Goal: Task Accomplishment & Management: Use online tool/utility

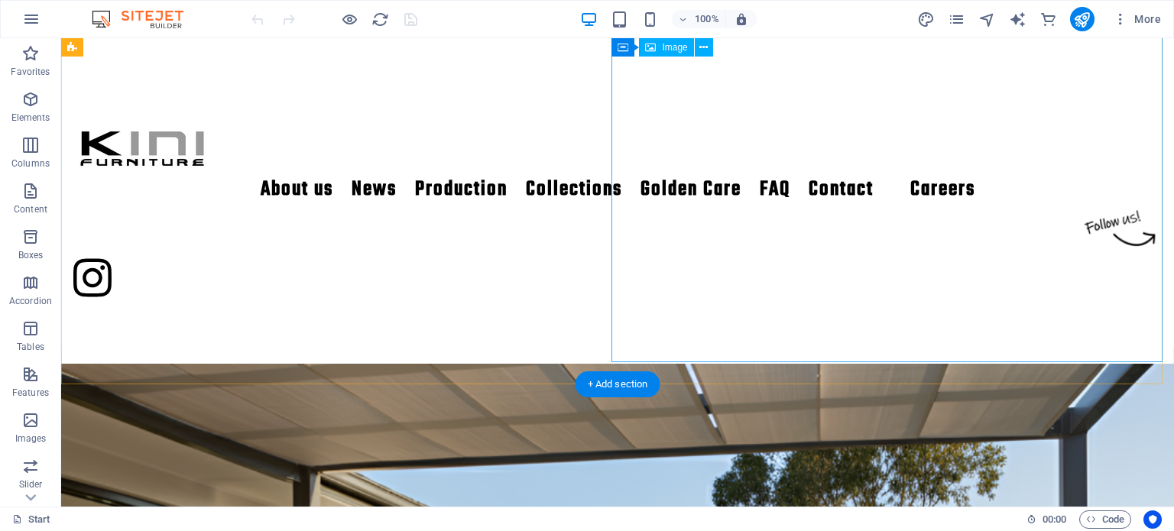
scroll to position [459, 0]
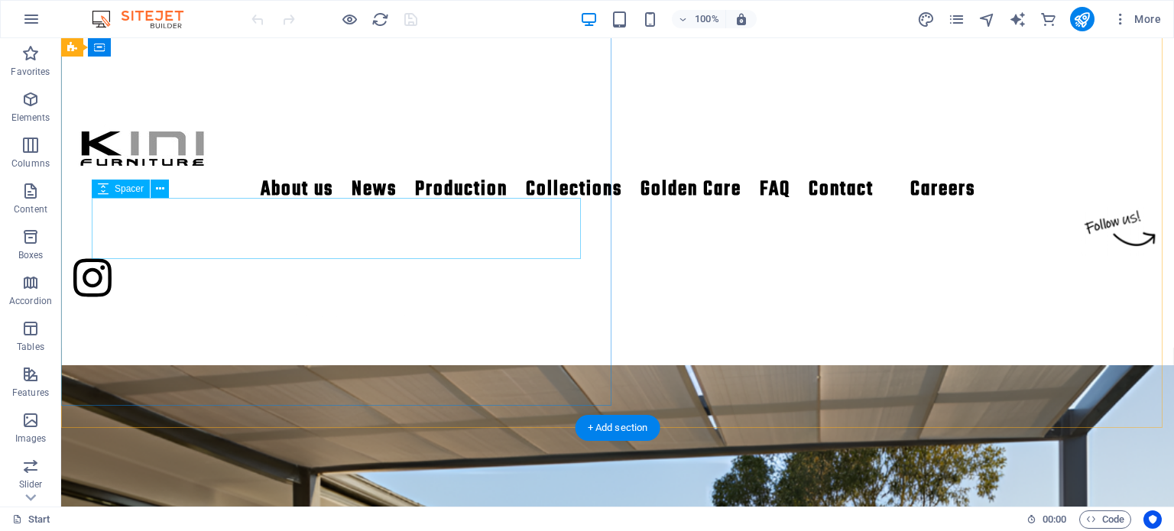
click at [193, 178] on div at bounding box center [618, 147] width 1052 height 61
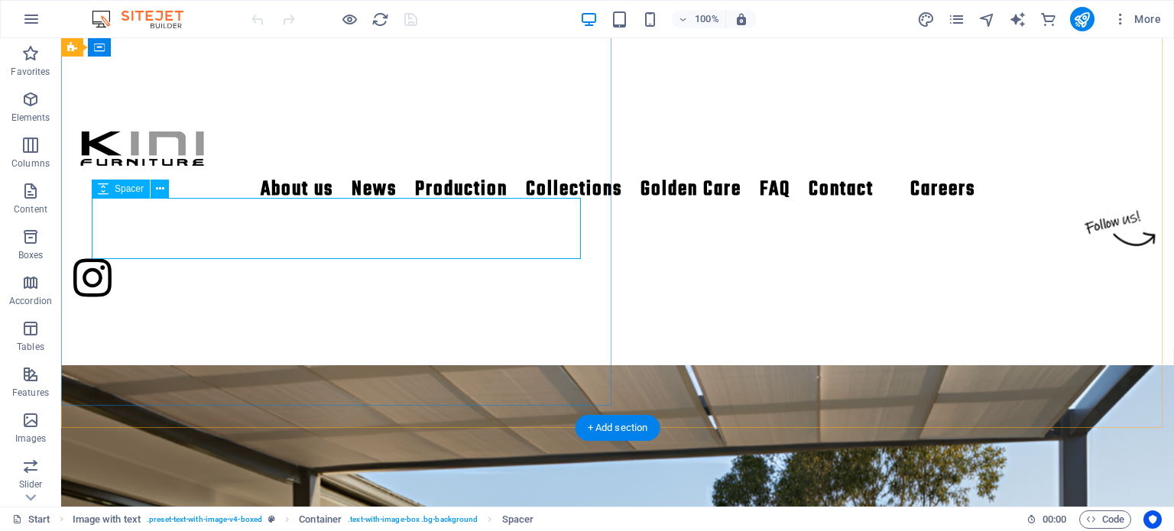
click at [282, 178] on div at bounding box center [618, 147] width 1052 height 61
select select "px"
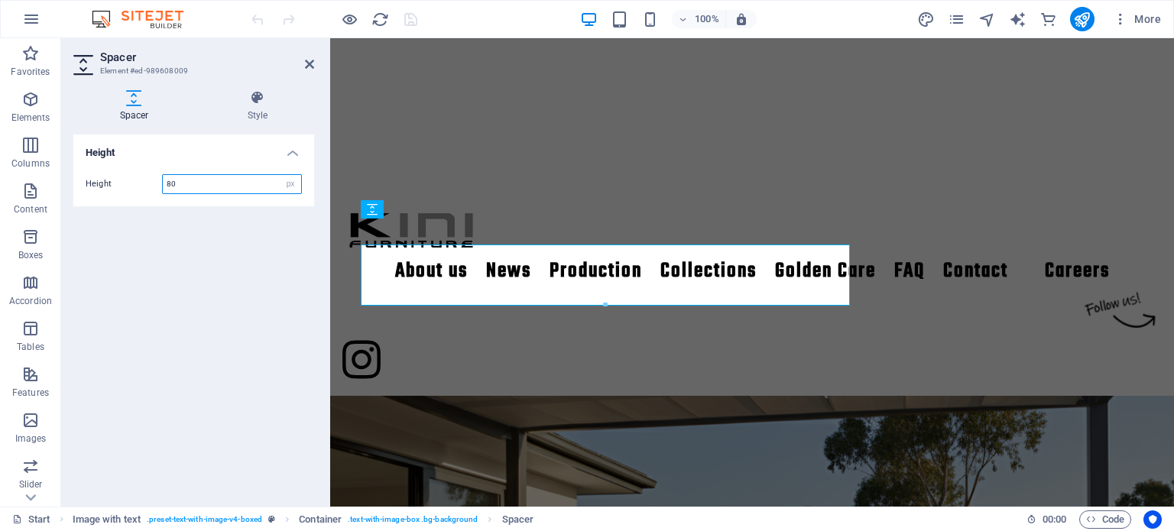
scroll to position [412, 0]
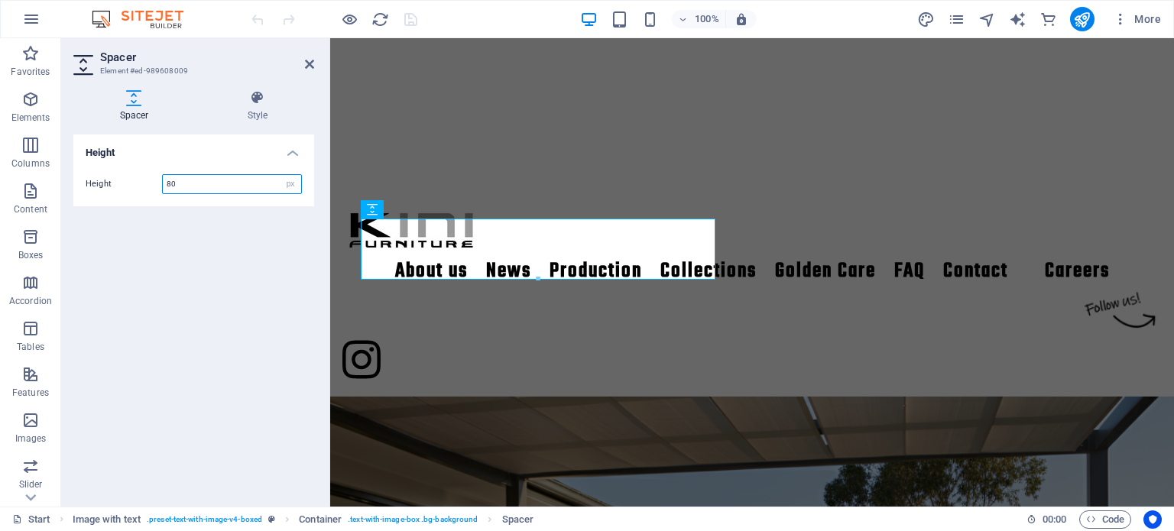
click at [189, 180] on input "80" at bounding box center [232, 184] width 138 height 18
type input "8"
type input "130"
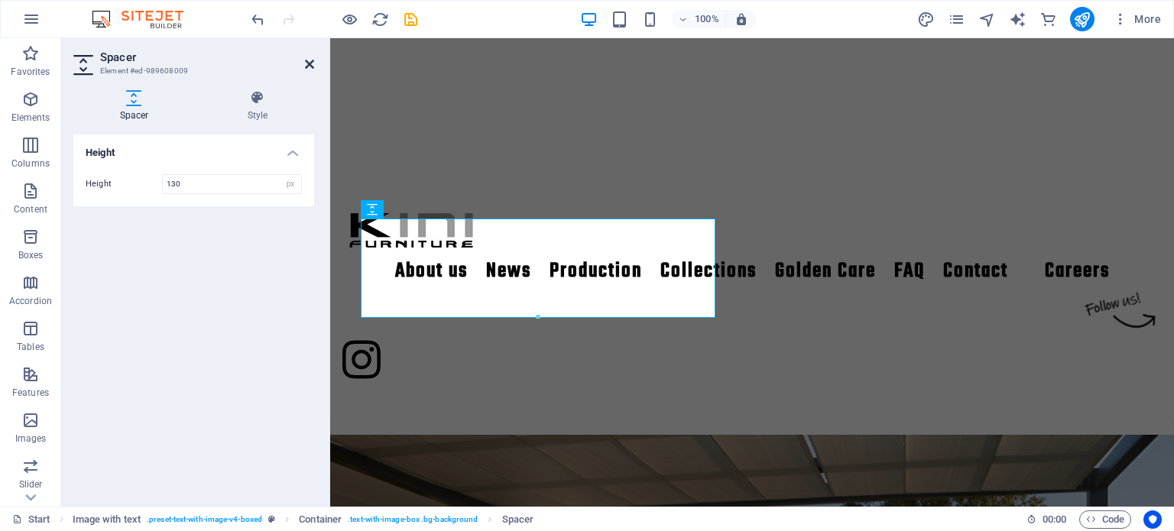
click at [306, 67] on icon at bounding box center [309, 64] width 9 height 12
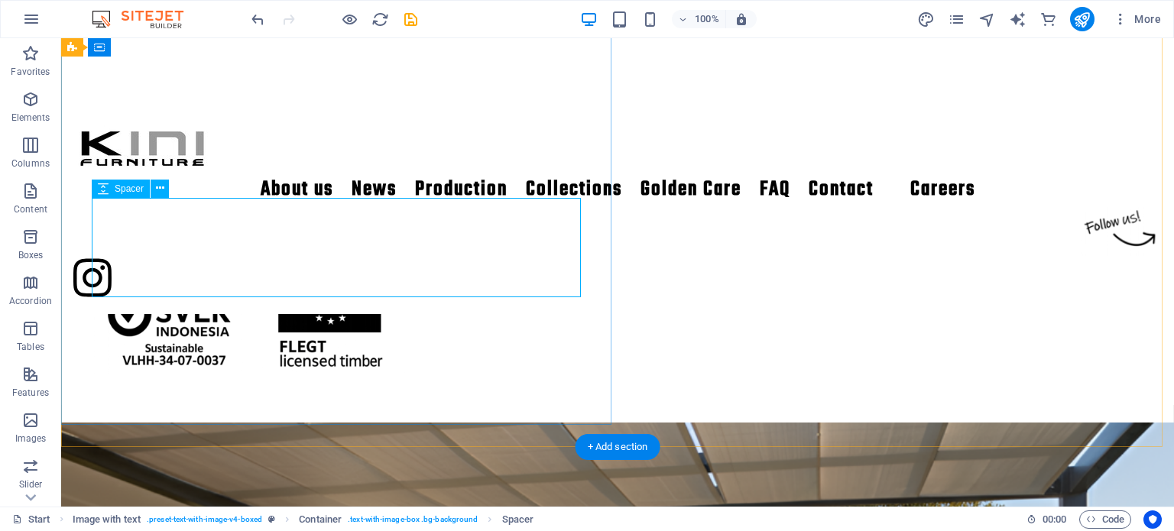
click at [455, 235] on div at bounding box center [618, 185] width 1052 height 99
select select "px"
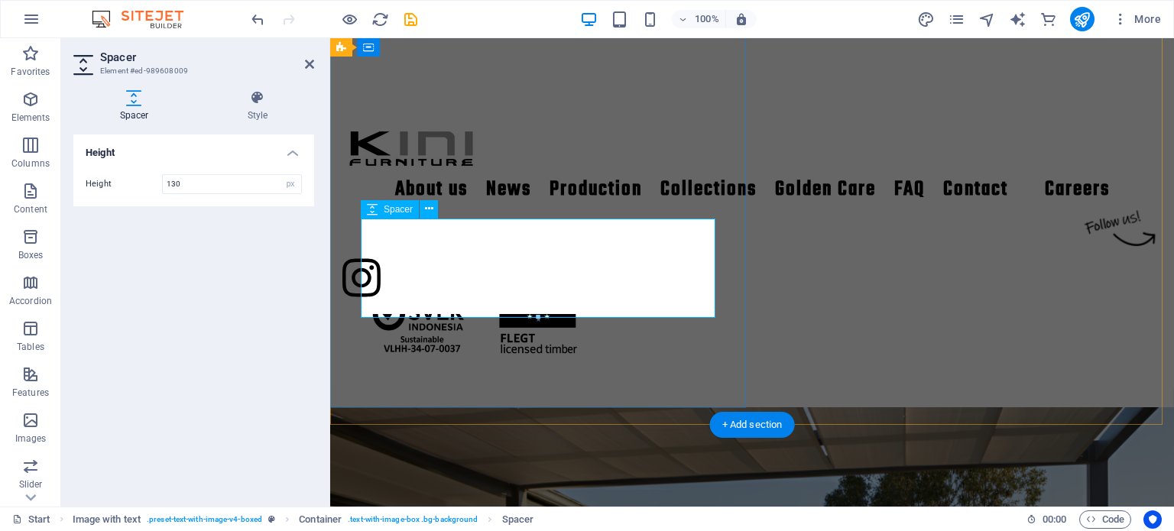
scroll to position [412, 0]
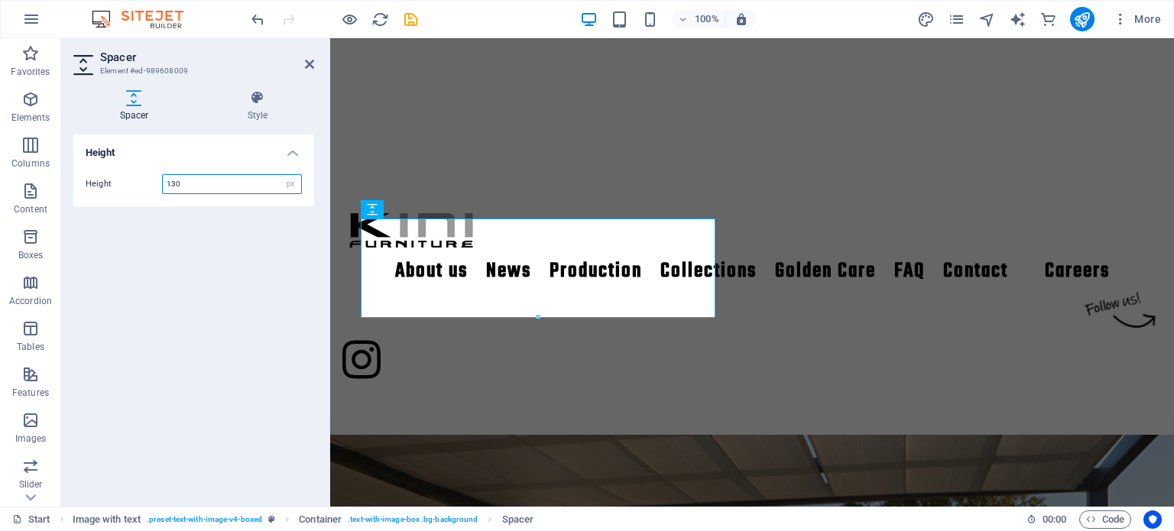
click at [219, 183] on input "130" at bounding box center [232, 184] width 138 height 18
type input "1"
type input "150"
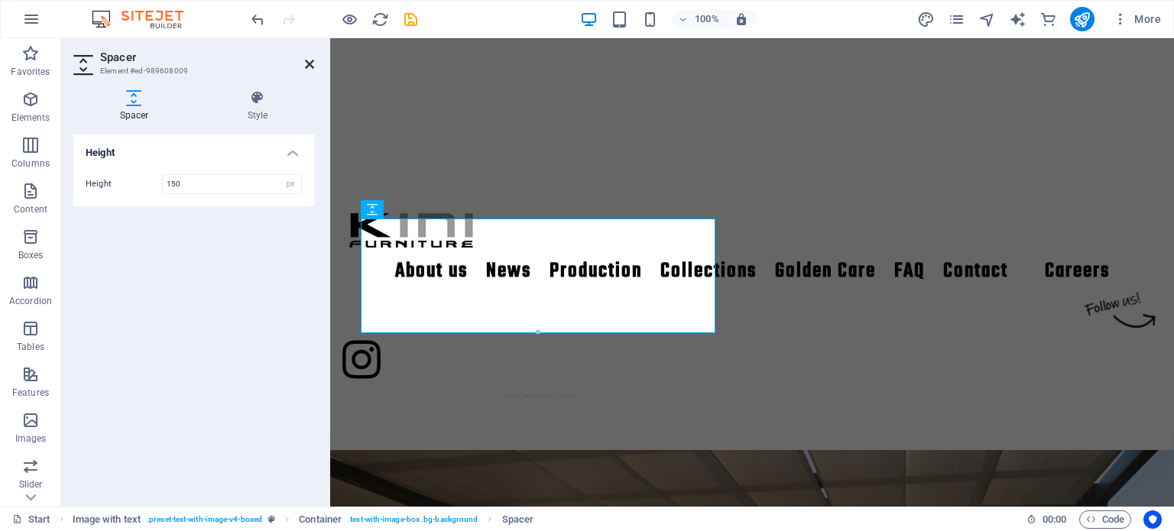
click at [309, 61] on icon at bounding box center [309, 64] width 9 height 12
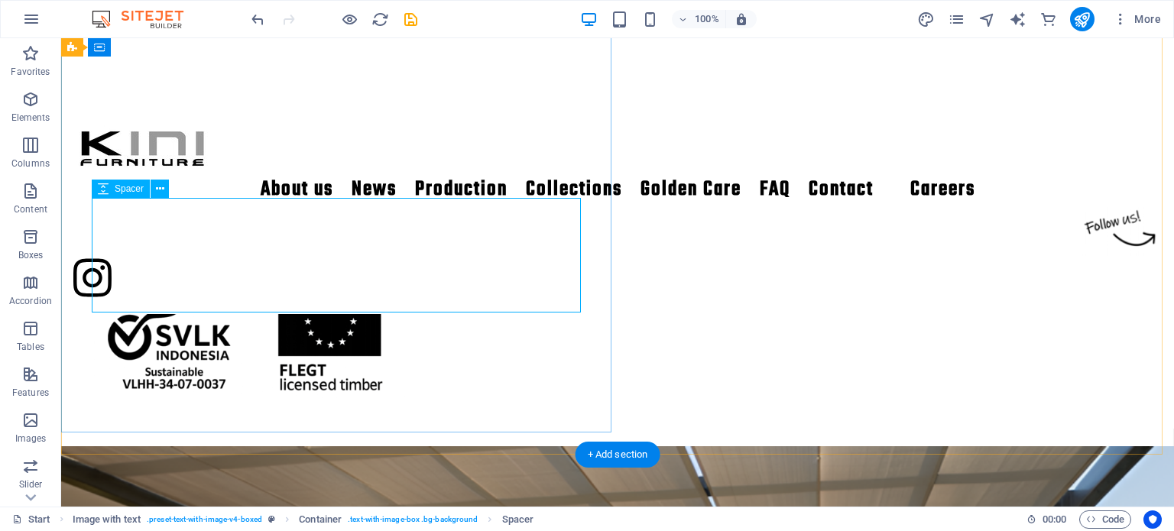
click at [437, 259] on div at bounding box center [618, 201] width 1052 height 115
select select "px"
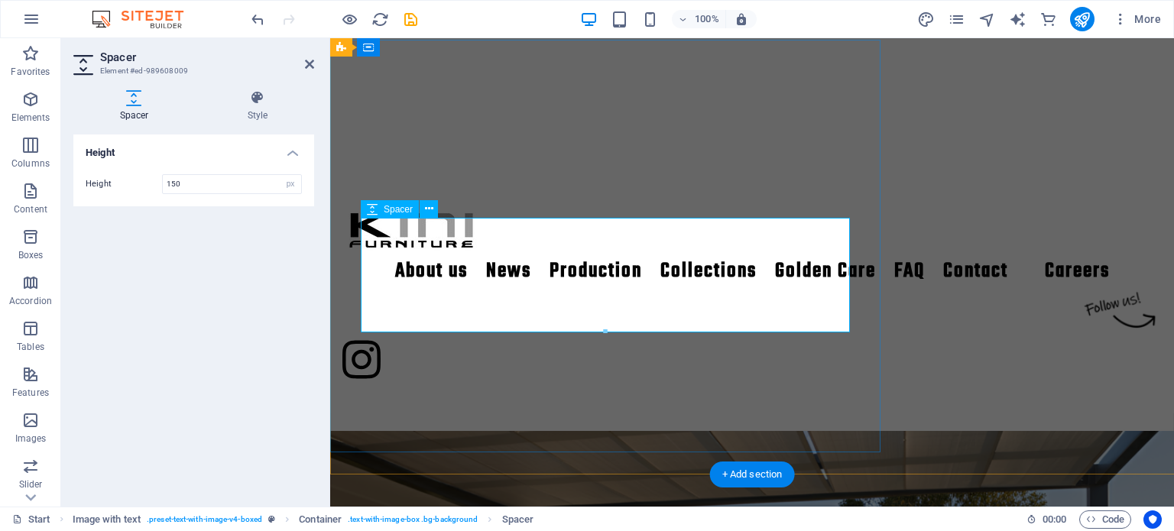
scroll to position [412, 0]
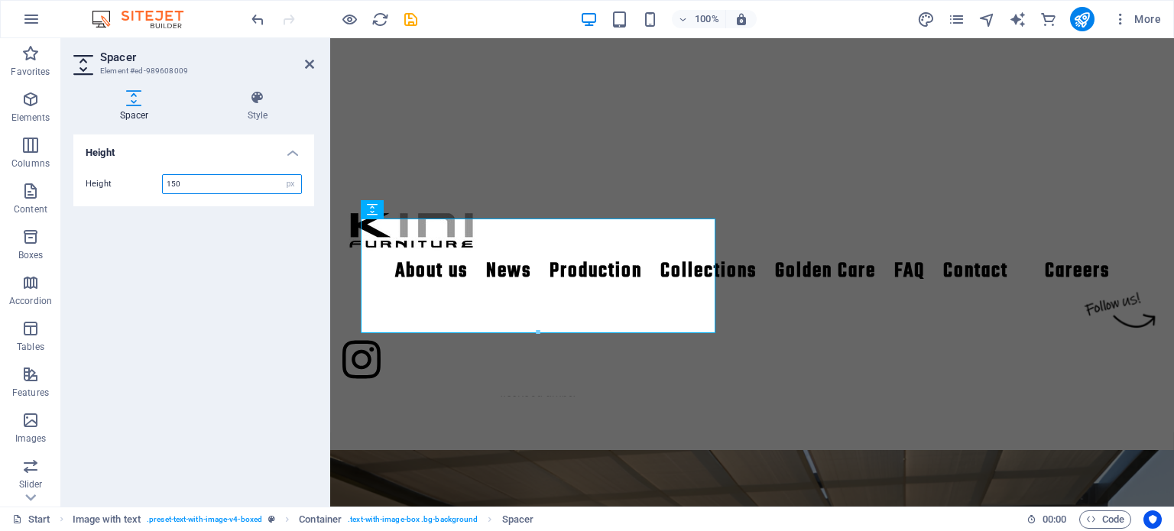
click at [193, 180] on input "150" at bounding box center [232, 184] width 138 height 18
type input "170"
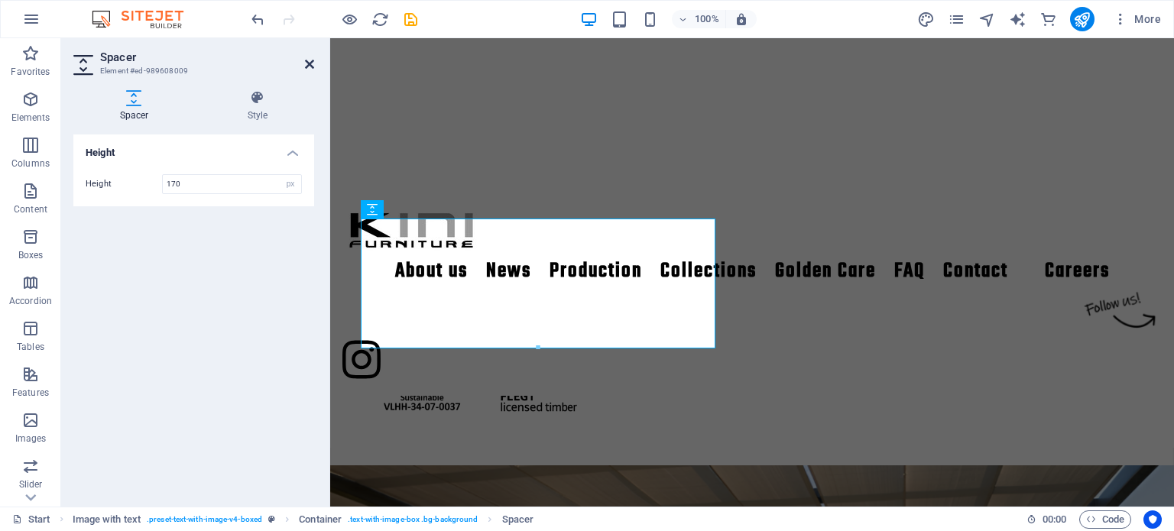
drag, startPoint x: 310, startPoint y: 60, endPoint x: 249, endPoint y: 23, distance: 71.7
click at [310, 60] on icon at bounding box center [309, 64] width 9 height 12
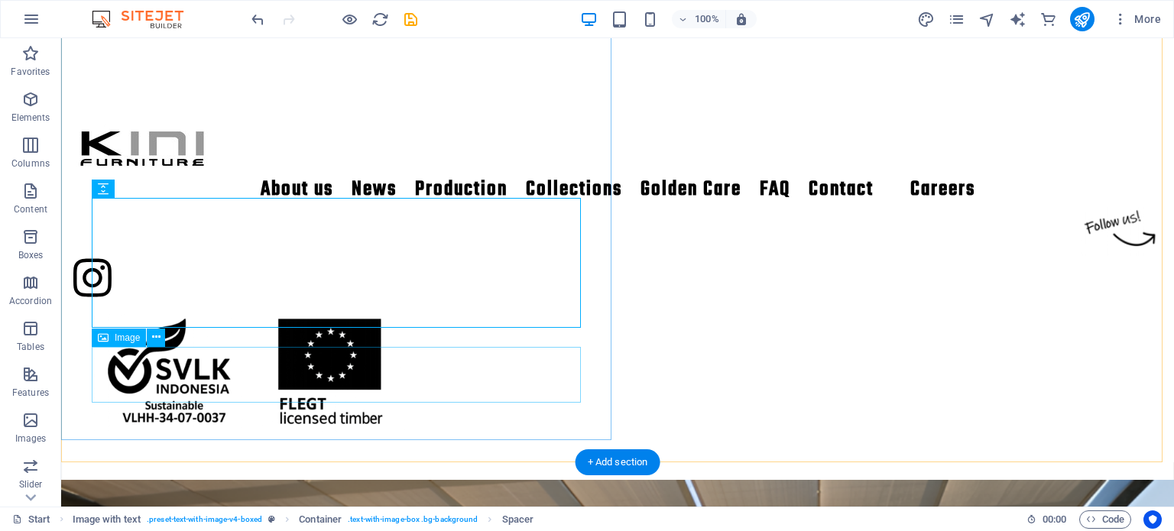
scroll to position [424, 0]
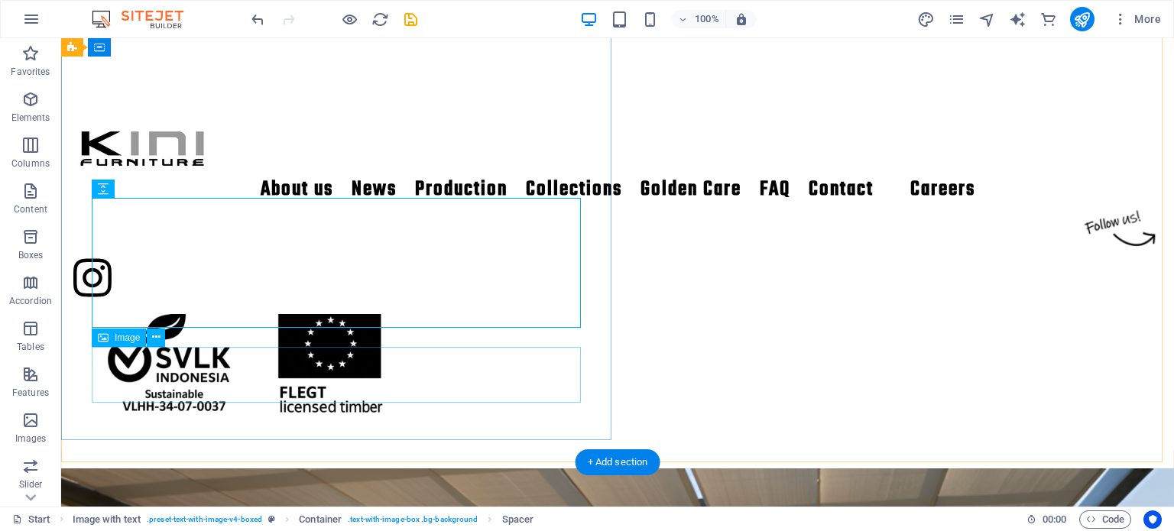
click at [277, 378] on figure at bounding box center [618, 360] width 1052 height 121
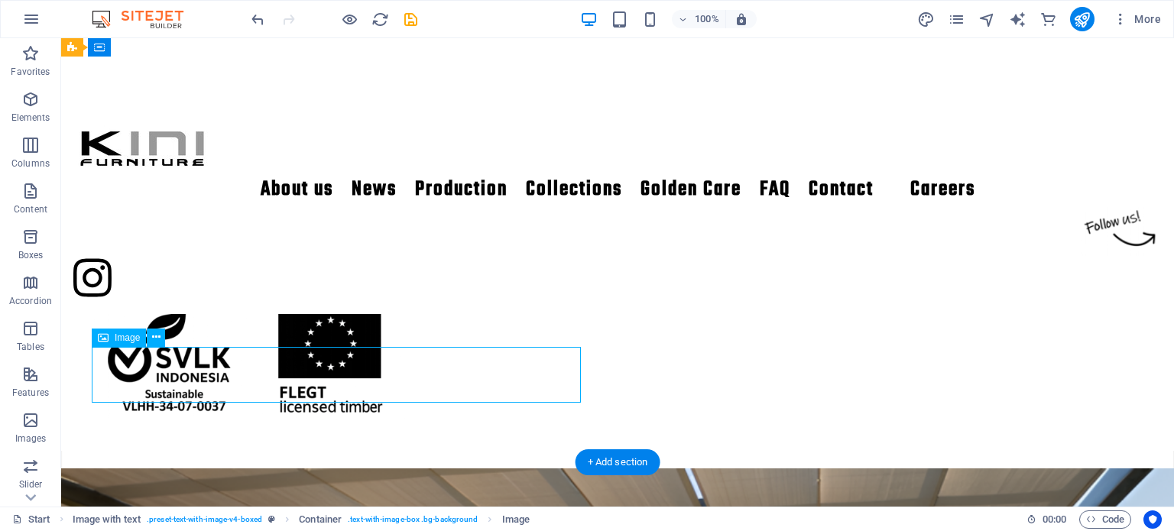
click at [277, 378] on figure at bounding box center [618, 360] width 1052 height 121
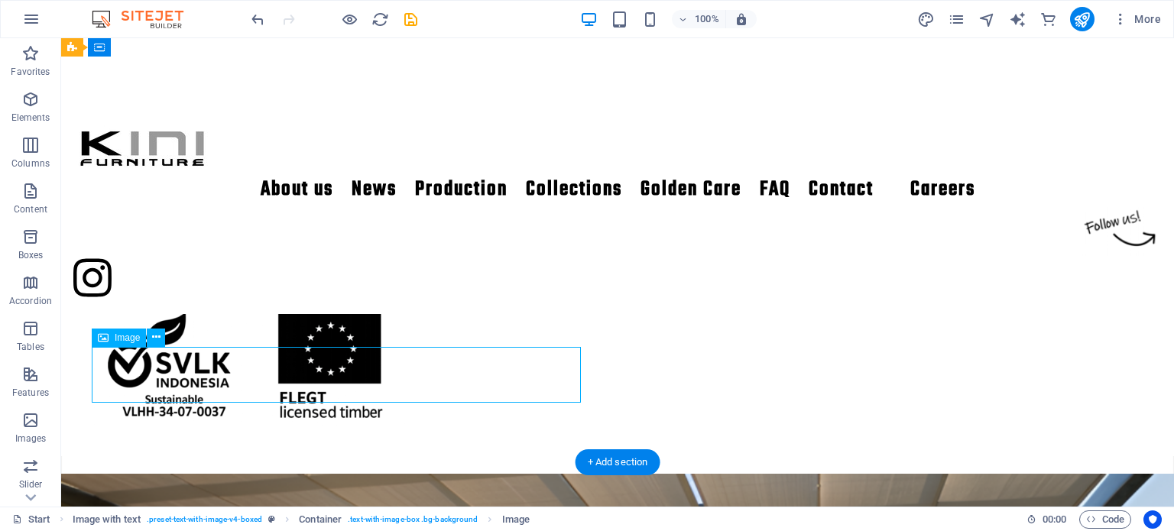
select select "%"
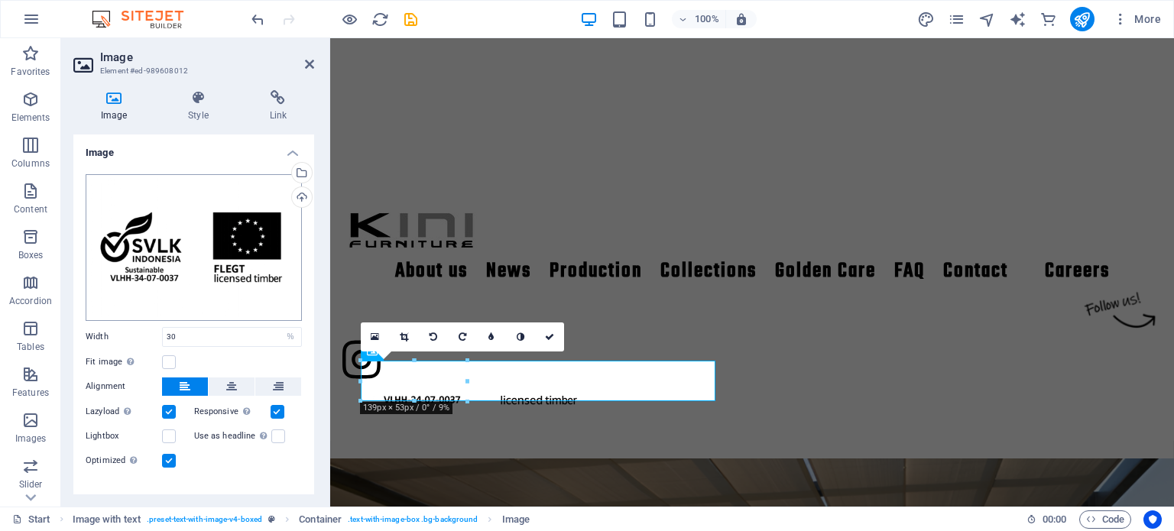
scroll to position [0, 0]
click at [196, 112] on h4 "Style" at bounding box center [201, 106] width 81 height 32
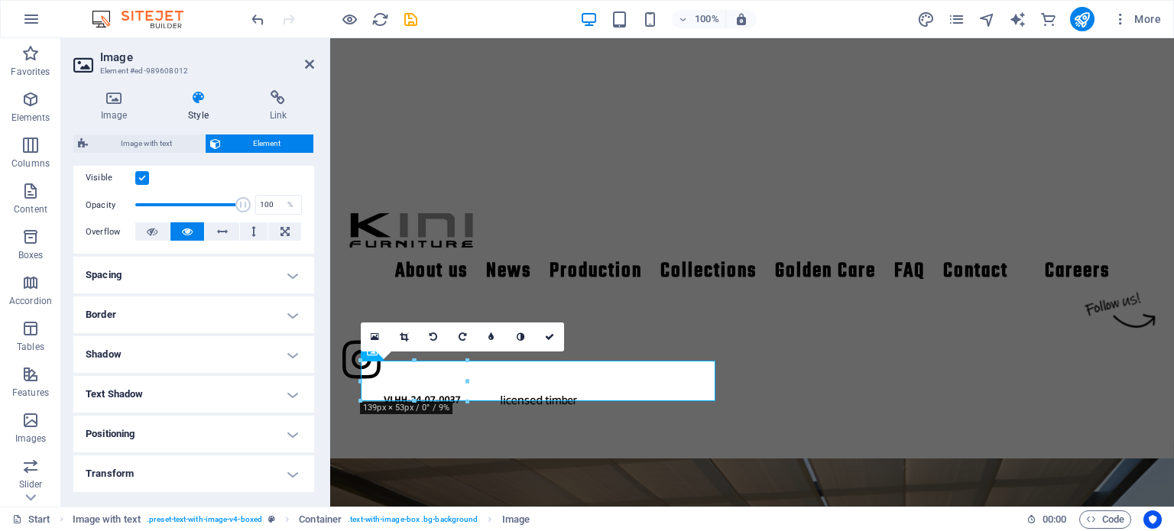
scroll to position [229, 0]
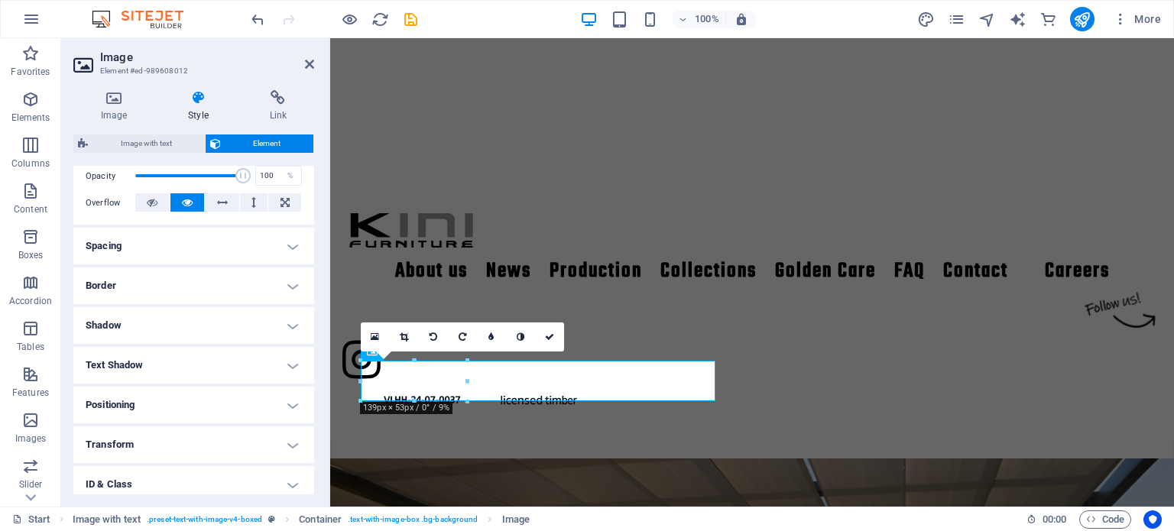
click at [245, 233] on h4 "Spacing" at bounding box center [193, 246] width 241 height 37
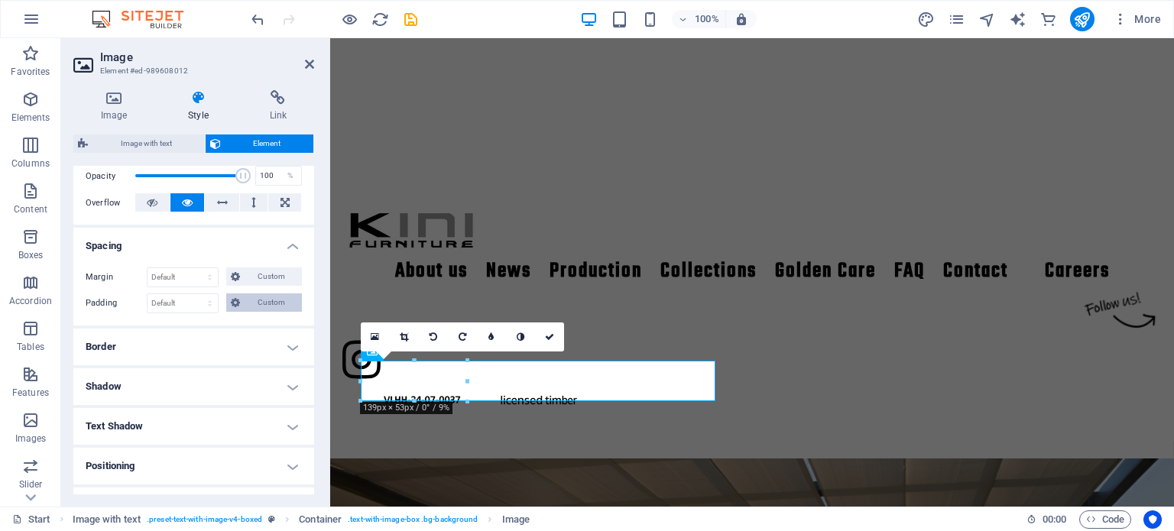
click at [254, 297] on span "Custom" at bounding box center [271, 303] width 53 height 18
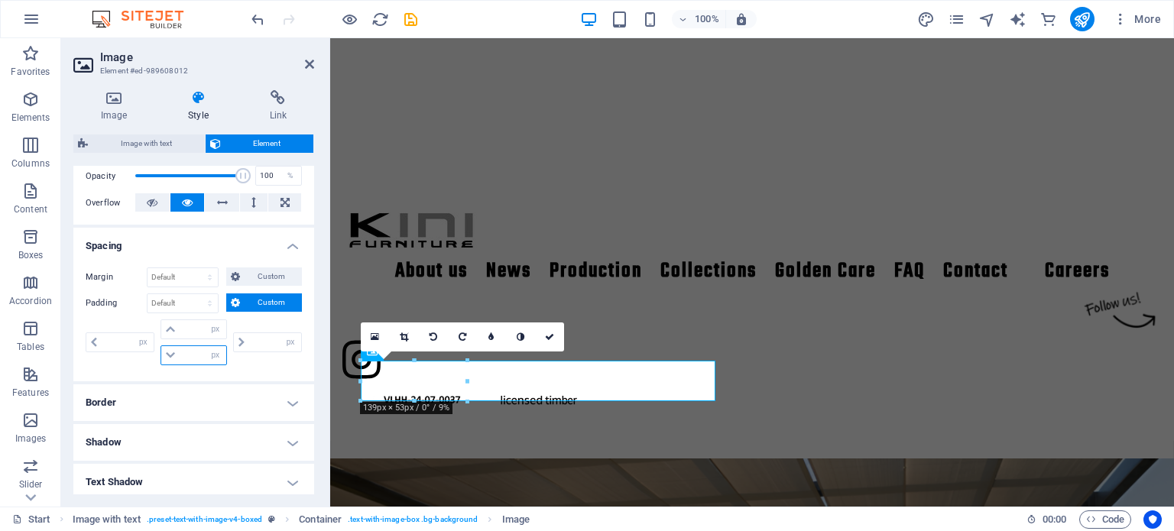
click at [189, 355] on input "number" at bounding box center [203, 355] width 46 height 18
type input "0"
select select "px"
type input "0"
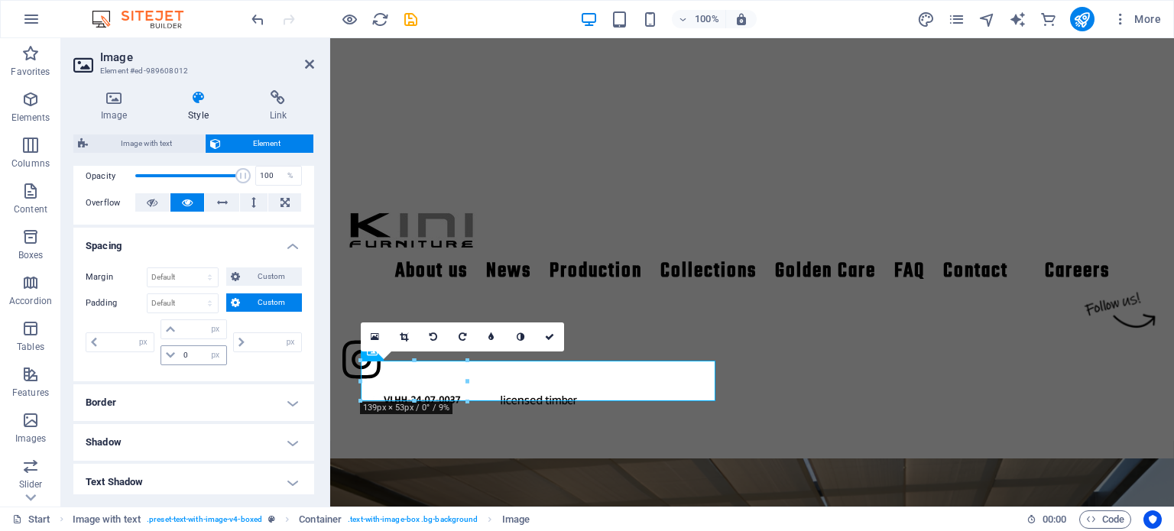
type input "0"
click at [553, 342] on link at bounding box center [549, 337] width 29 height 29
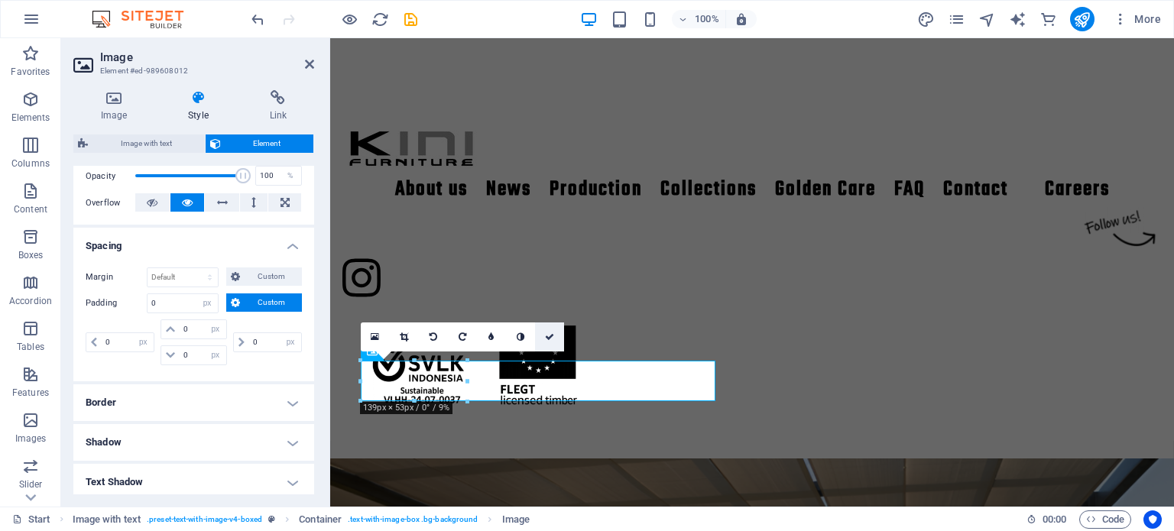
scroll to position [424, 0]
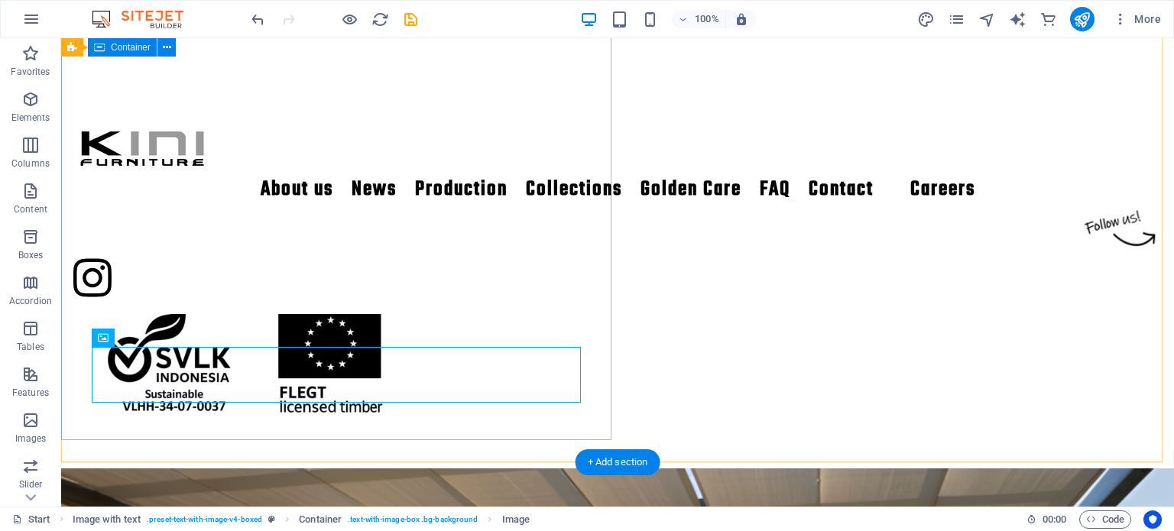
click at [187, 423] on div "‘Kini’ is [DEMOGRAPHIC_DATA] for ‘now’, which expresses our vision to produce f…" at bounding box center [617, 239] width 1113 height 423
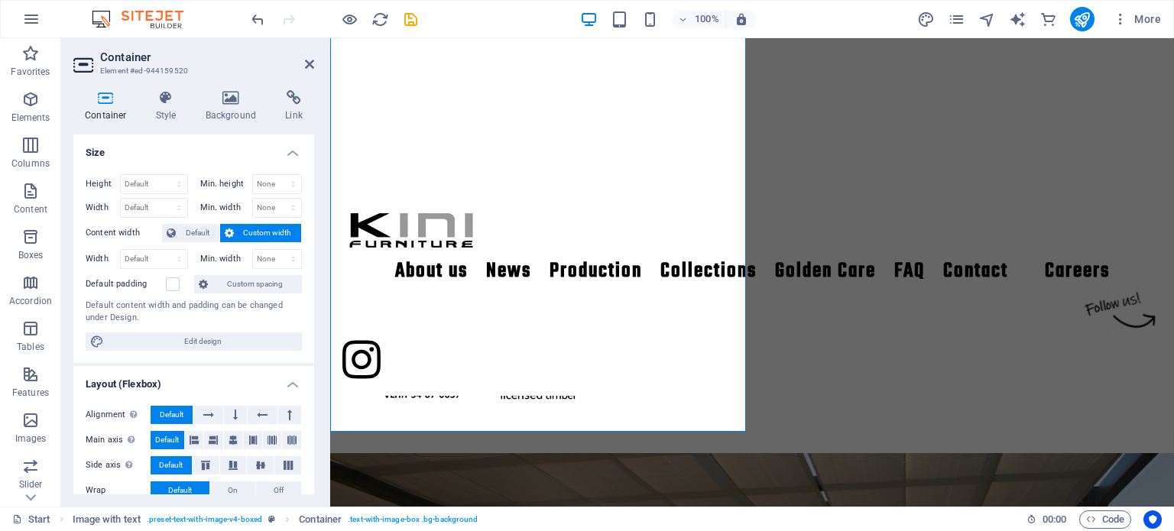
scroll to position [419, 0]
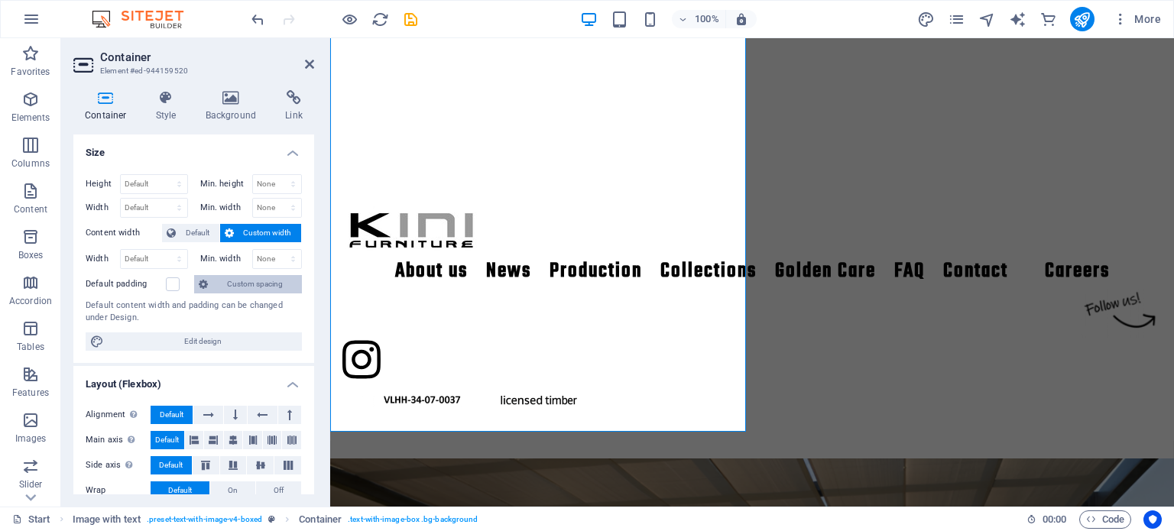
click at [248, 290] on span "Custom spacing" at bounding box center [255, 284] width 85 height 18
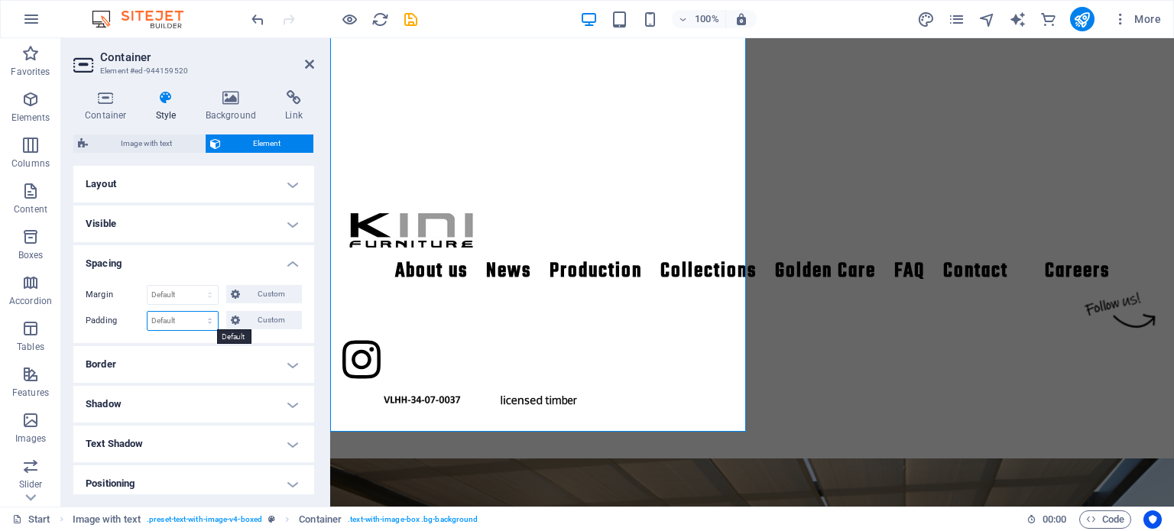
click at [205, 318] on select "Default px rem % vh vw Custom" at bounding box center [183, 321] width 70 height 18
select select "%"
click at [195, 312] on select "Default px rem % vh vw Custom" at bounding box center [183, 321] width 70 height 18
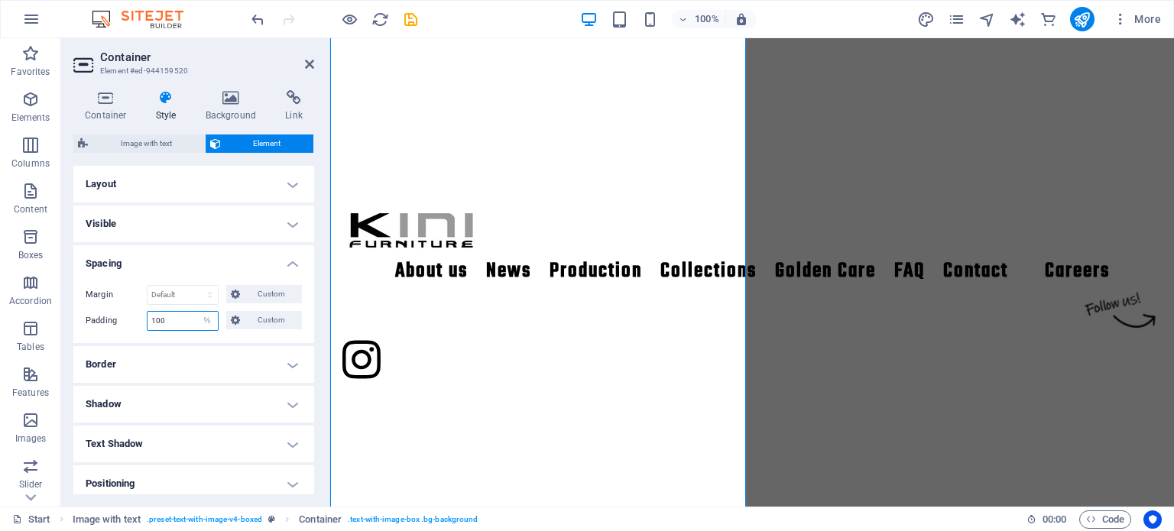
click at [181, 314] on input "100" at bounding box center [183, 321] width 70 height 18
type input "1"
type input "0"
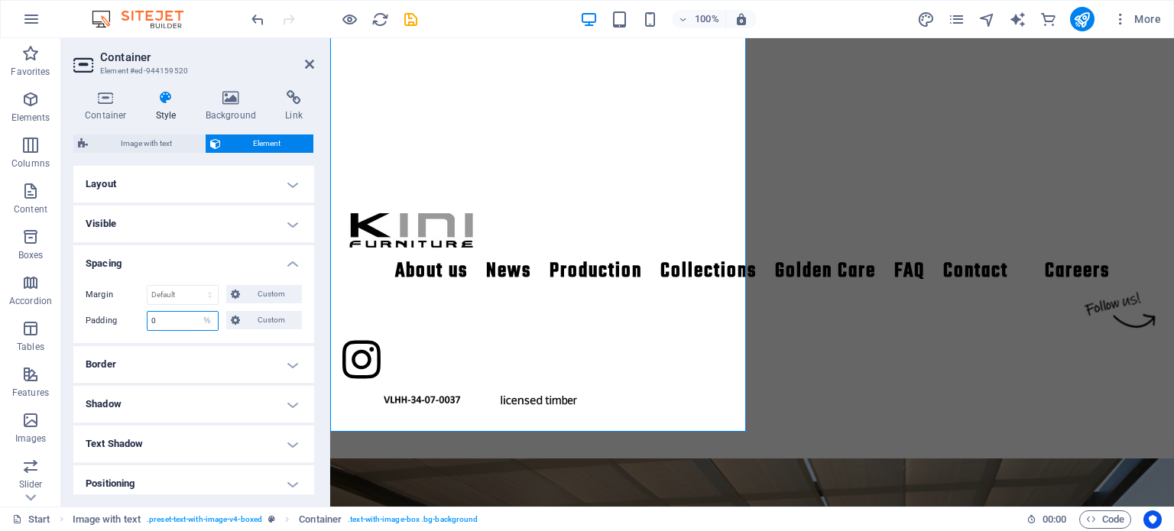
click at [181, 314] on input "0" at bounding box center [183, 321] width 70 height 18
click at [242, 317] on button "Custom" at bounding box center [264, 320] width 76 height 18
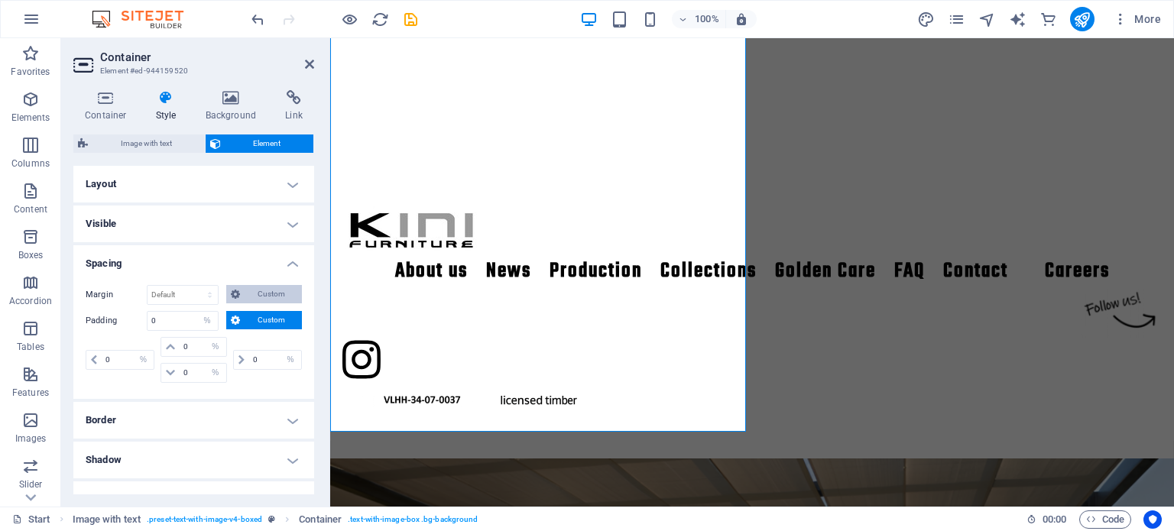
click at [260, 287] on span "Custom" at bounding box center [271, 294] width 53 height 18
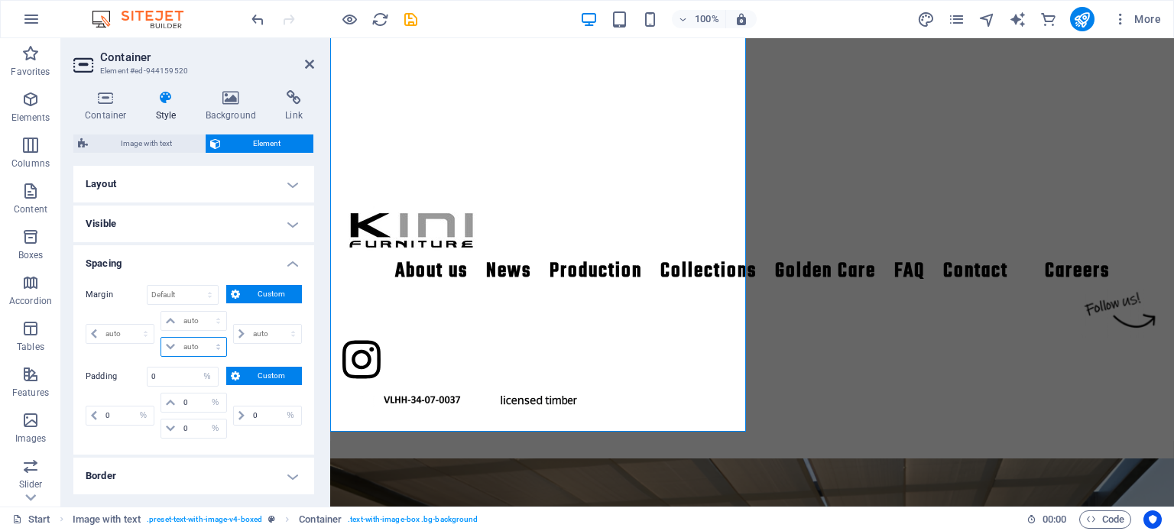
click at [203, 345] on select "auto px % rem vw vh" at bounding box center [193, 347] width 64 height 18
select select "%"
click at [203, 338] on select "auto px % rem vw vh" at bounding box center [193, 347] width 64 height 18
type input "0"
select select "px"
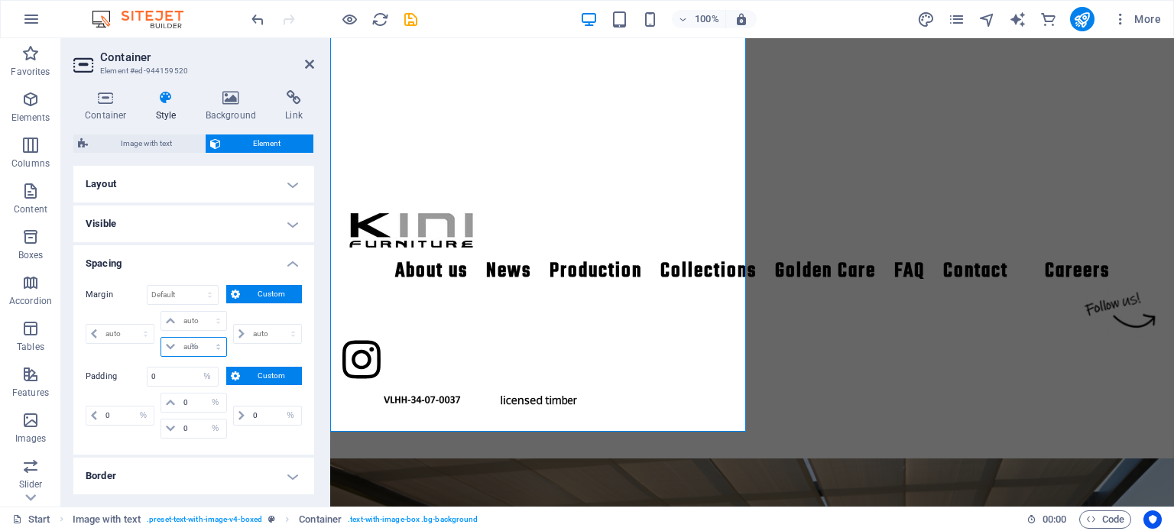
type input "0"
select select "px"
type input "100"
type input "0"
select select "px"
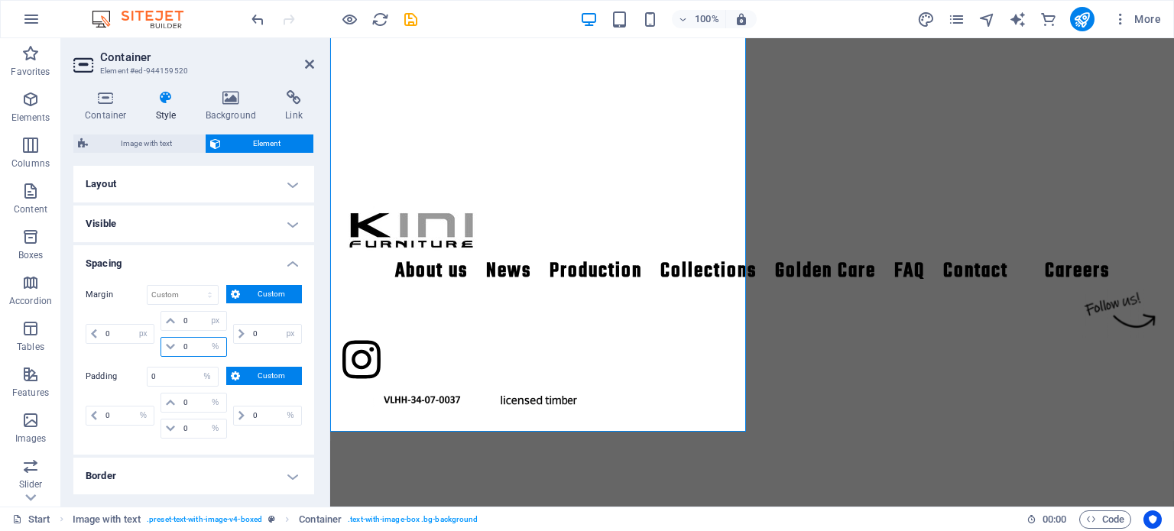
type input "0"
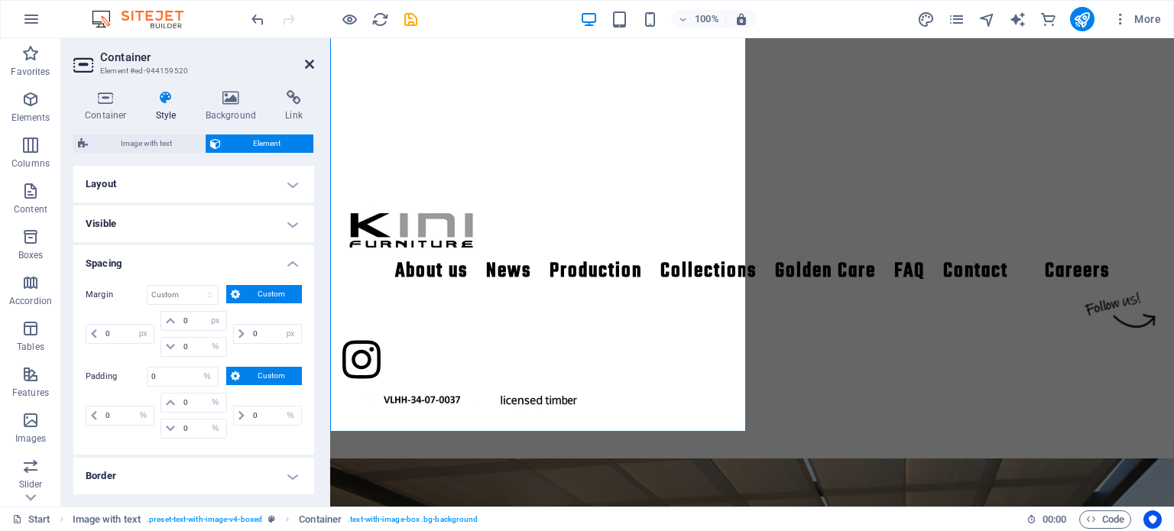
click at [310, 54] on h2 "Container" at bounding box center [207, 57] width 214 height 14
click at [309, 64] on icon at bounding box center [309, 64] width 9 height 12
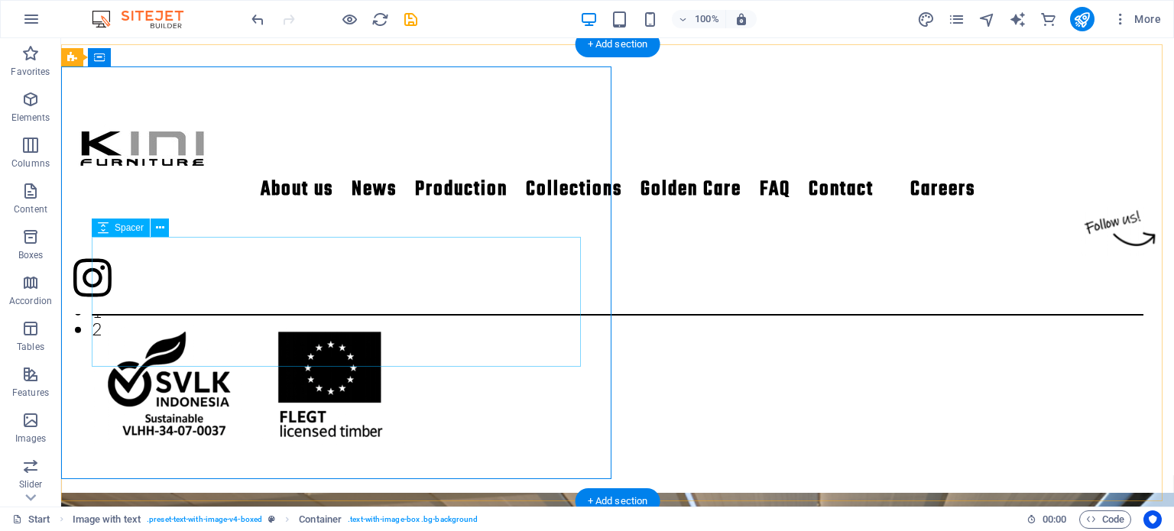
scroll to position [501, 0]
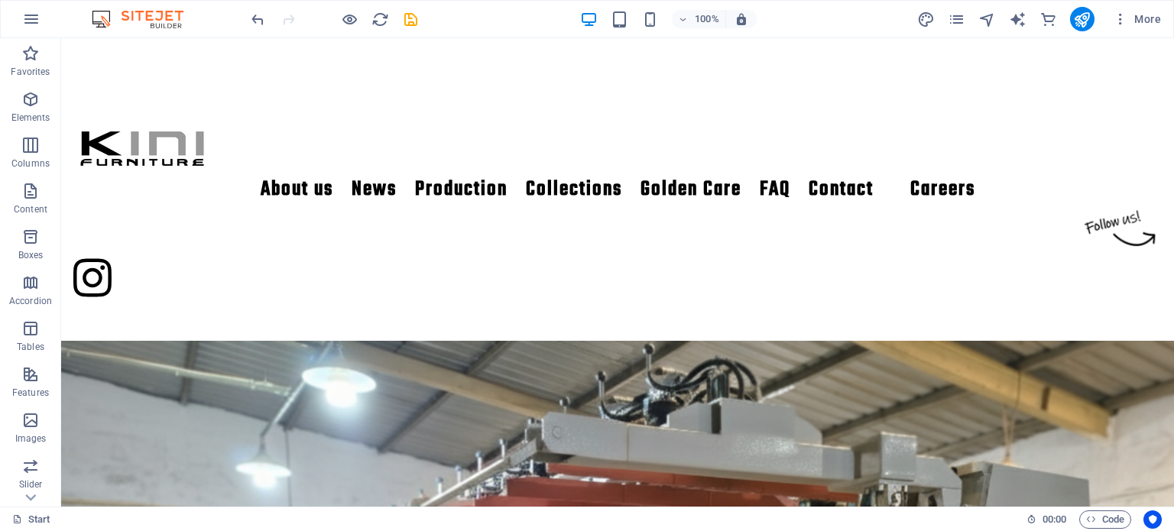
scroll to position [2180, 0]
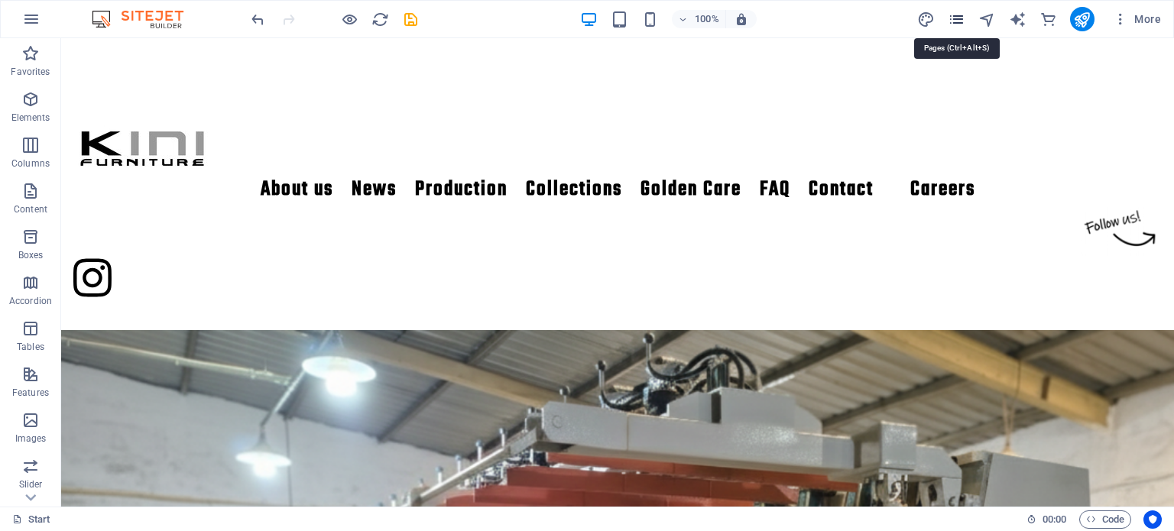
click at [964, 18] on icon "pages" at bounding box center [957, 20] width 18 height 18
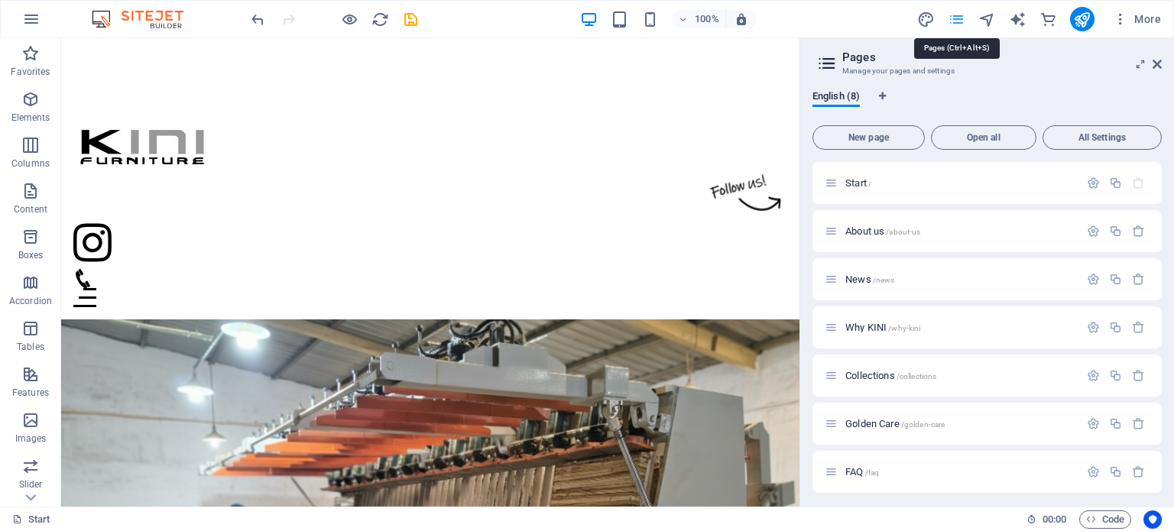
scroll to position [2112, 0]
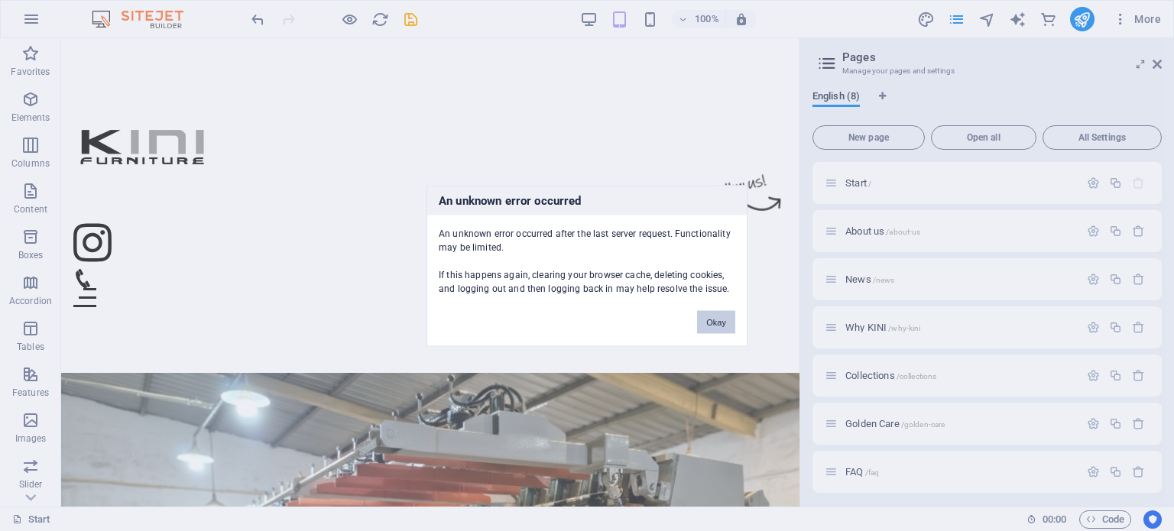
click at [710, 316] on button "Okay" at bounding box center [716, 321] width 38 height 23
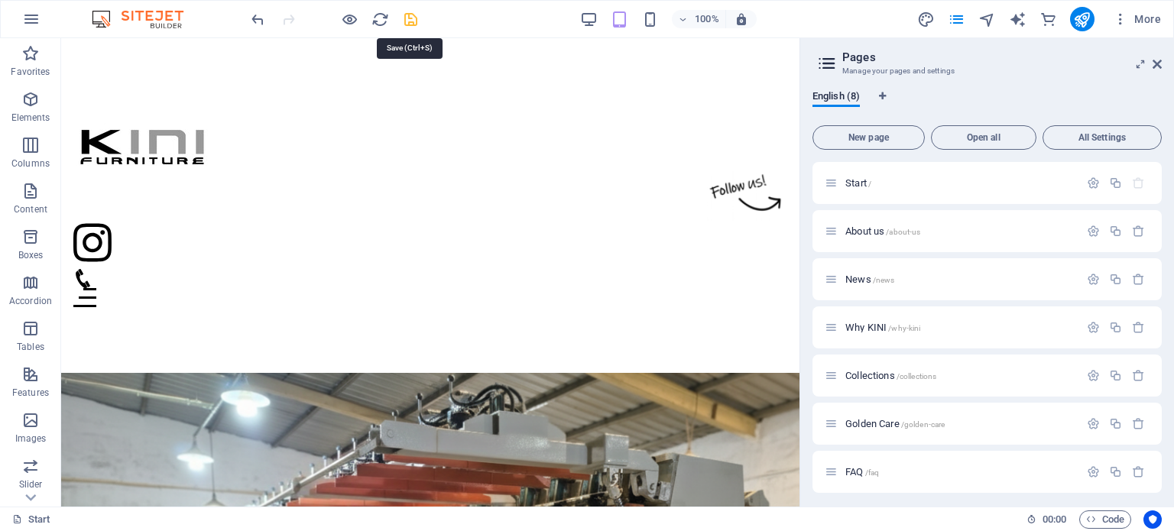
click at [414, 11] on icon "save" at bounding box center [411, 20] width 18 height 18
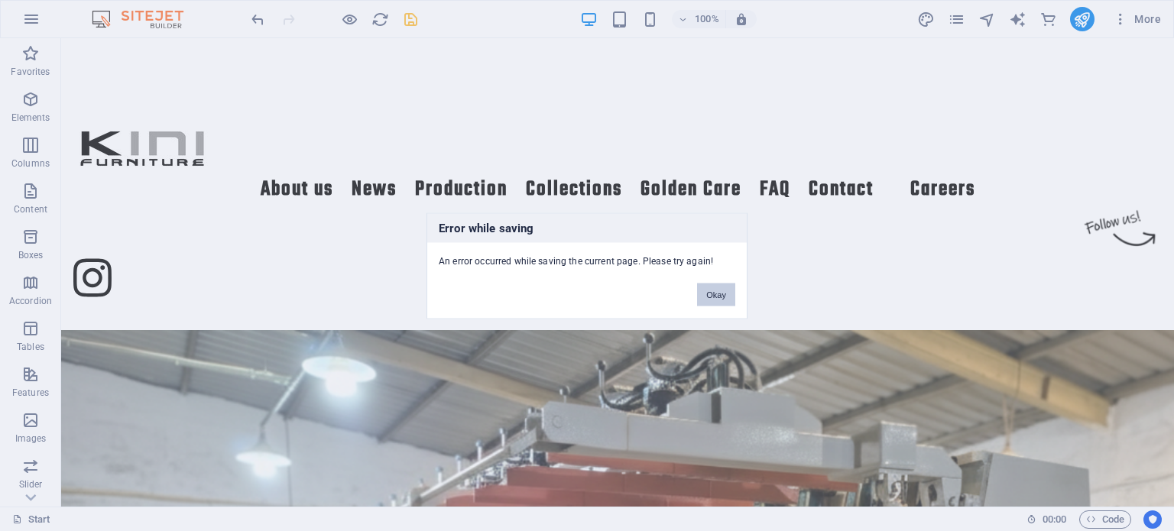
click at [728, 297] on button "Okay" at bounding box center [716, 294] width 38 height 23
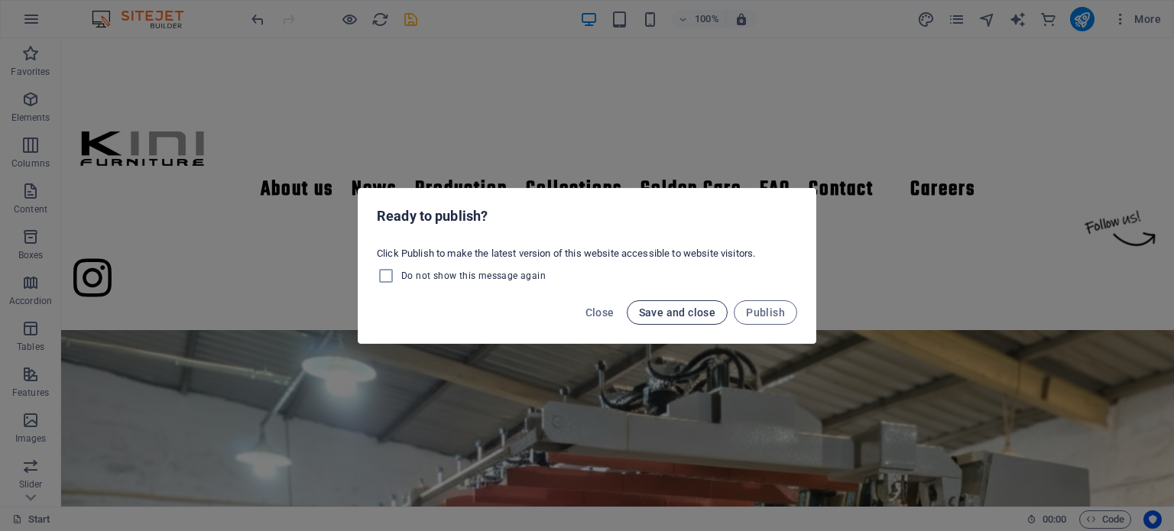
click at [673, 313] on span "Save and close" at bounding box center [677, 313] width 77 height 12
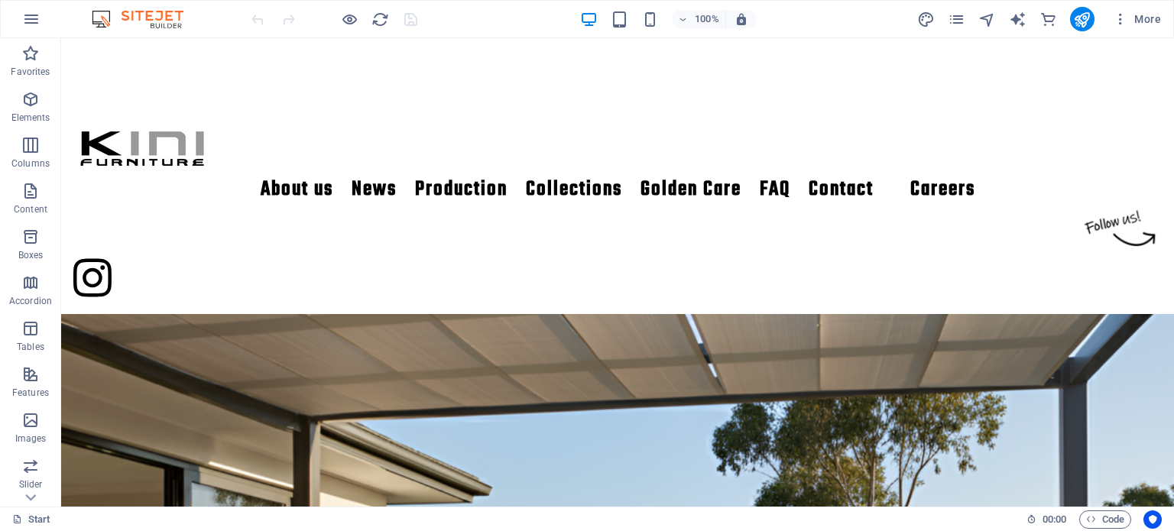
scroll to position [504, 0]
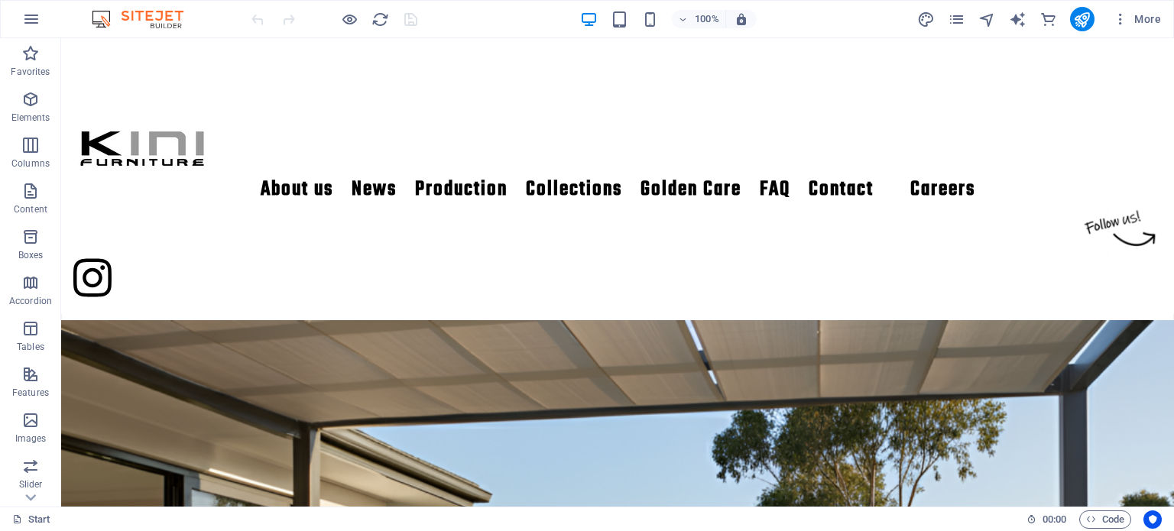
click at [957, 8] on div "More" at bounding box center [1042, 19] width 250 height 24
click at [957, 15] on icon "pages" at bounding box center [957, 20] width 18 height 18
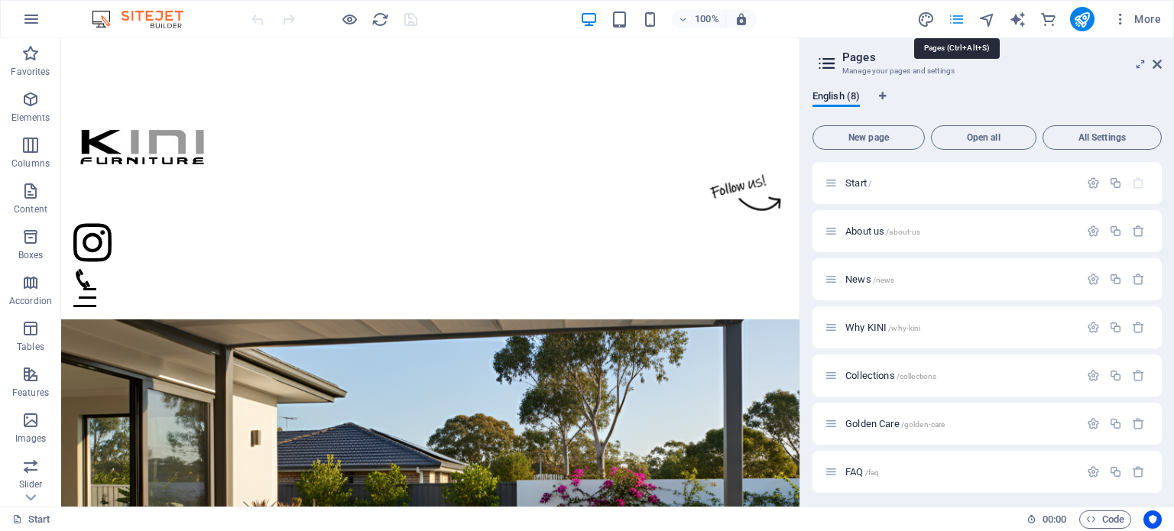
scroll to position [452, 0]
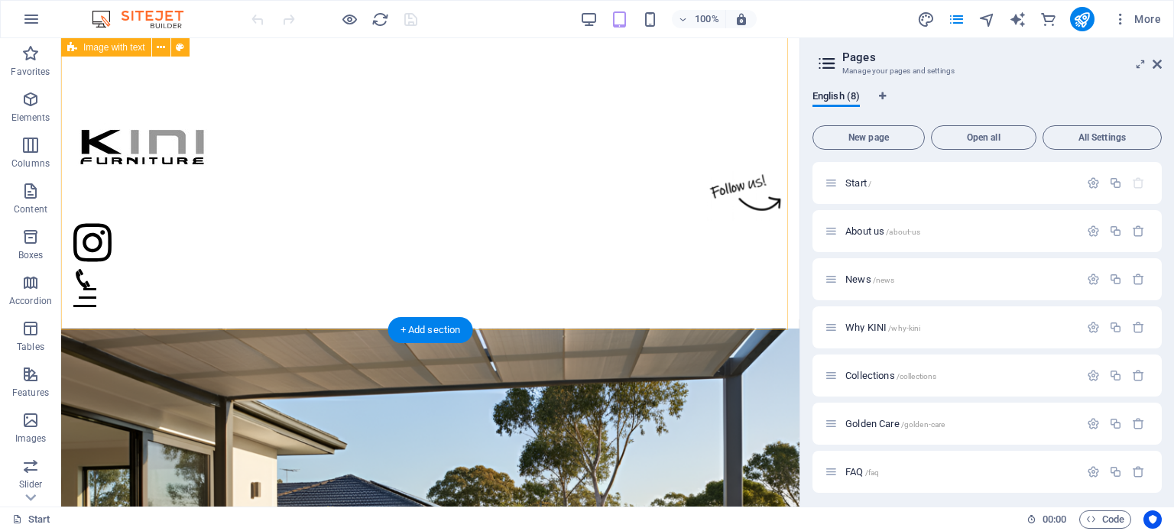
click at [587, 320] on div "‘Kini’ is [DEMOGRAPHIC_DATA] for ‘now’, which expresses our vision to produce f…" at bounding box center [430, 438] width 738 height 920
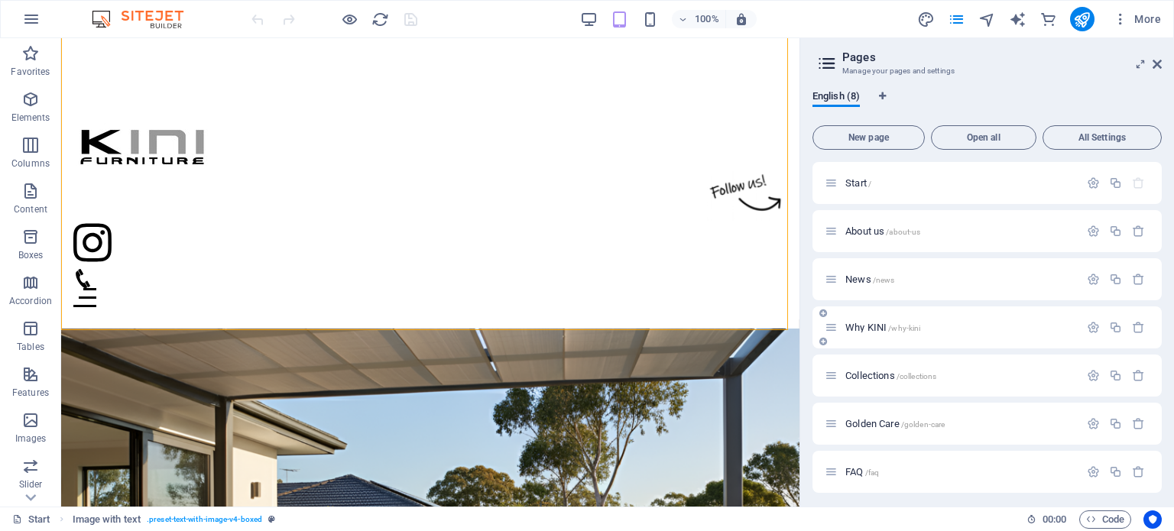
scroll to position [52, 0]
click at [884, 468] on span "/careers" at bounding box center [895, 469] width 28 height 8
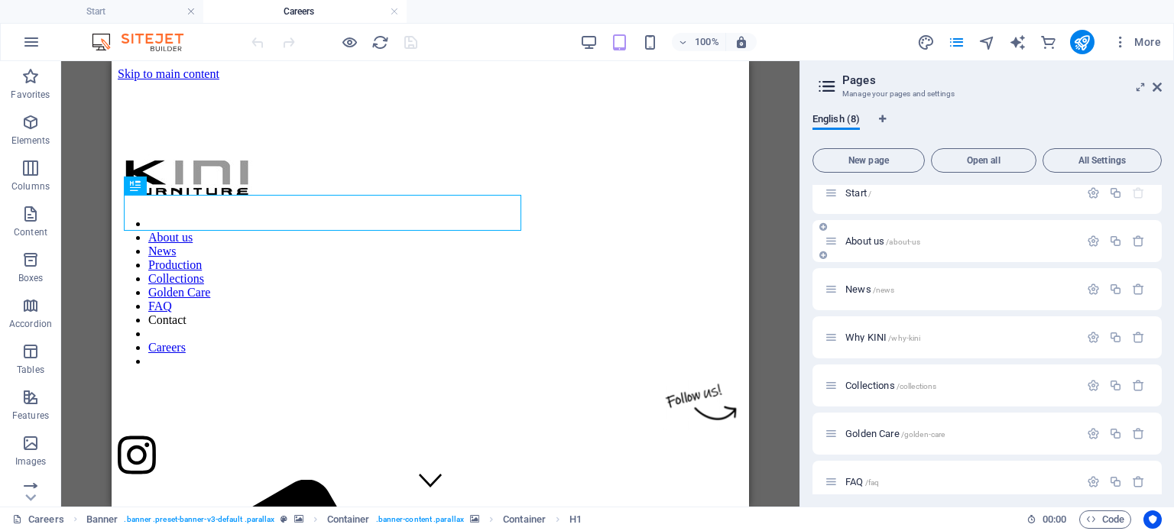
scroll to position [0, 0]
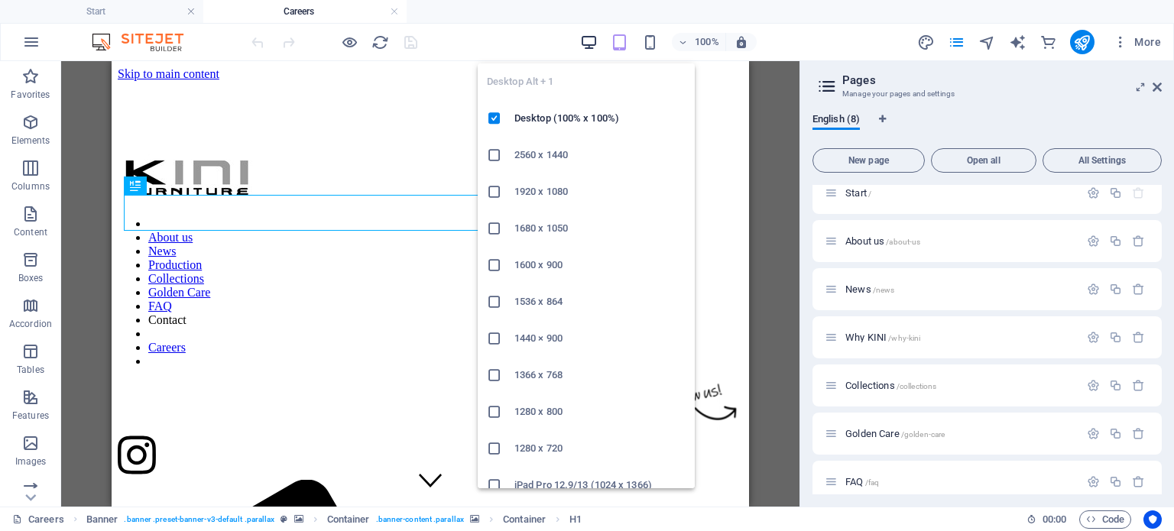
click at [585, 37] on icon "button" at bounding box center [589, 43] width 18 height 18
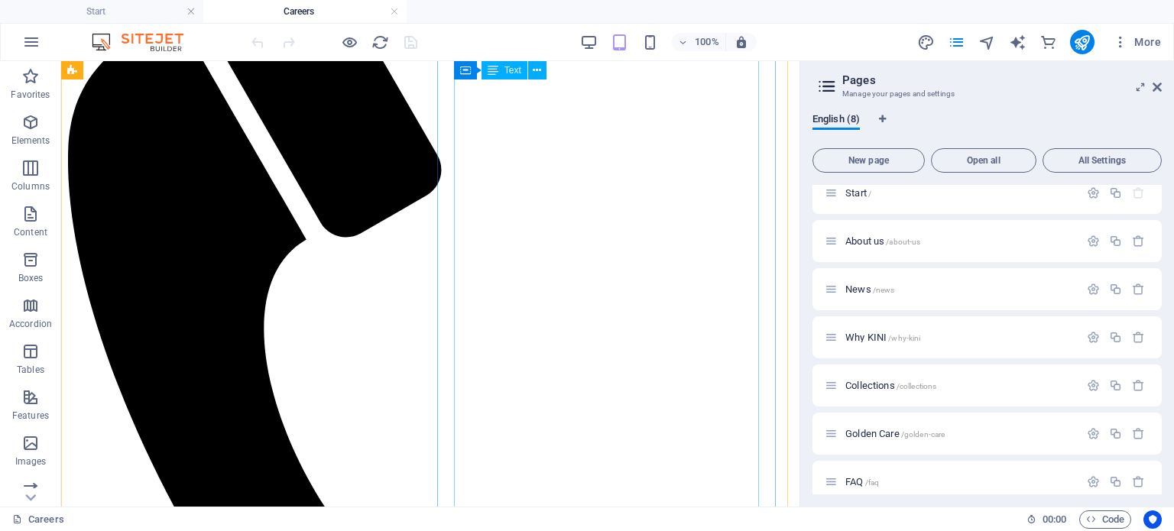
scroll to position [263, 0]
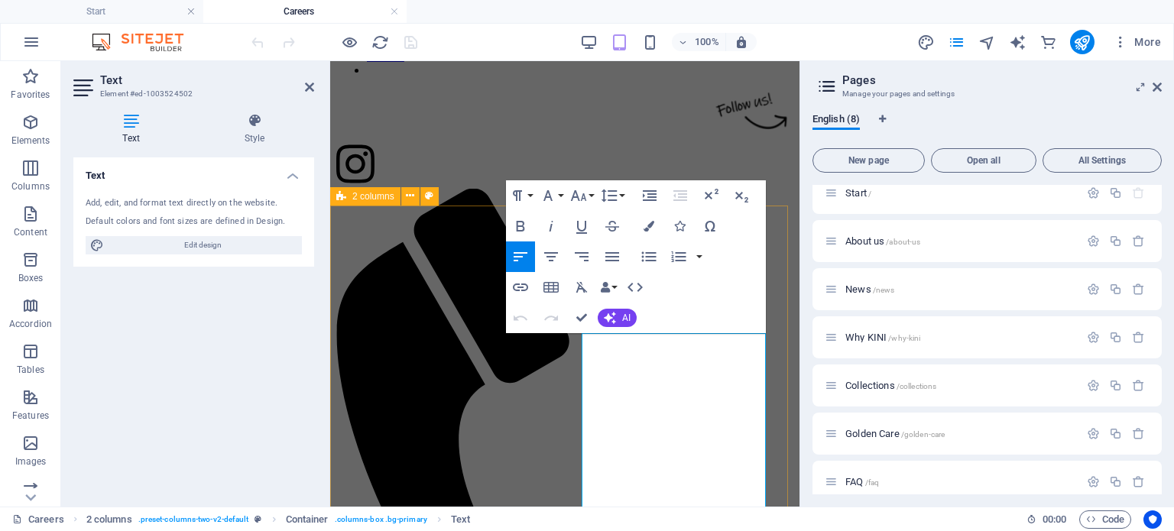
scroll to position [62, 0]
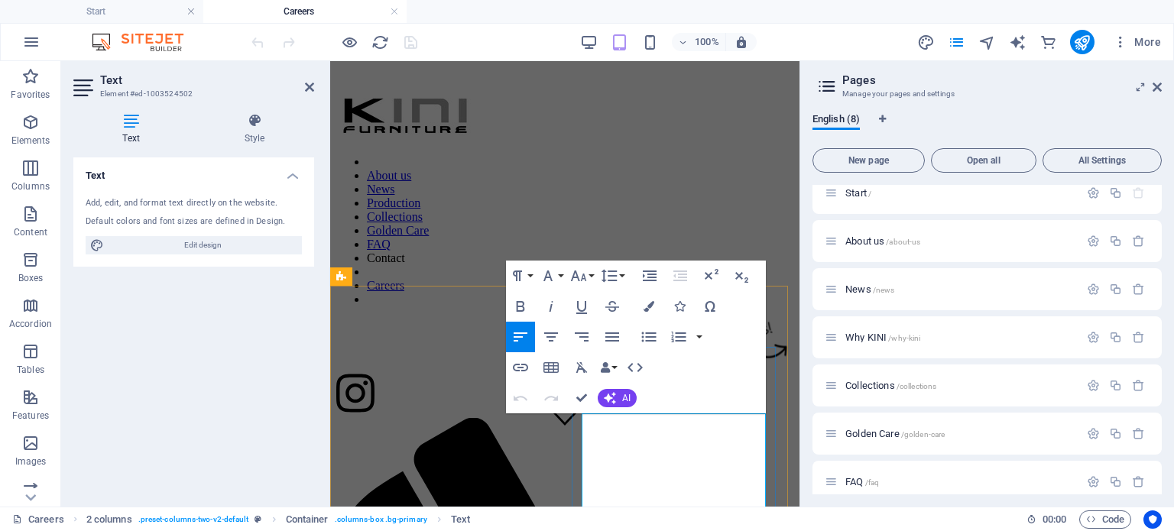
drag, startPoint x: 713, startPoint y: 423, endPoint x: 602, endPoint y: 420, distance: 110.9
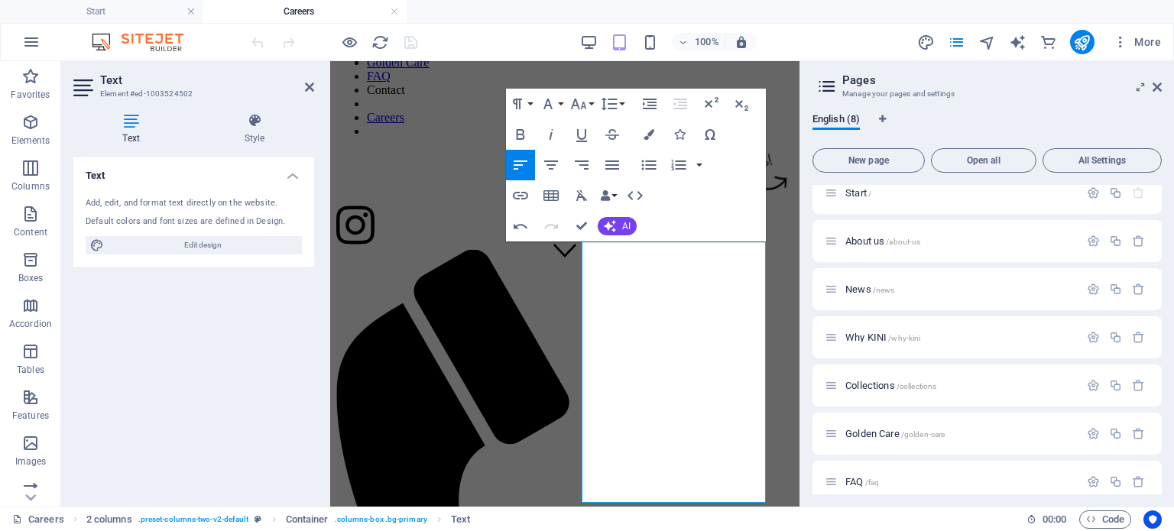
scroll to position [234, 0]
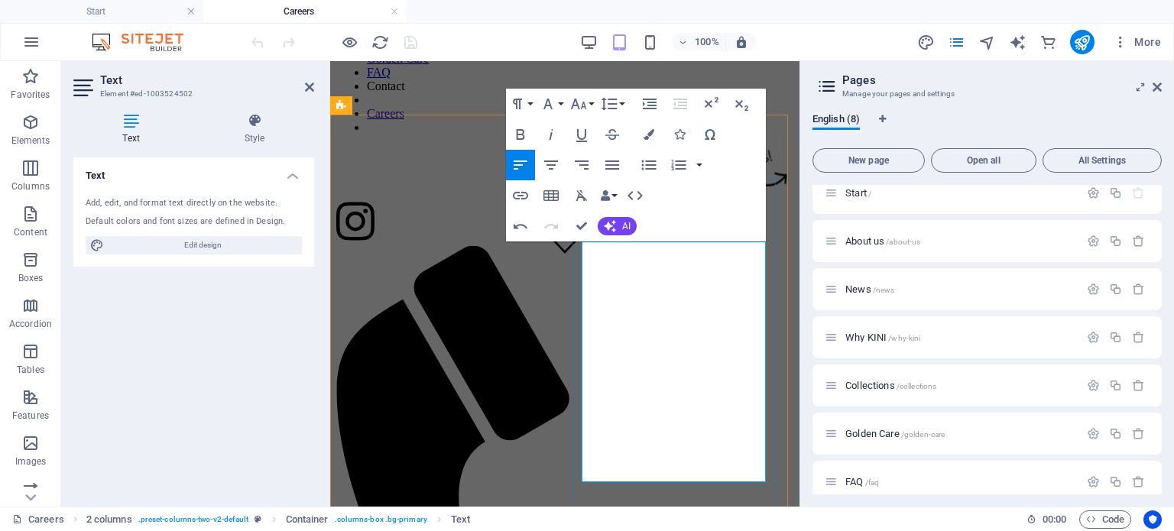
drag, startPoint x: 607, startPoint y: 270, endPoint x: 758, endPoint y: 436, distance: 225.1
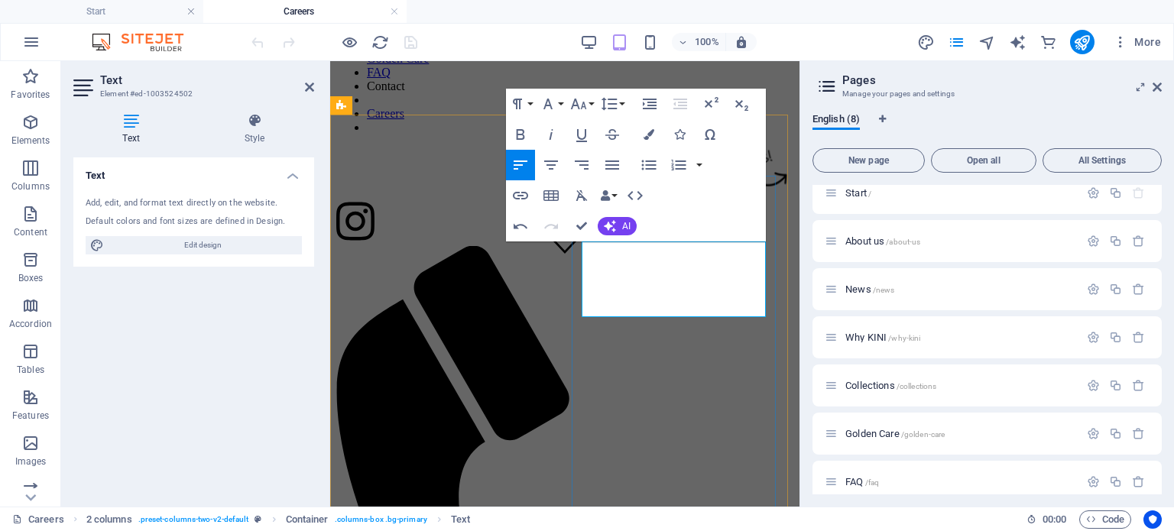
drag, startPoint x: 736, startPoint y: 274, endPoint x: 668, endPoint y: 272, distance: 68.0
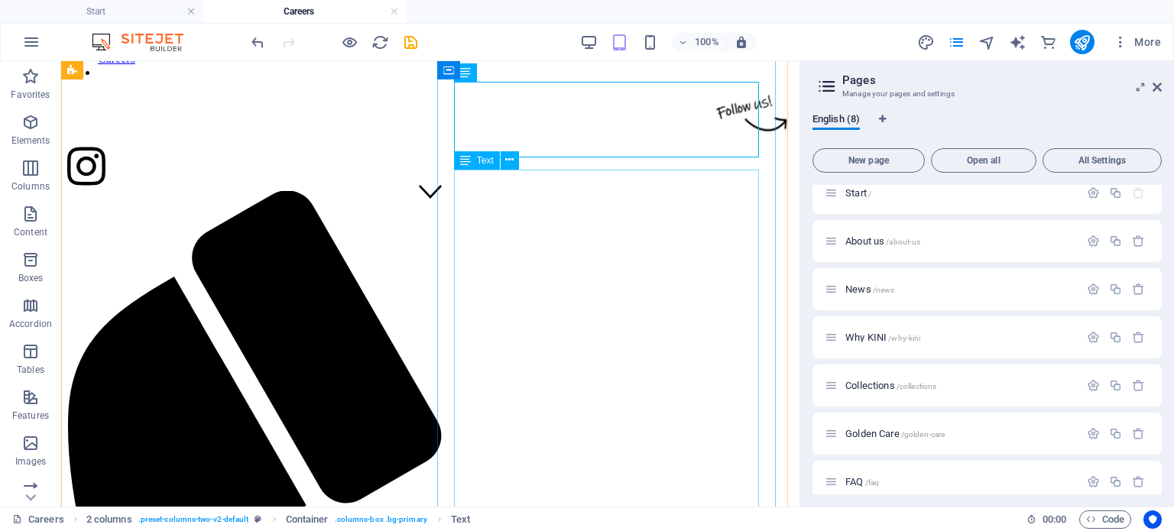
scroll to position [283, 0]
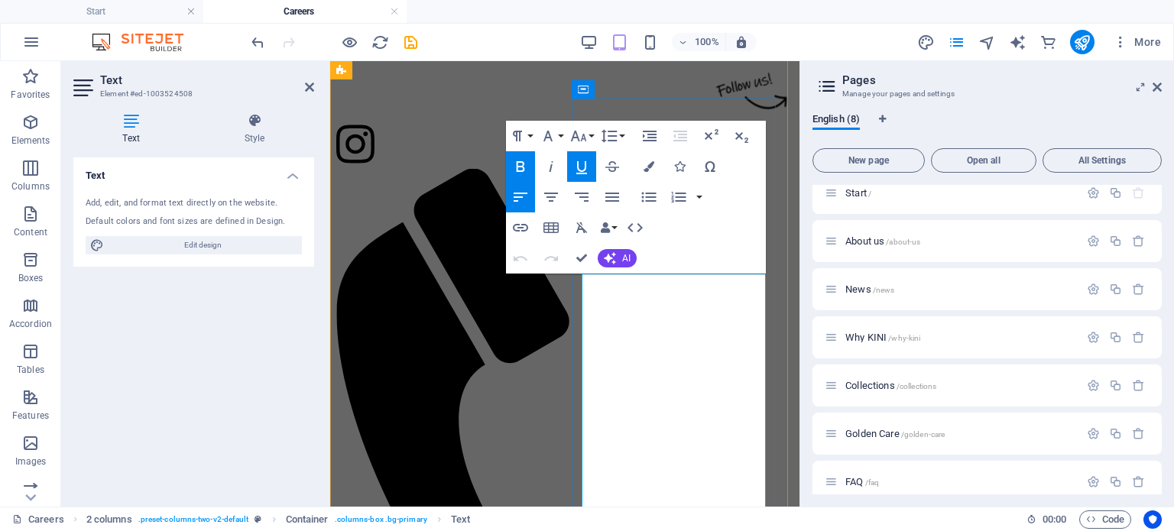
drag, startPoint x: 594, startPoint y: 302, endPoint x: 722, endPoint y: 369, distance: 145.0
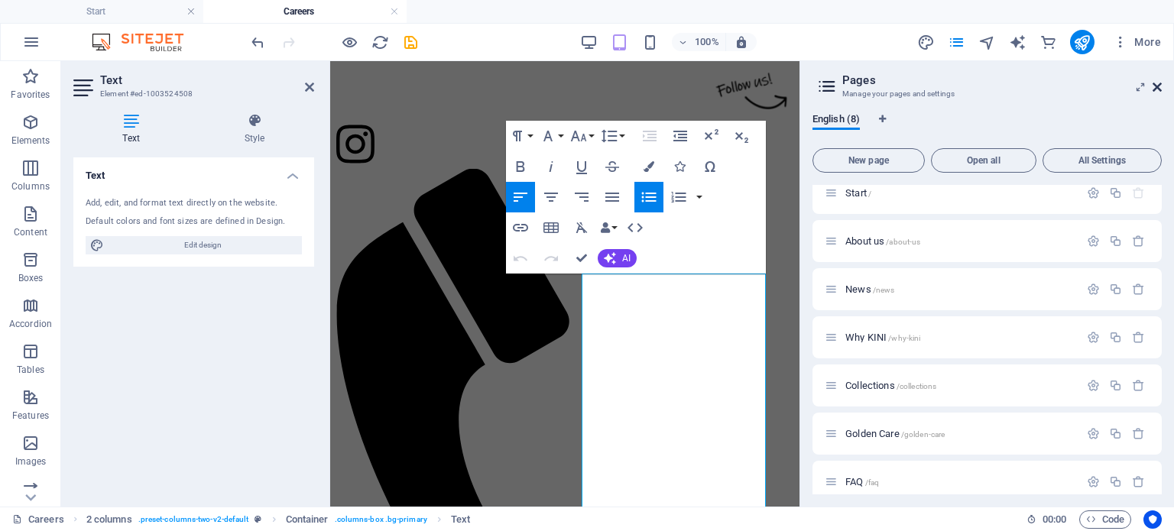
click at [1153, 91] on icon at bounding box center [1157, 87] width 9 height 12
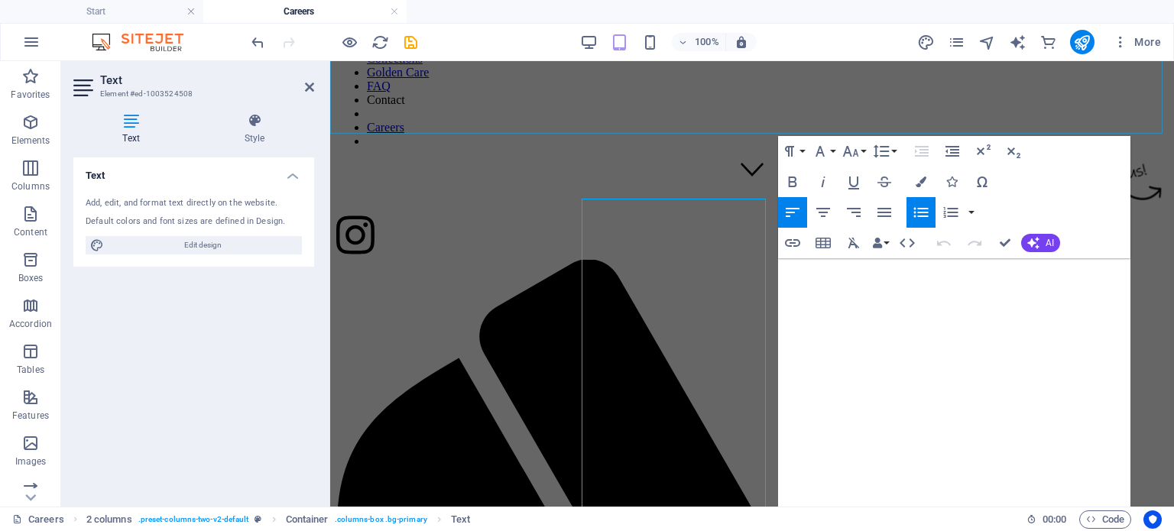
scroll to position [378, 0]
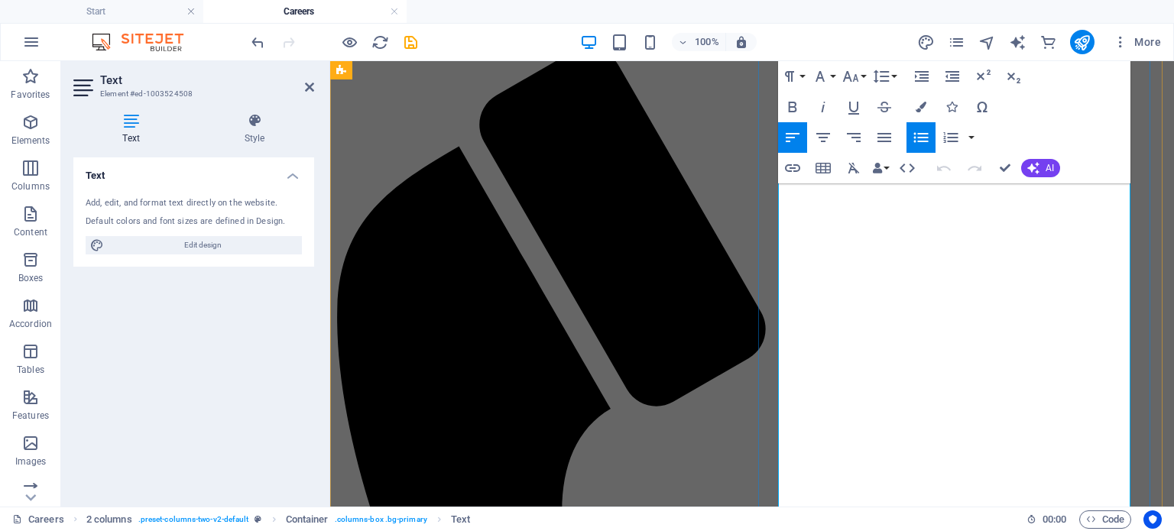
scroll to position [531, 0]
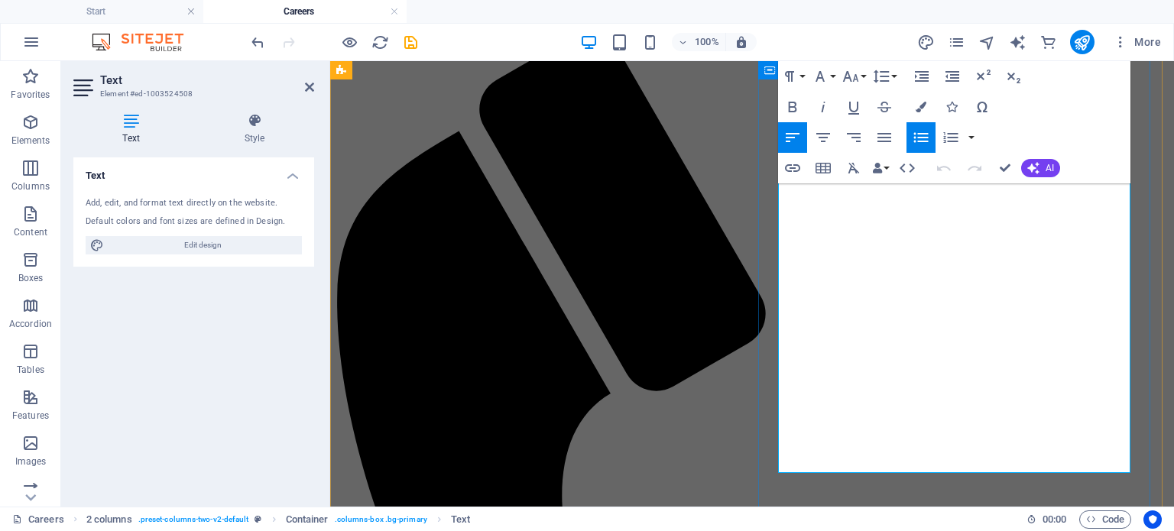
drag, startPoint x: 792, startPoint y: 287, endPoint x: 1095, endPoint y: 345, distance: 308.8
drag, startPoint x: 1088, startPoint y: 297, endPoint x: 936, endPoint y: 282, distance: 152.8
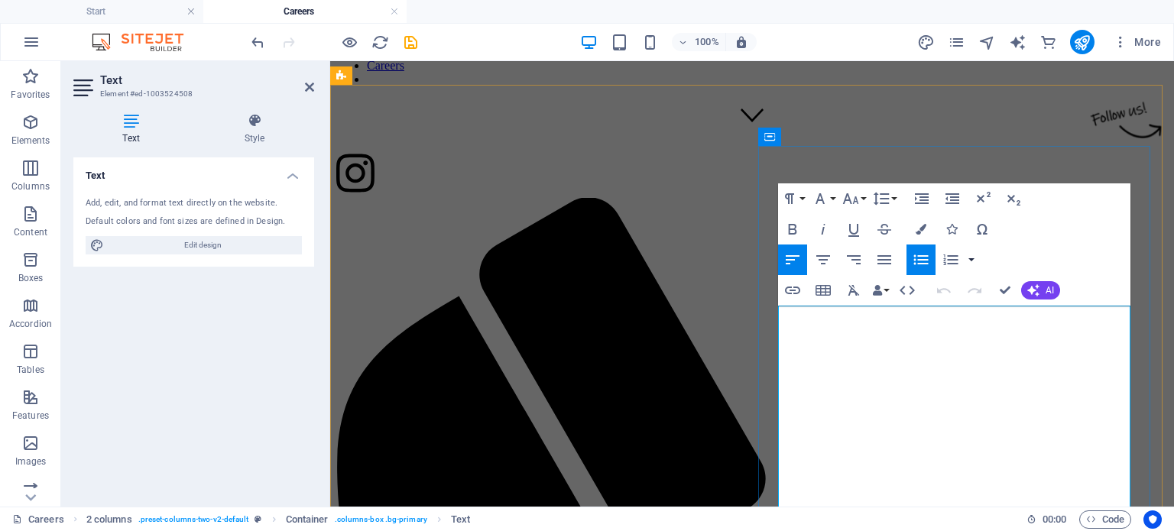
scroll to position [301, 0]
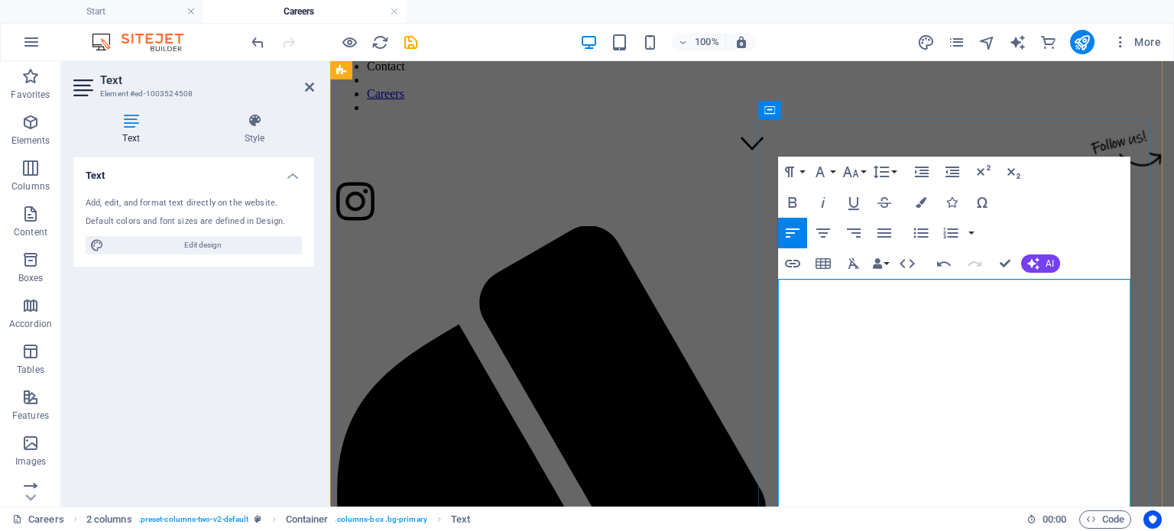
scroll to position [266, 0]
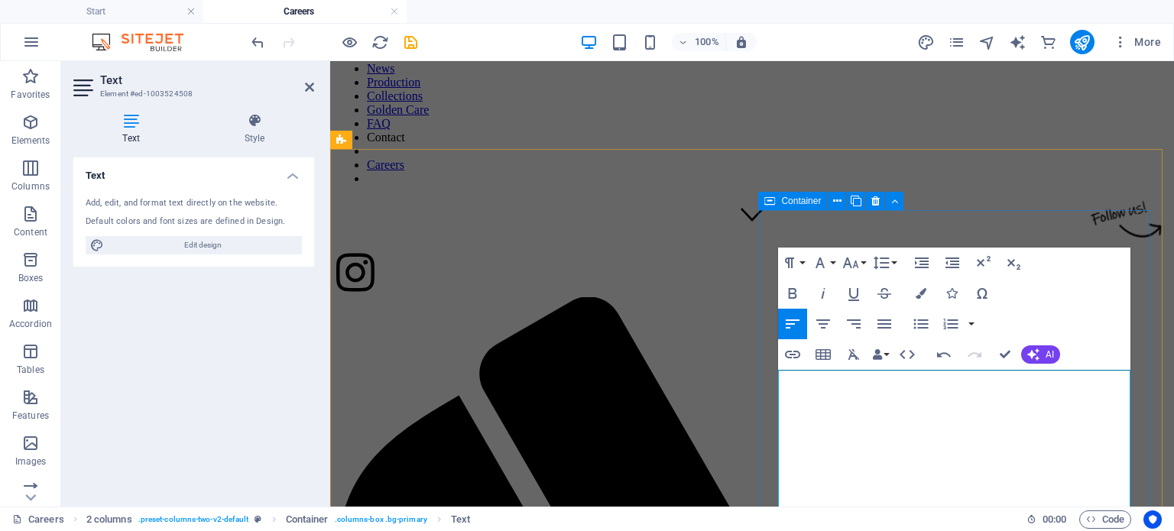
drag, startPoint x: 890, startPoint y: 345, endPoint x: 776, endPoint y: 399, distance: 126.2
click at [917, 323] on icon "button" at bounding box center [921, 324] width 18 height 18
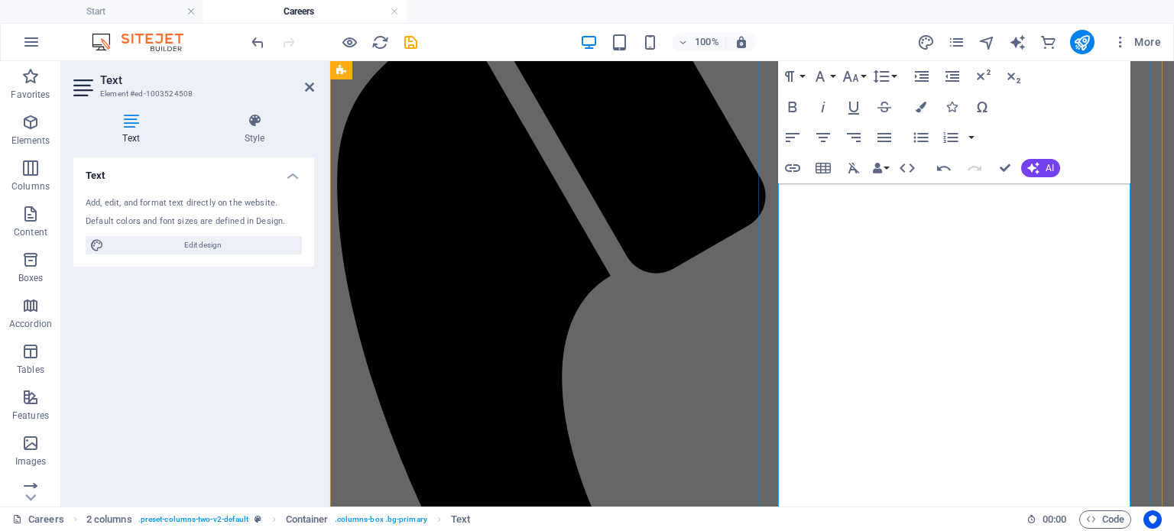
scroll to position [572, 0]
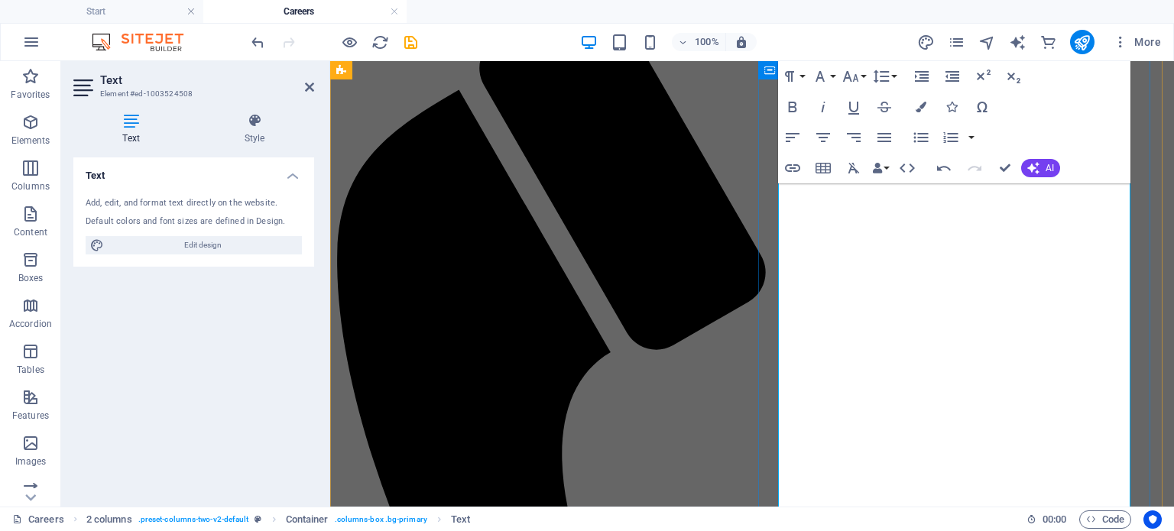
drag, startPoint x: 899, startPoint y: 366, endPoint x: 829, endPoint y: 323, distance: 82.3
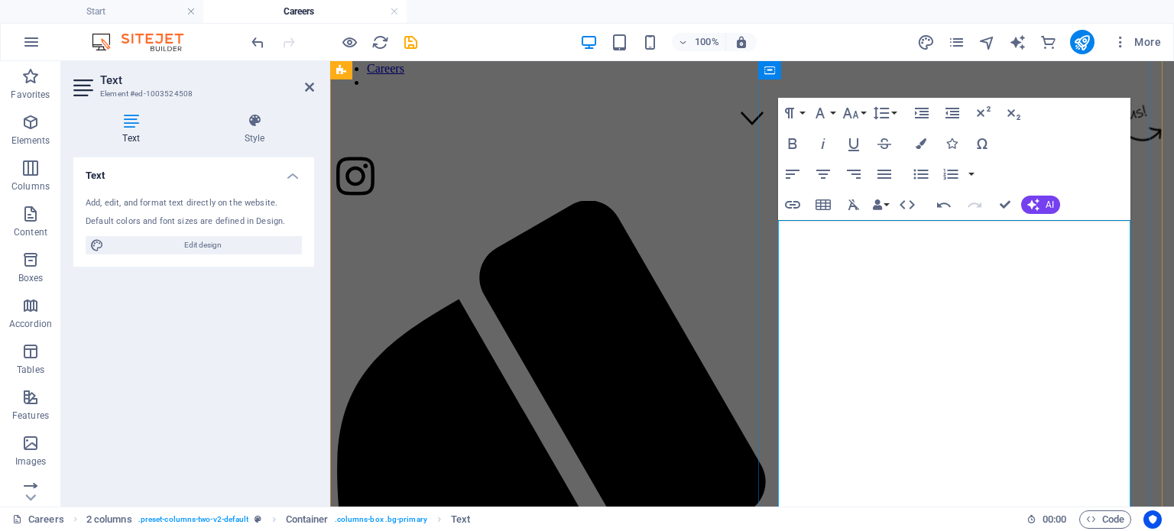
scroll to position [342, 0]
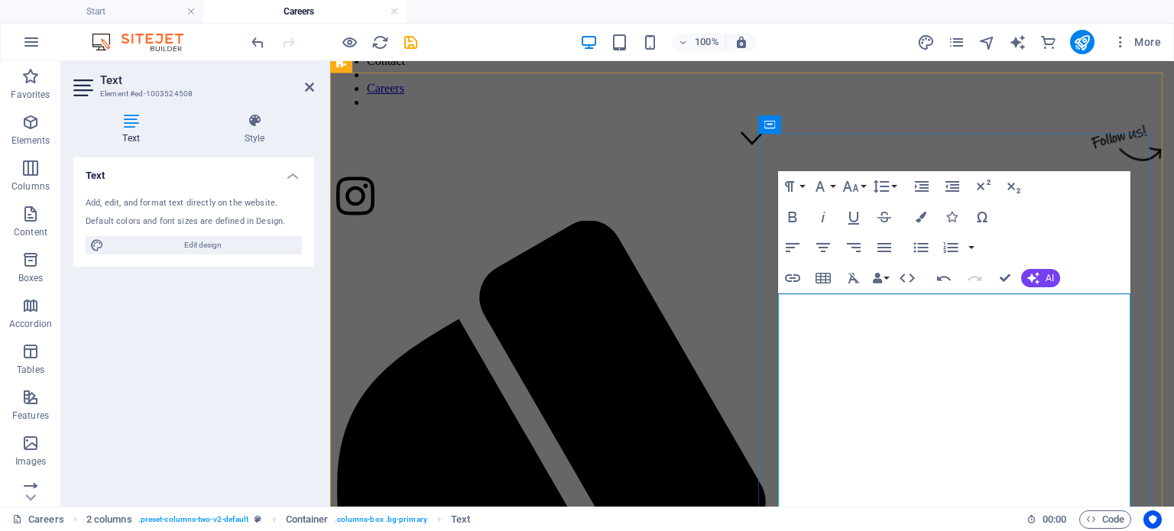
drag, startPoint x: 883, startPoint y: 360, endPoint x: 791, endPoint y: 320, distance: 100.0
click at [849, 184] on icon "button" at bounding box center [851, 186] width 18 height 18
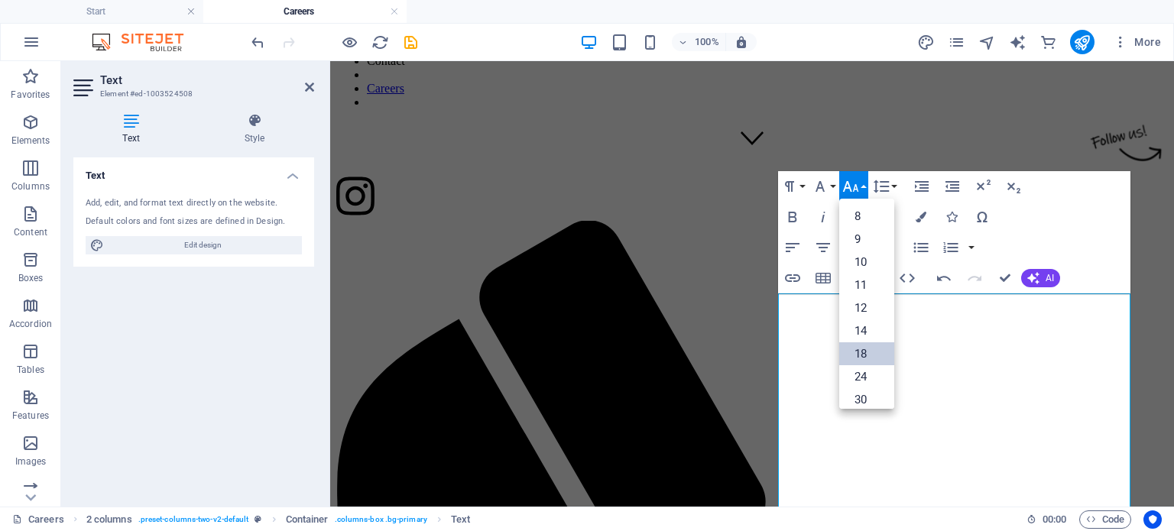
click at [862, 347] on link "18" at bounding box center [866, 353] width 55 height 23
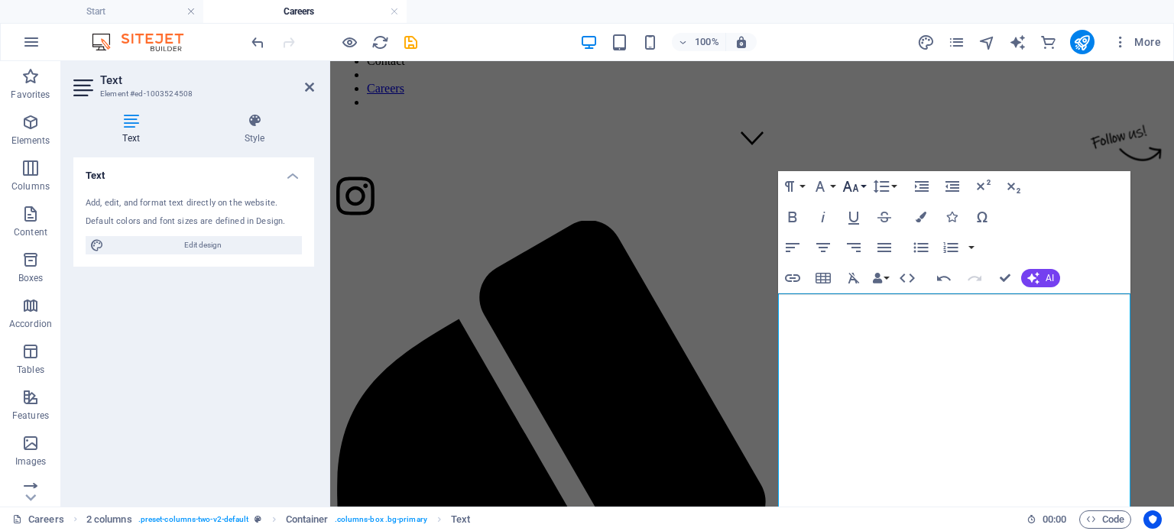
click at [843, 182] on icon "button" at bounding box center [851, 186] width 18 height 18
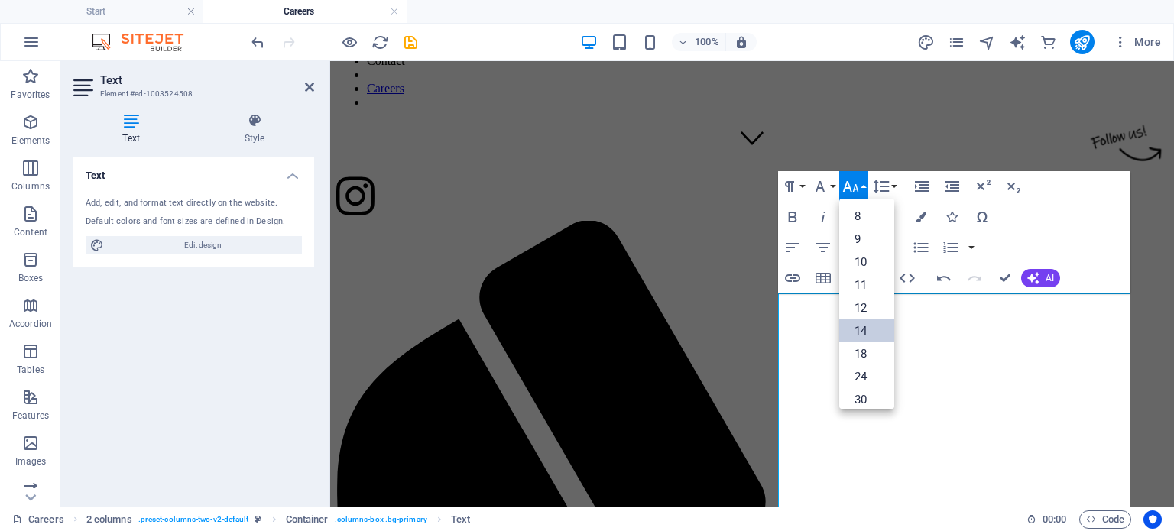
click at [865, 329] on link "14" at bounding box center [866, 331] width 55 height 23
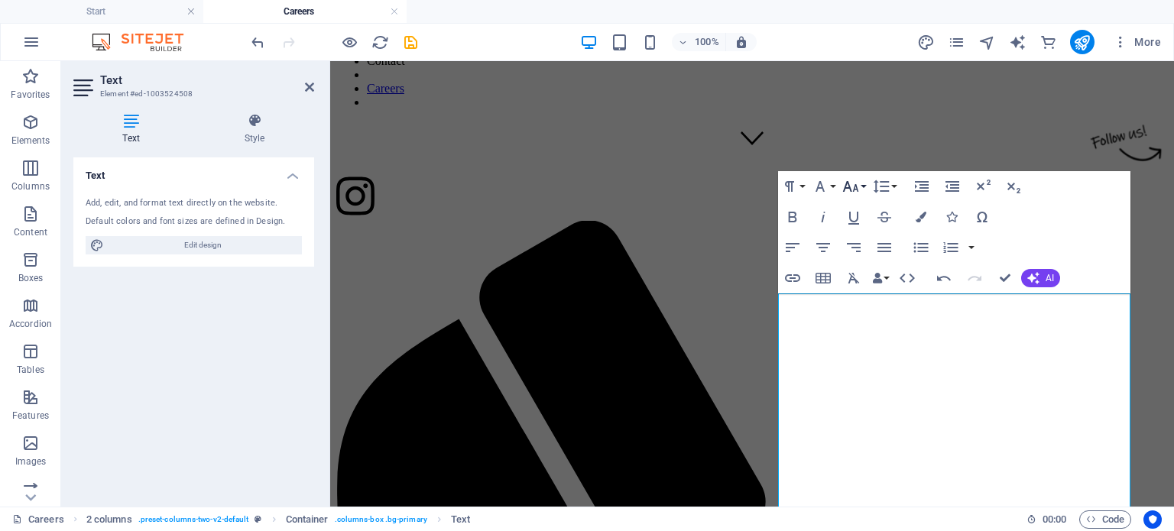
click at [852, 181] on icon "button" at bounding box center [851, 186] width 18 height 18
click at [865, 258] on link "10" at bounding box center [866, 262] width 55 height 23
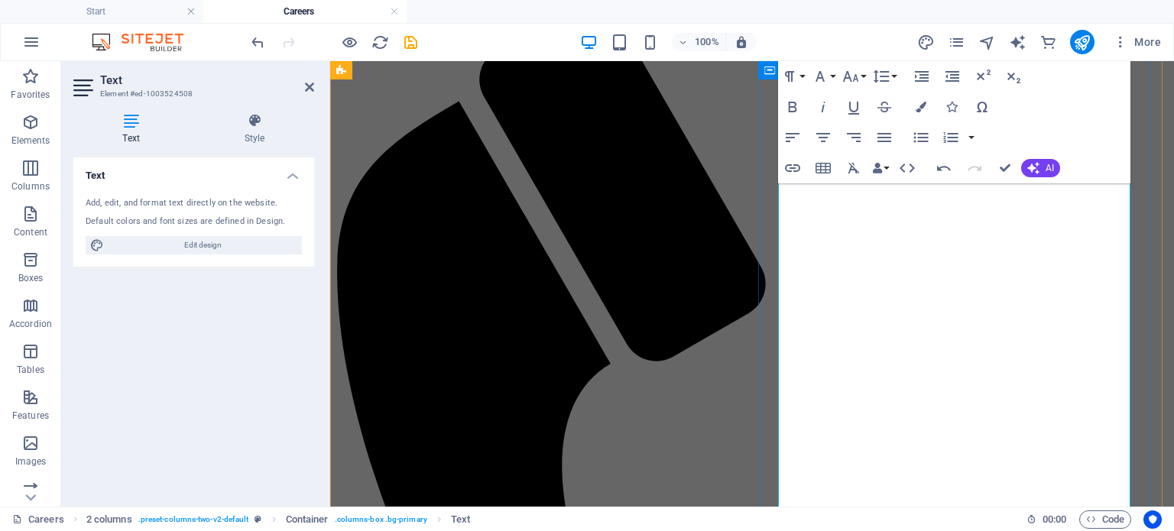
scroll to position [572, 0]
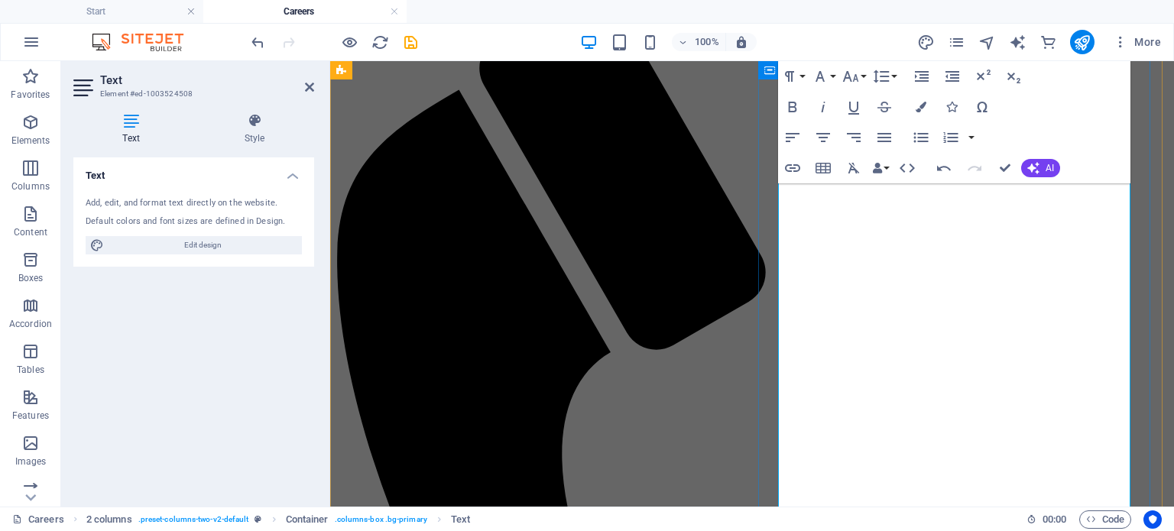
drag, startPoint x: 905, startPoint y: 405, endPoint x: 881, endPoint y: 407, distance: 24.5
click at [861, 79] on button "Font Size" at bounding box center [853, 76] width 29 height 31
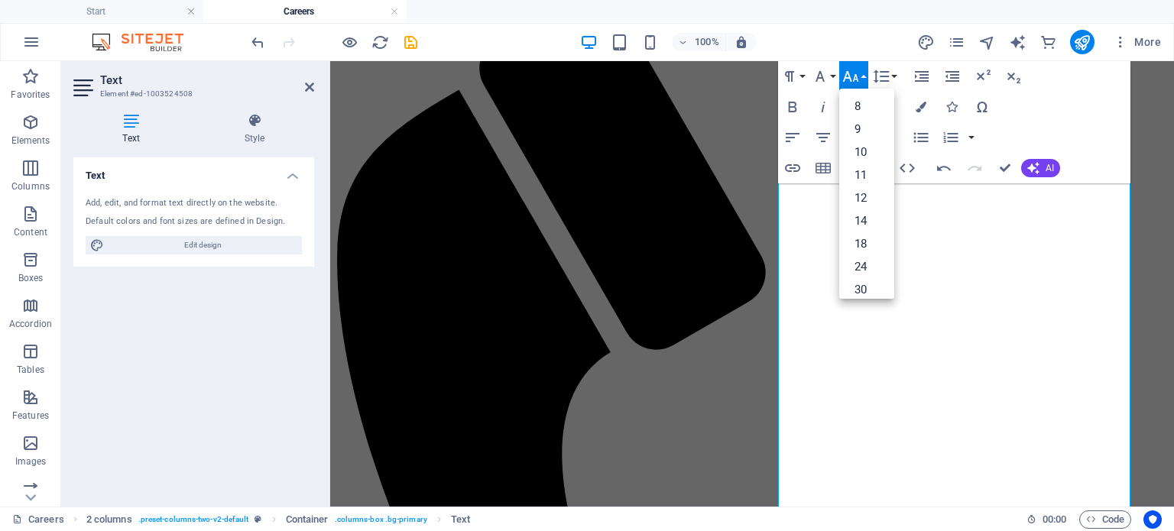
click at [861, 79] on button "Font Size" at bounding box center [853, 76] width 29 height 31
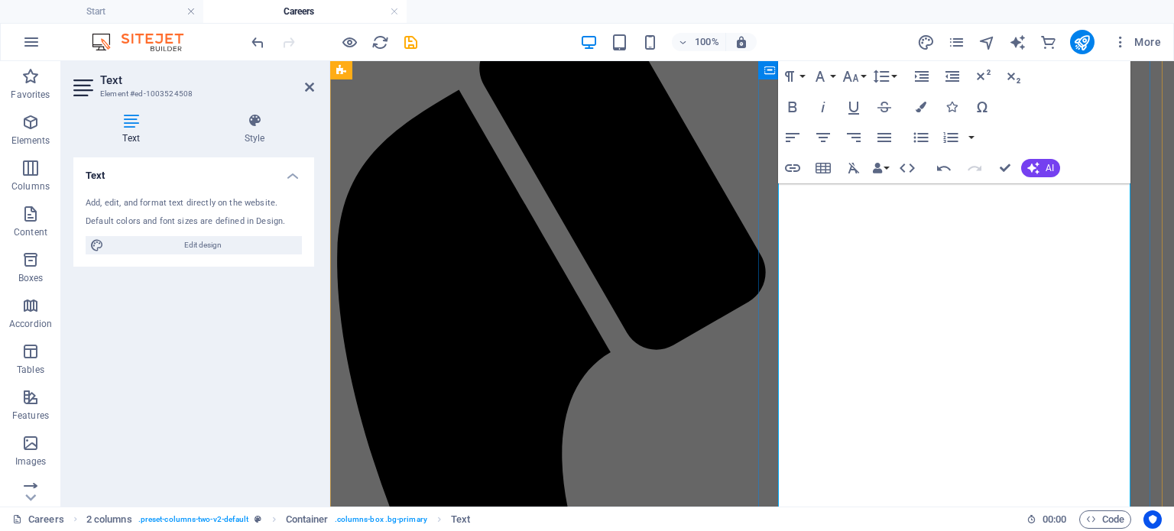
drag, startPoint x: 887, startPoint y: 357, endPoint x: 779, endPoint y: 327, distance: 111.8
click at [849, 73] on icon "button" at bounding box center [851, 76] width 18 height 18
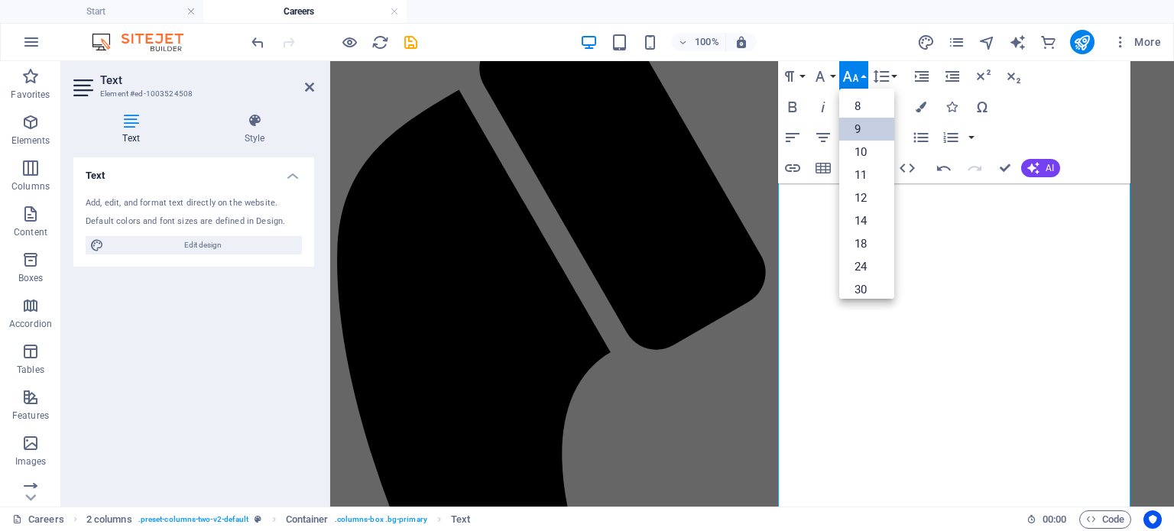
click at [860, 128] on link "9" at bounding box center [866, 129] width 55 height 23
click at [853, 76] on icon "button" at bounding box center [851, 76] width 18 height 18
click at [859, 235] on link "18" at bounding box center [866, 243] width 55 height 23
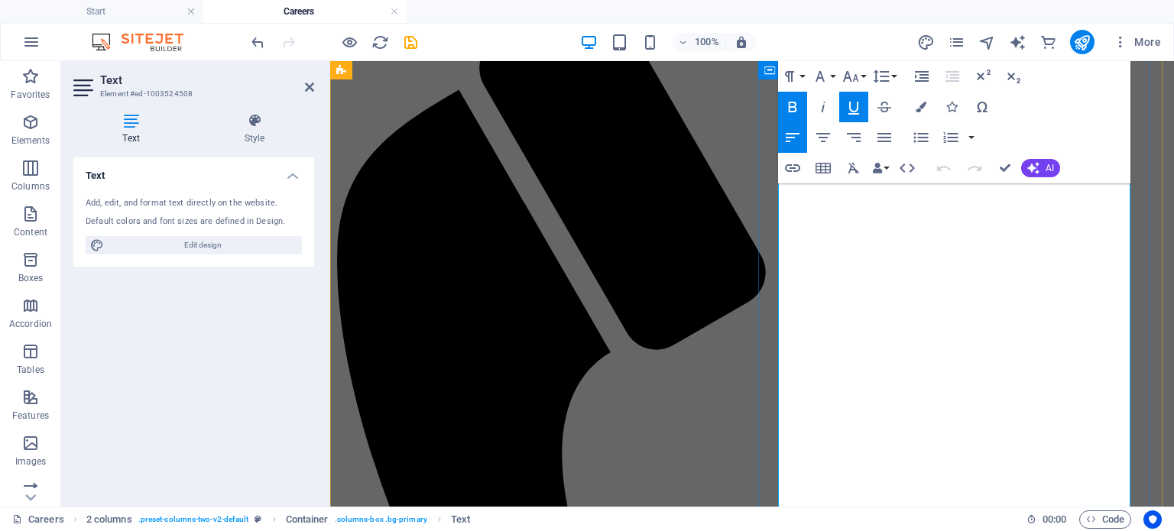
drag, startPoint x: 786, startPoint y: 258, endPoint x: 1027, endPoint y: 354, distance: 260.0
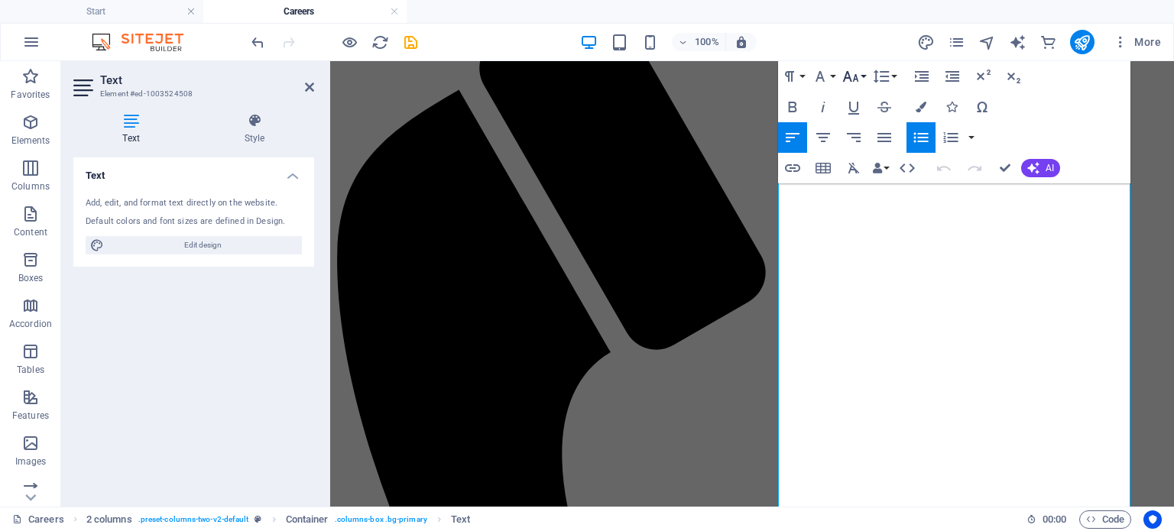
click at [856, 69] on icon "button" at bounding box center [851, 76] width 18 height 18
click at [867, 164] on link "11" at bounding box center [866, 175] width 55 height 23
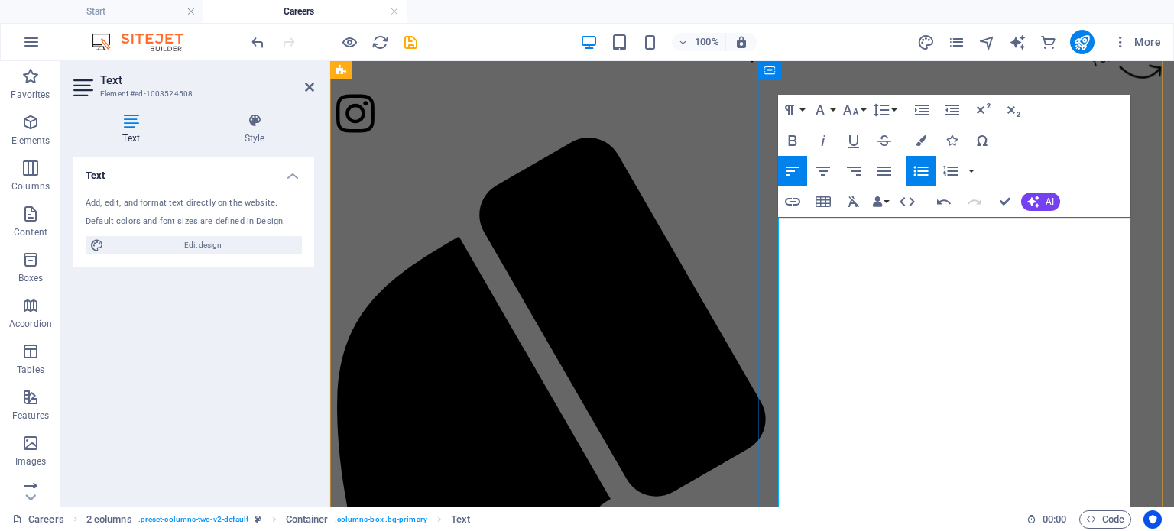
scroll to position [419, 0]
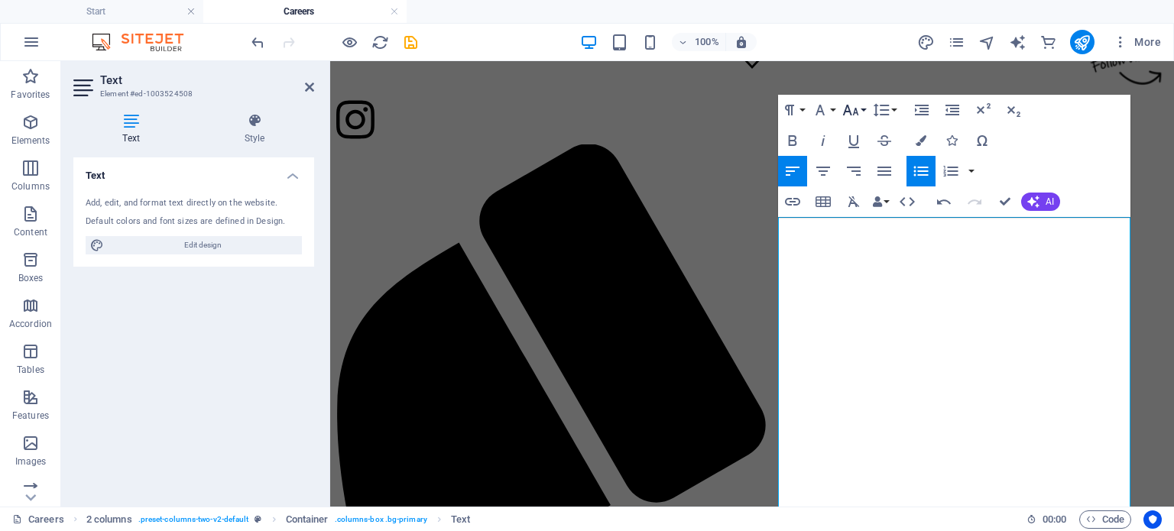
click at [851, 109] on icon "button" at bounding box center [851, 110] width 18 height 18
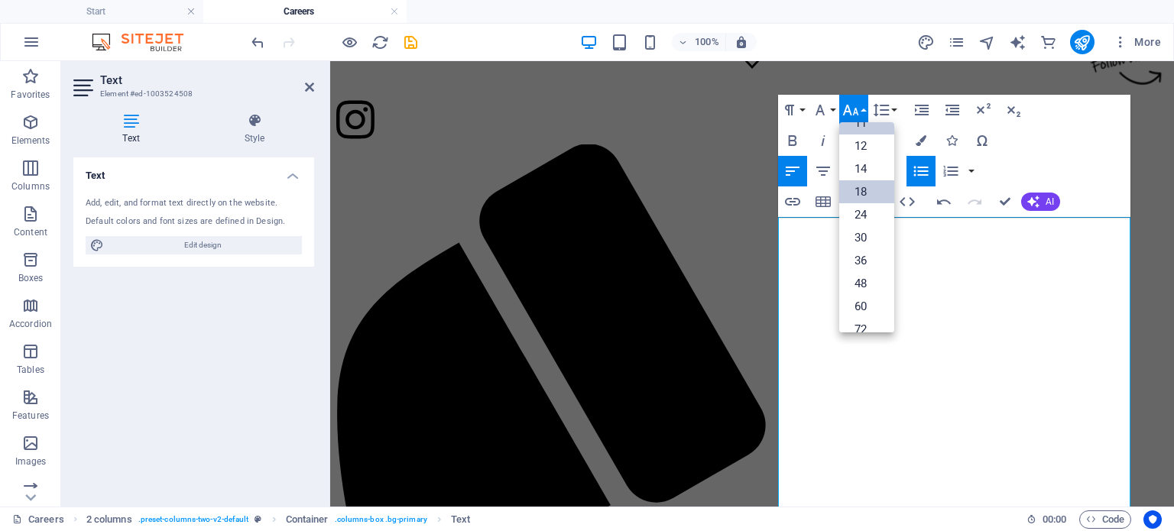
click at [865, 184] on link "18" at bounding box center [866, 191] width 55 height 23
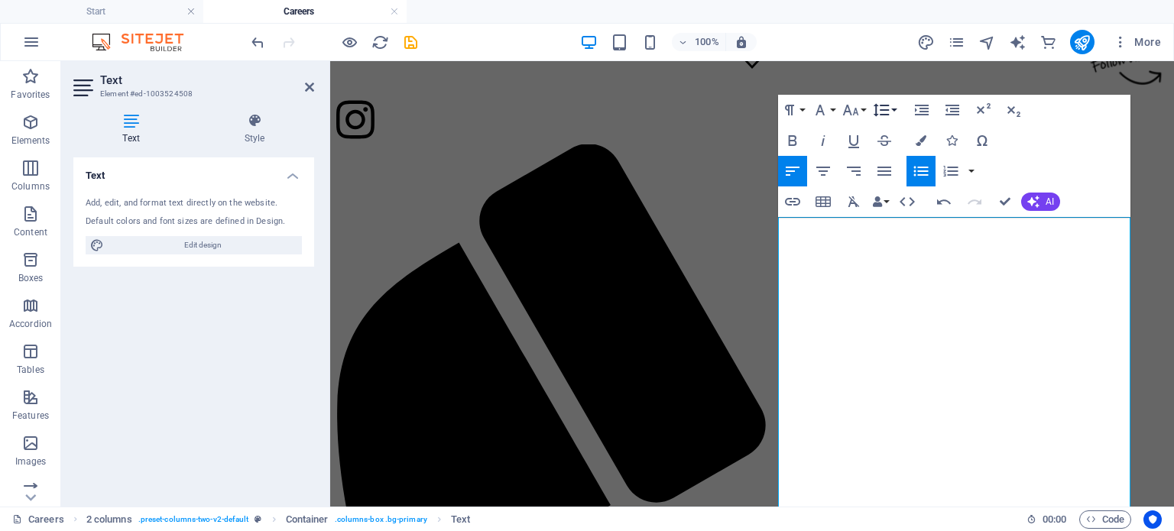
click at [884, 106] on icon "button" at bounding box center [882, 110] width 16 height 13
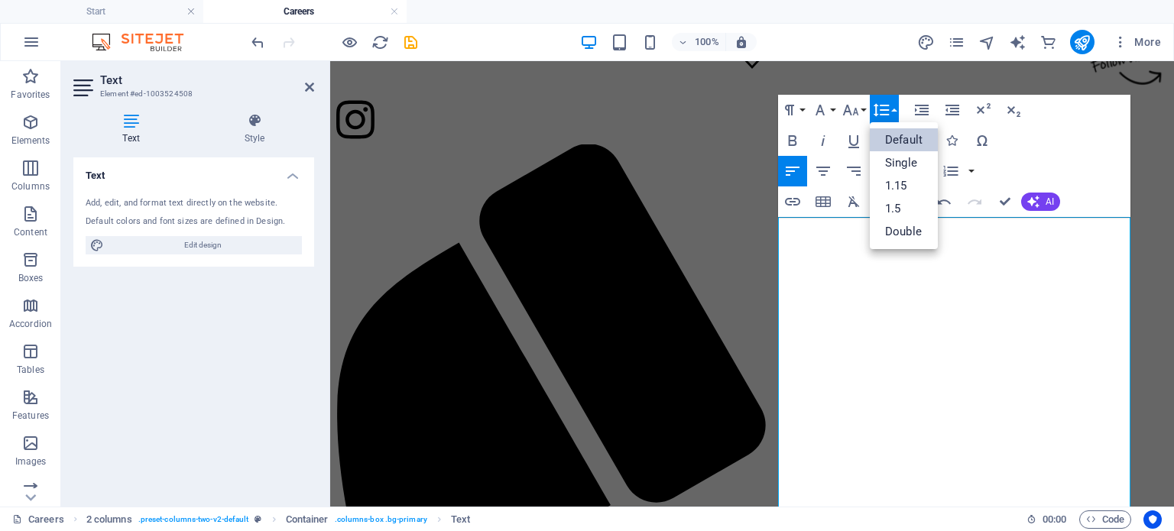
scroll to position [0, 0]
click at [895, 132] on link "Default" at bounding box center [904, 139] width 68 height 23
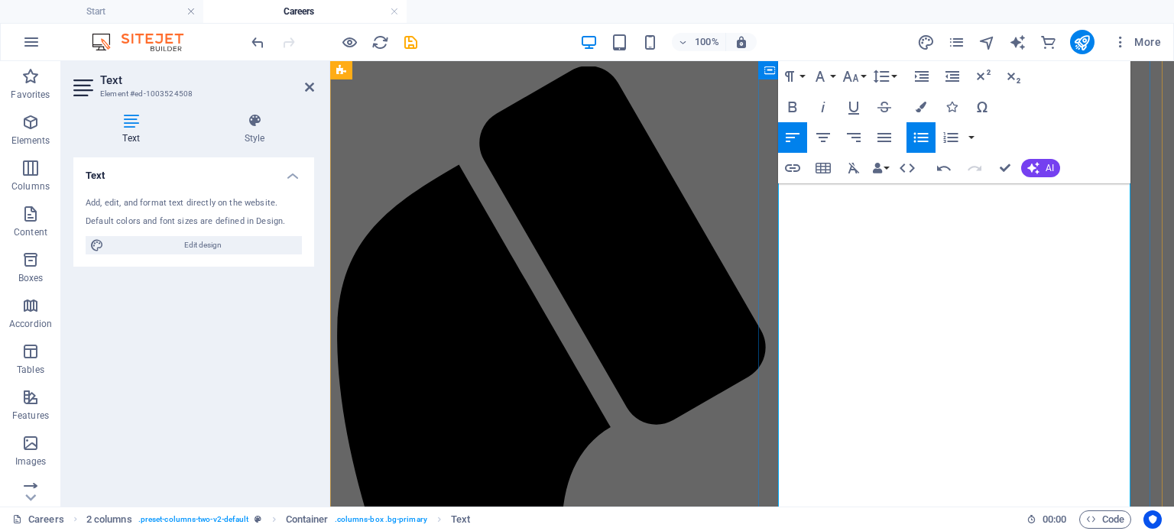
scroll to position [495, 0]
drag, startPoint x: 913, startPoint y: 287, endPoint x: 850, endPoint y: 290, distance: 62.8
drag, startPoint x: 791, startPoint y: 347, endPoint x: 981, endPoint y: 402, distance: 197.4
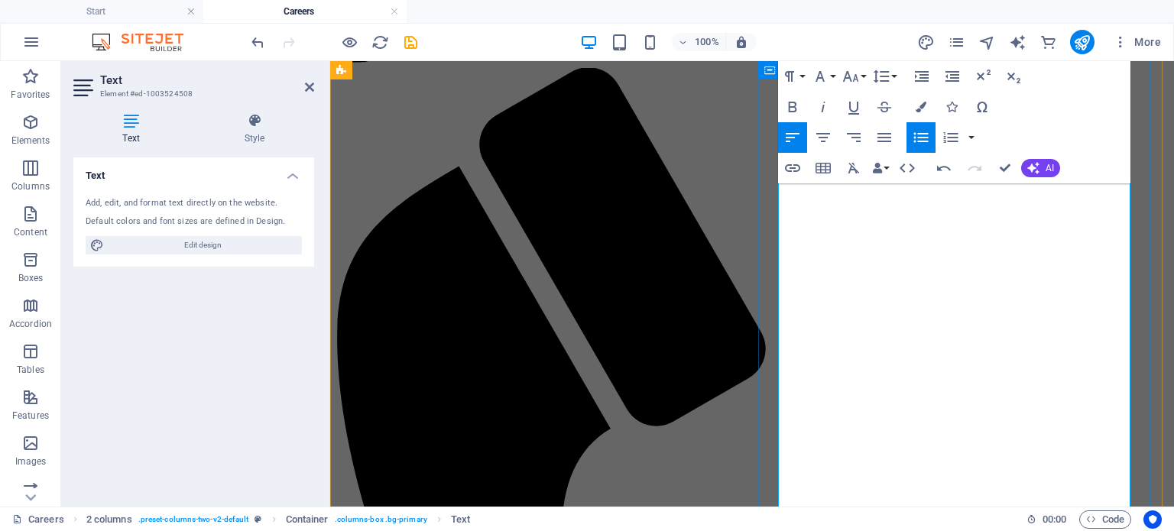
scroll to position [572, 0]
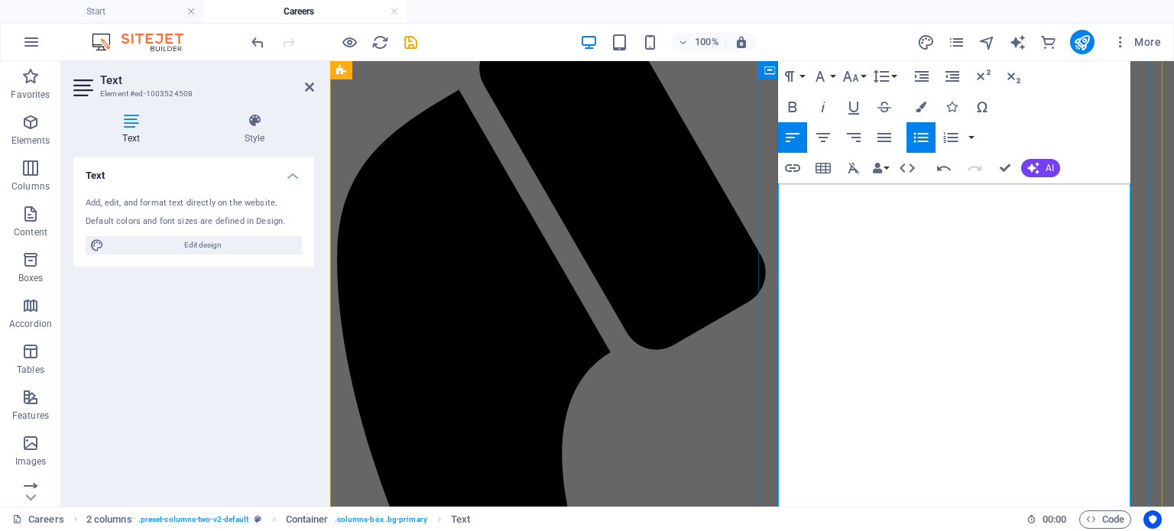
drag, startPoint x: 1073, startPoint y: 397, endPoint x: 780, endPoint y: 263, distance: 322.9
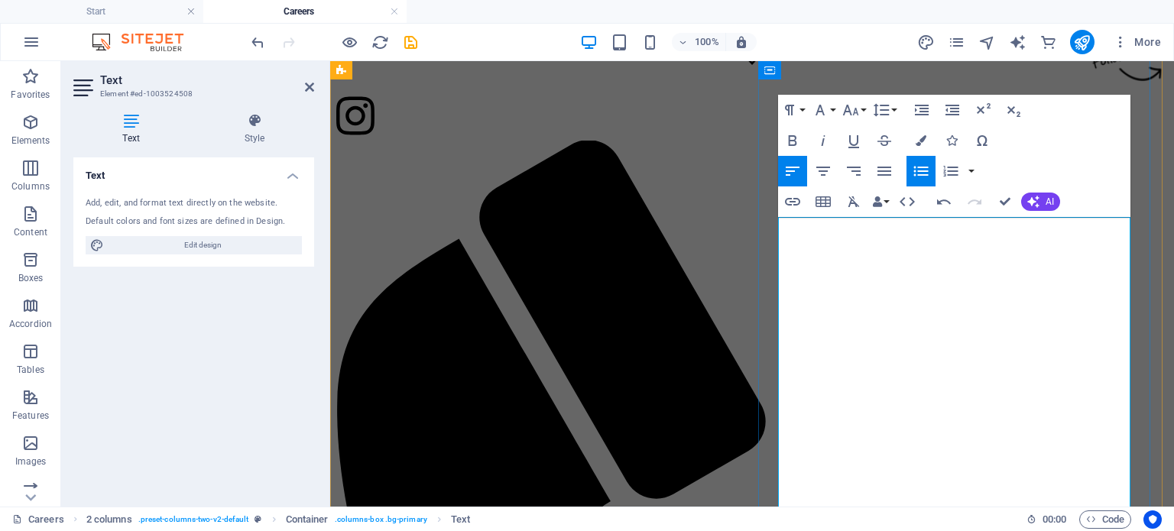
scroll to position [419, 0]
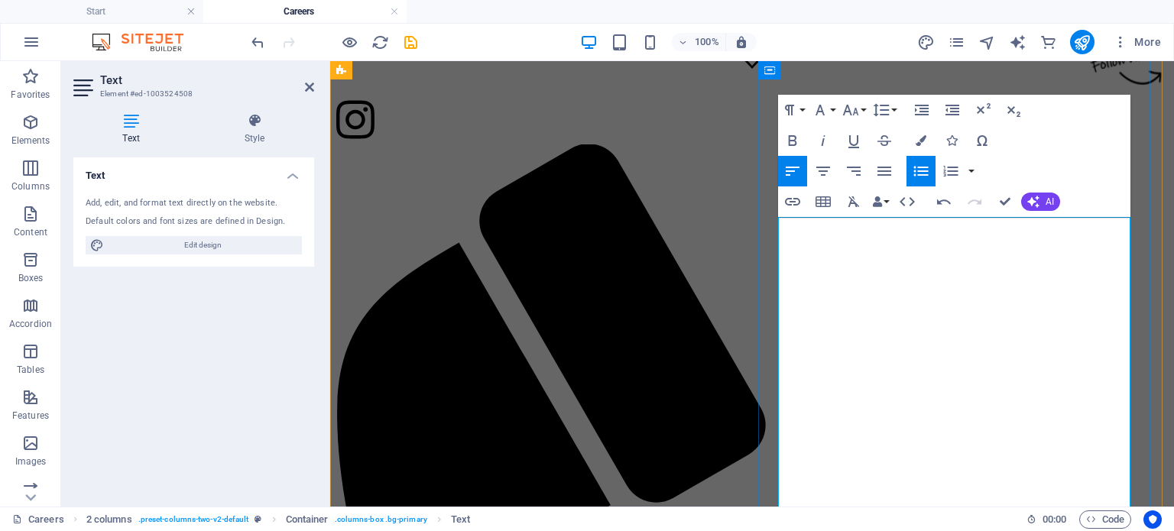
drag, startPoint x: 792, startPoint y: 253, endPoint x: 1033, endPoint y: 418, distance: 292.6
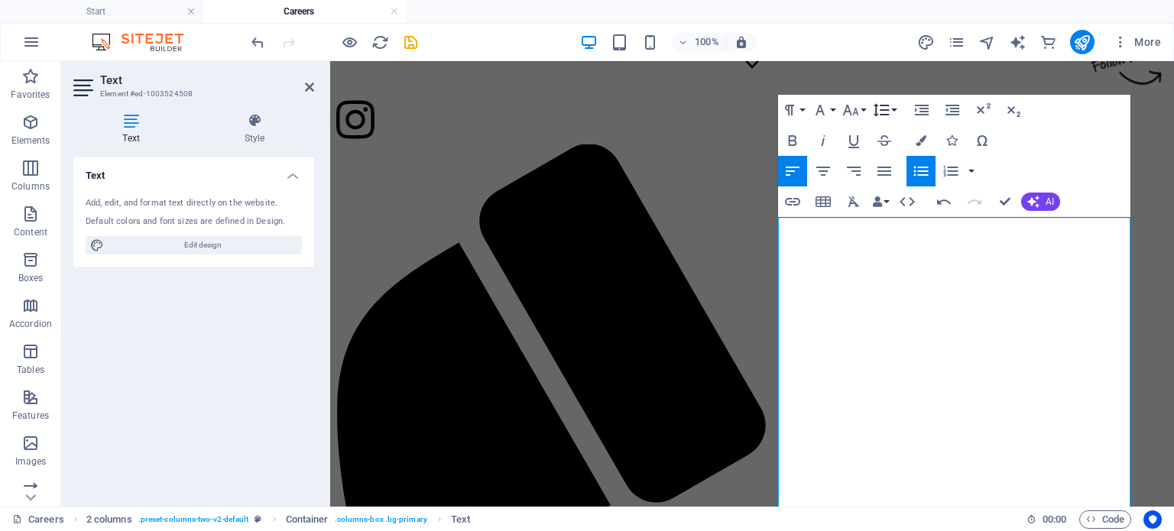
click at [896, 111] on button "Line Height" at bounding box center [884, 110] width 29 height 31
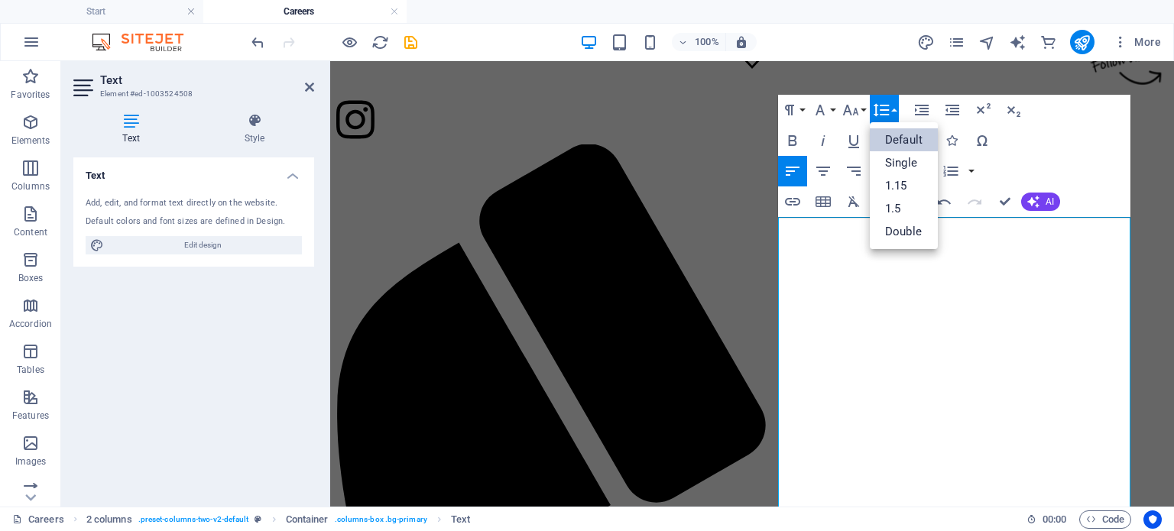
scroll to position [0, 0]
click at [895, 132] on link "Default" at bounding box center [904, 139] width 68 height 23
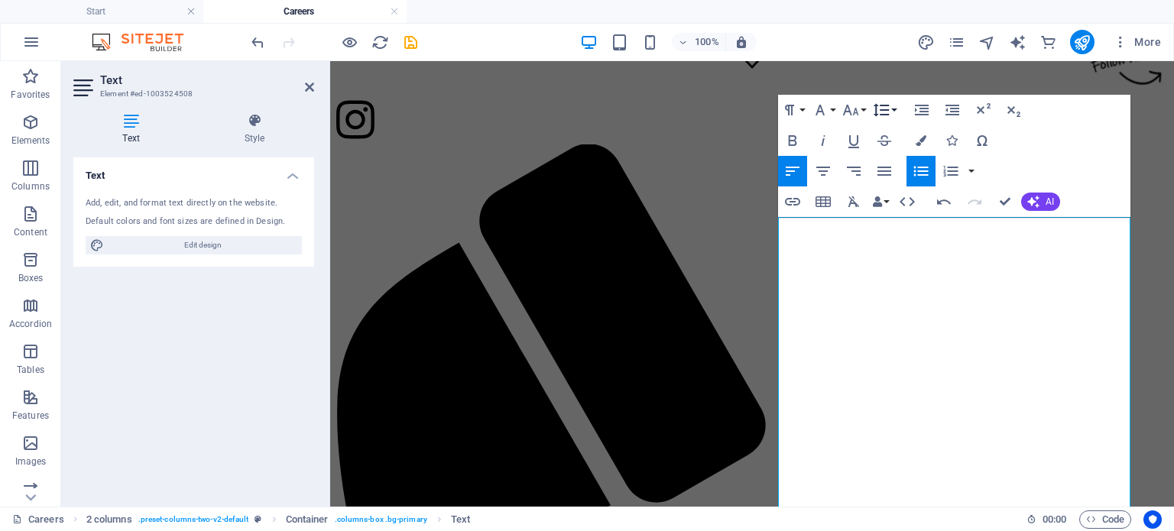
click at [882, 105] on icon "button" at bounding box center [882, 110] width 16 height 13
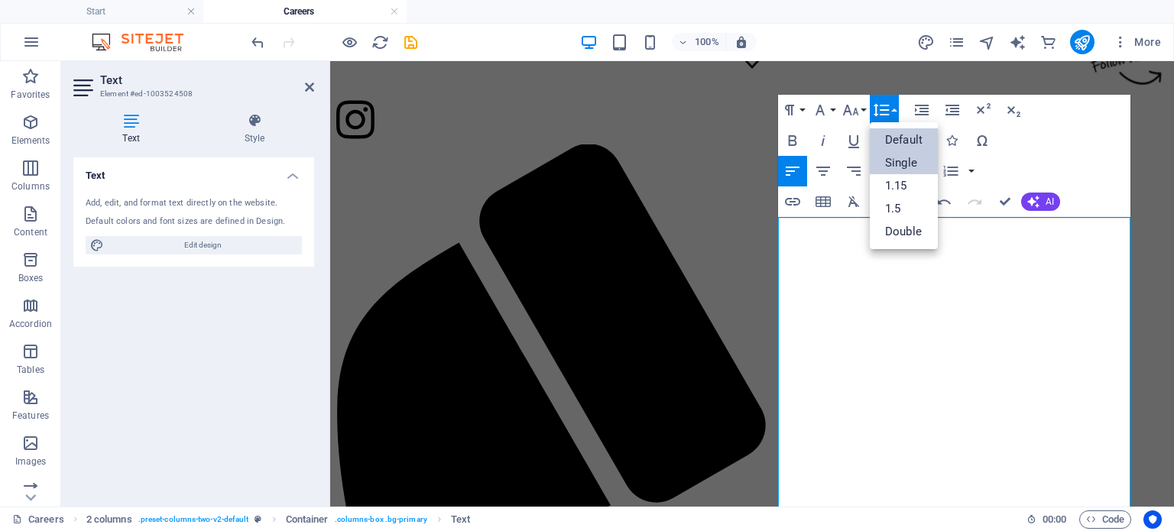
click at [920, 168] on link "Single" at bounding box center [904, 162] width 68 height 23
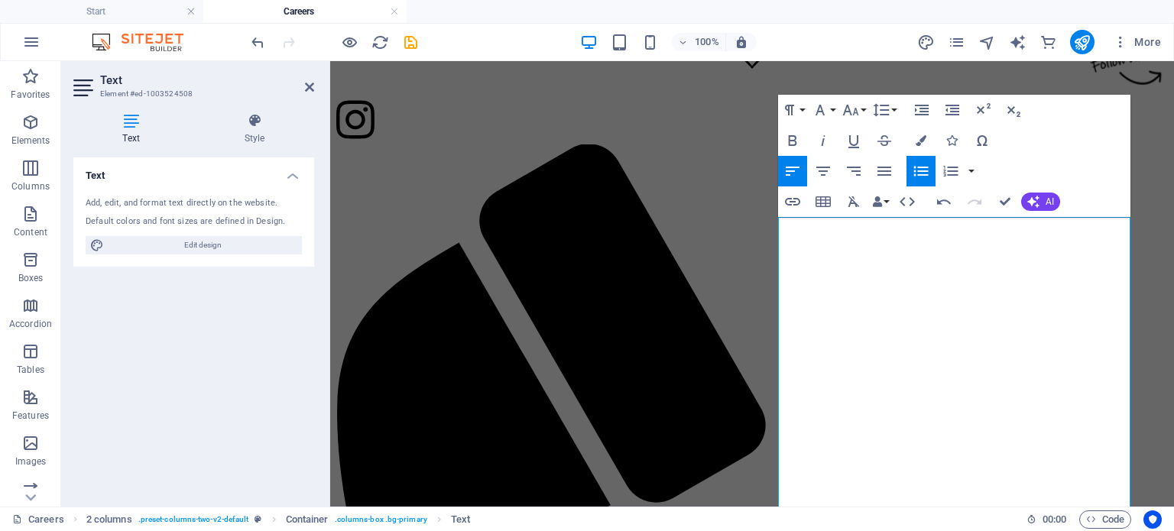
click at [919, 164] on icon "button" at bounding box center [921, 171] width 18 height 18
drag, startPoint x: 869, startPoint y: 420, endPoint x: 829, endPoint y: 363, distance: 70.2
drag, startPoint x: 1018, startPoint y: 440, endPoint x: 779, endPoint y: 238, distance: 312.5
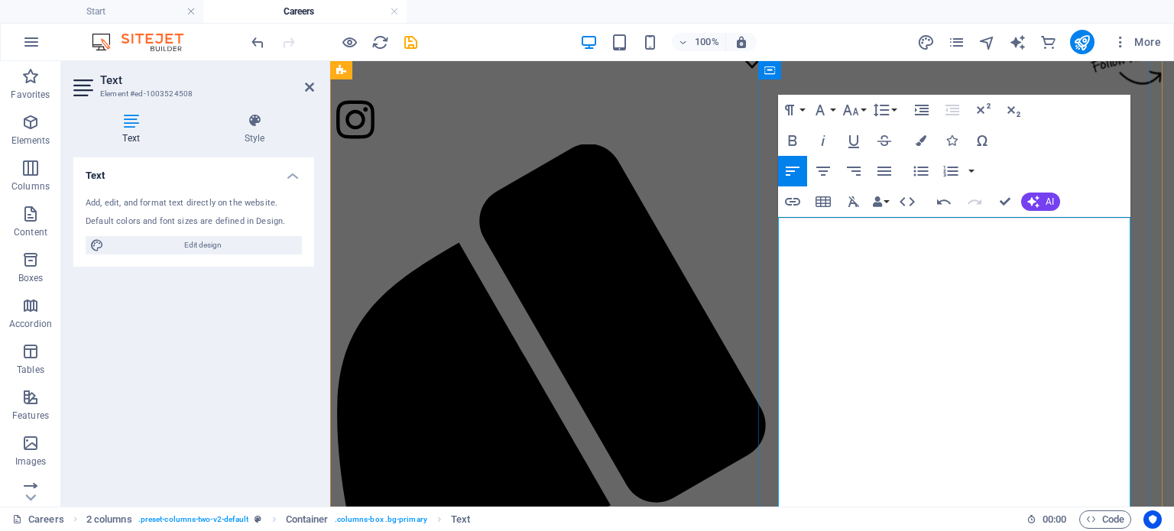
click at [850, 107] on icon "button" at bounding box center [851, 110] width 18 height 18
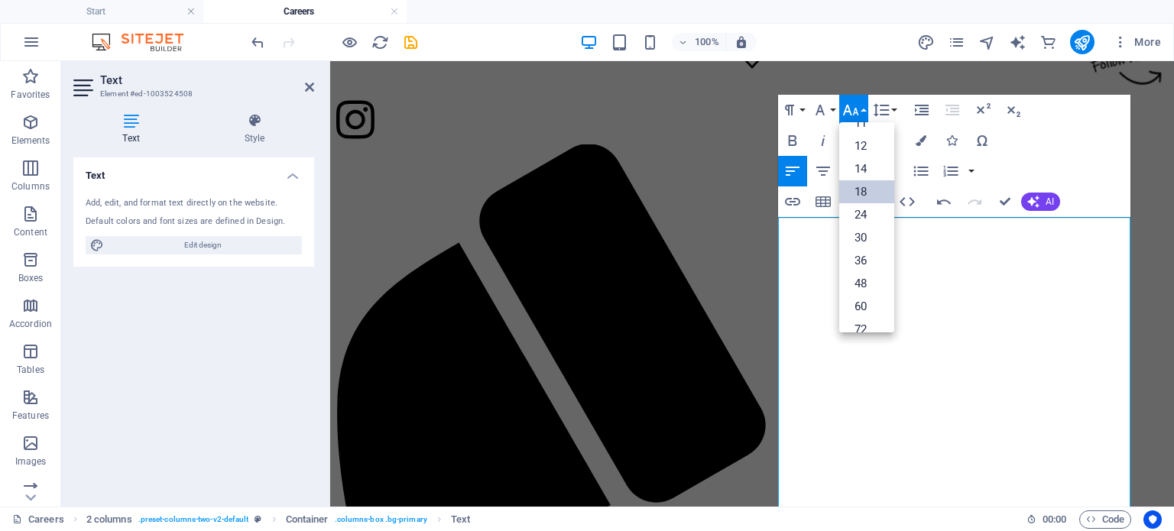
click at [871, 187] on link "18" at bounding box center [866, 191] width 55 height 23
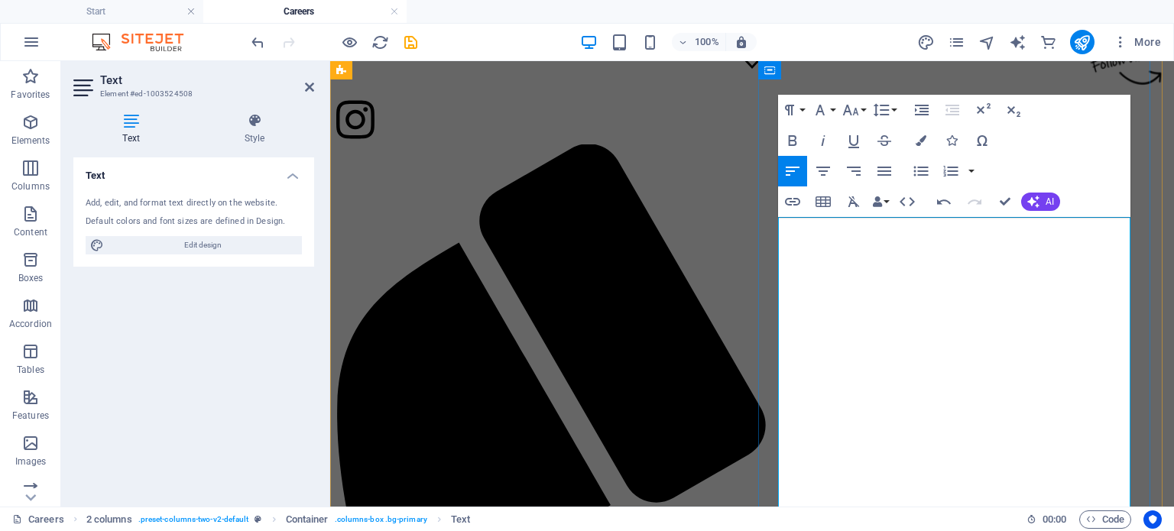
drag, startPoint x: 1000, startPoint y: 366, endPoint x: 873, endPoint y: 319, distance: 135.5
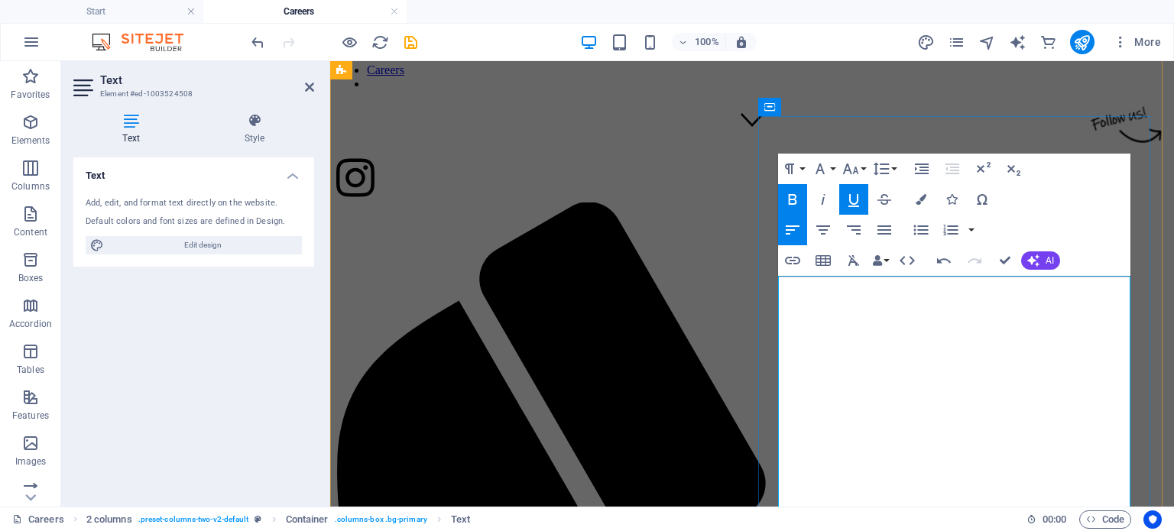
scroll to position [360, 0]
click at [923, 226] on icon "button" at bounding box center [921, 231] width 15 height 10
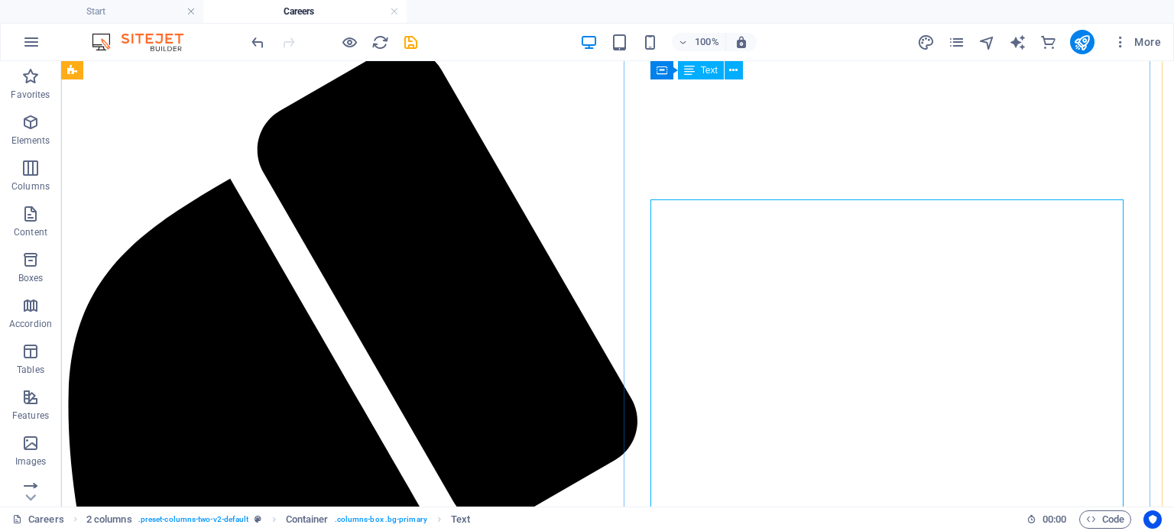
scroll to position [355, 0]
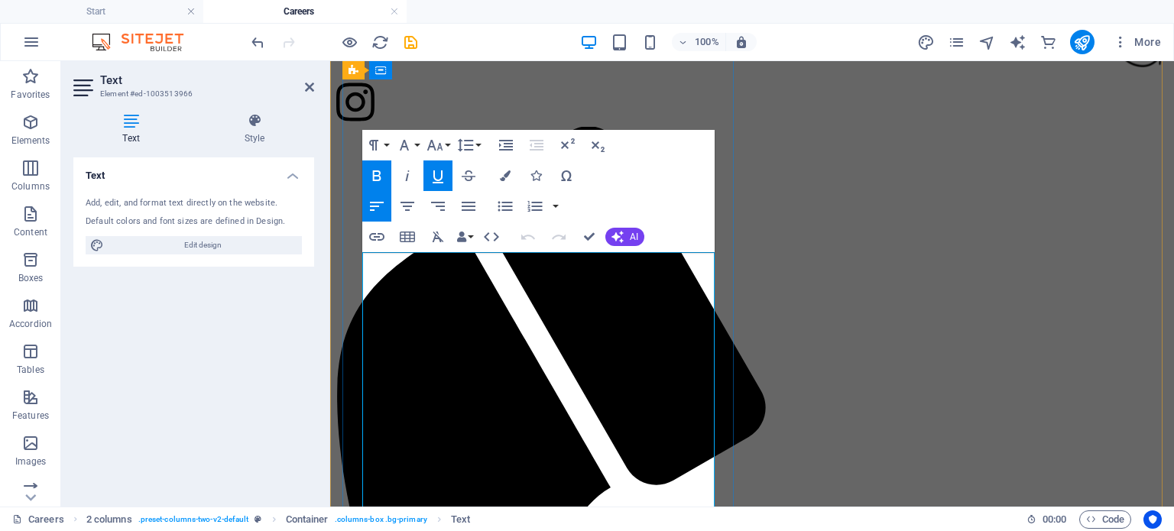
drag, startPoint x: 375, startPoint y: 282, endPoint x: 709, endPoint y: 486, distance: 391.5
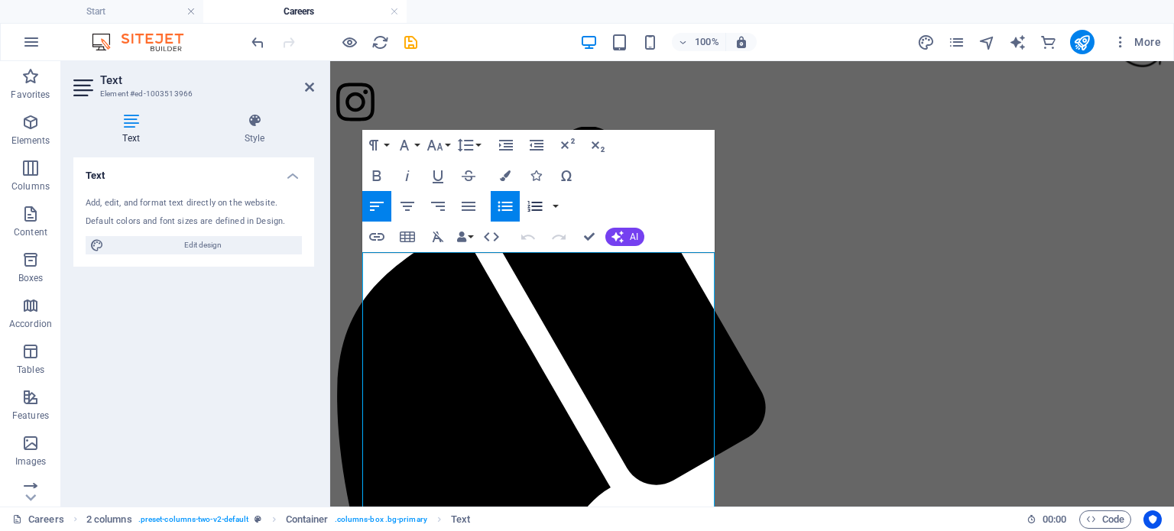
click at [548, 200] on button "Ordered List" at bounding box center [535, 206] width 29 height 31
click at [543, 201] on icon "button" at bounding box center [535, 206] width 18 height 18
click at [551, 206] on button "button" at bounding box center [556, 206] width 12 height 31
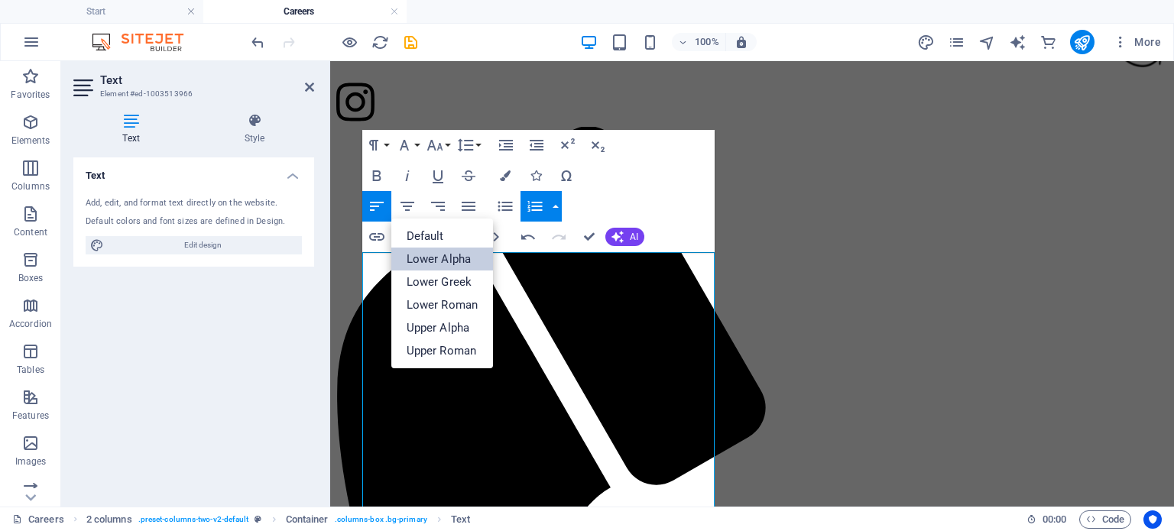
click at [459, 257] on link "Lower Alpha" at bounding box center [442, 259] width 102 height 23
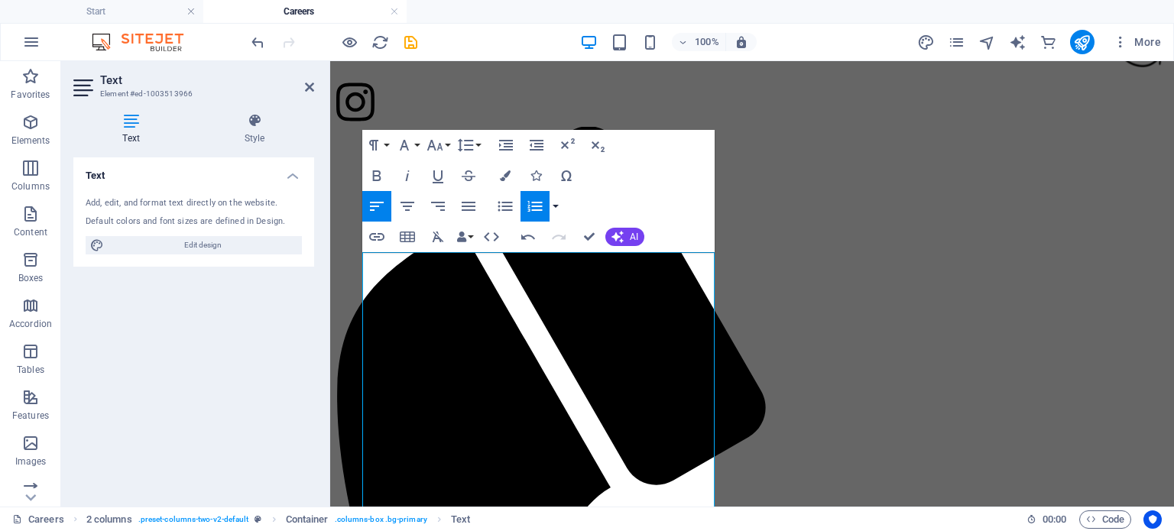
click at [550, 204] on button "button" at bounding box center [556, 206] width 12 height 31
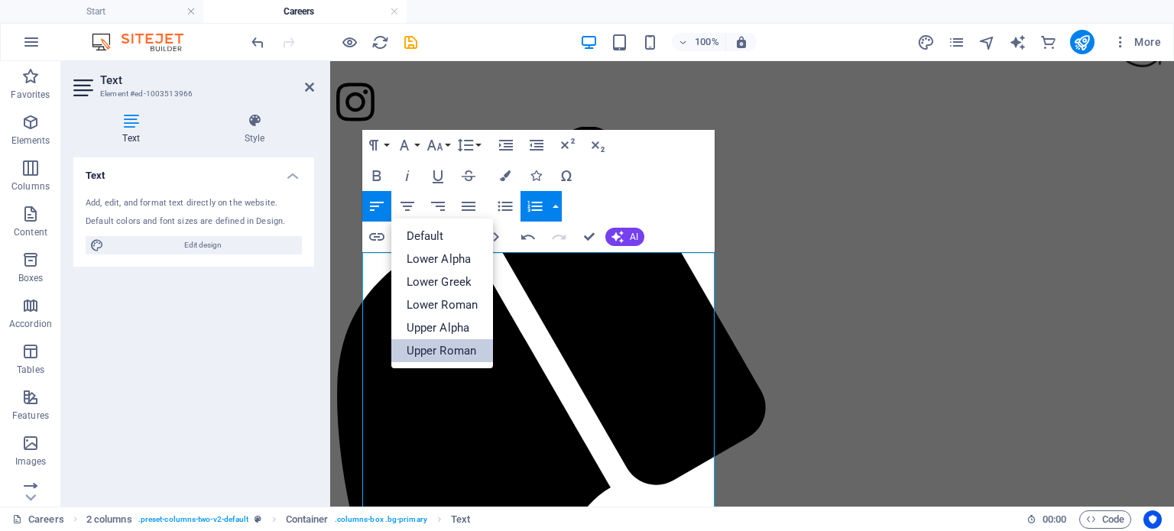
click at [452, 345] on link "Upper Roman" at bounding box center [442, 350] width 102 height 23
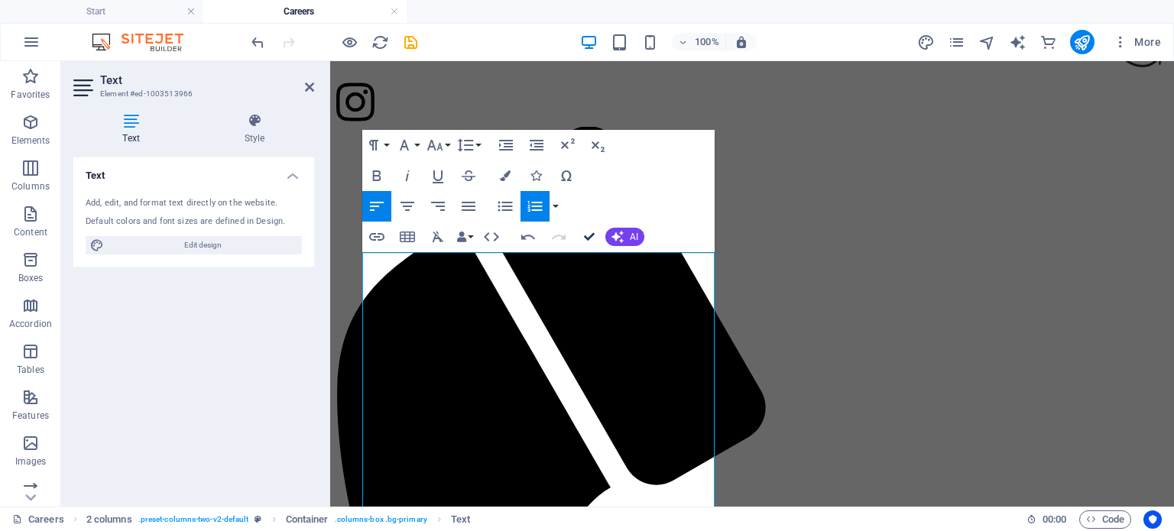
scroll to position [336, 0]
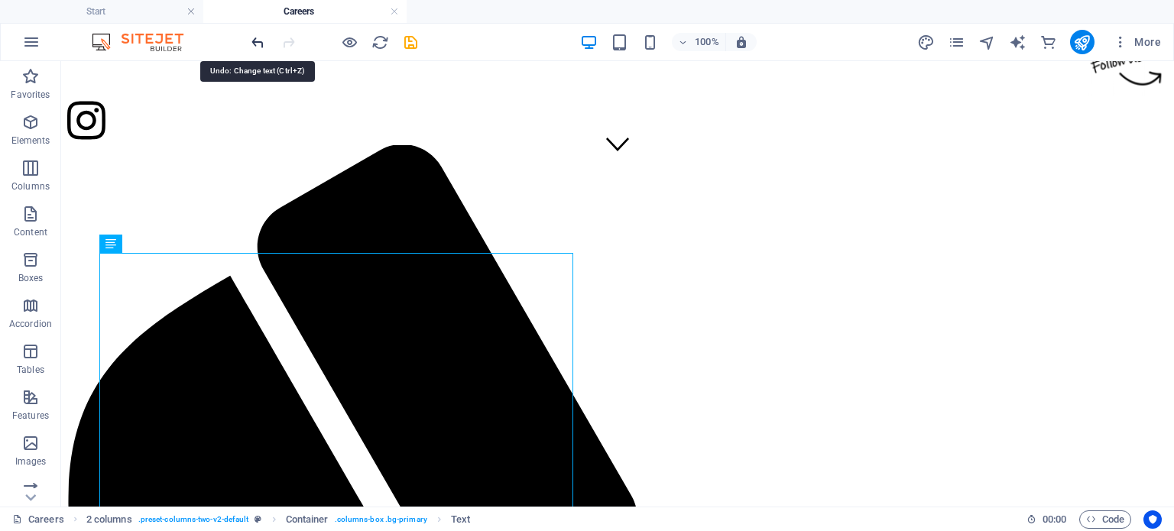
click at [254, 42] on icon "undo" at bounding box center [258, 43] width 18 height 18
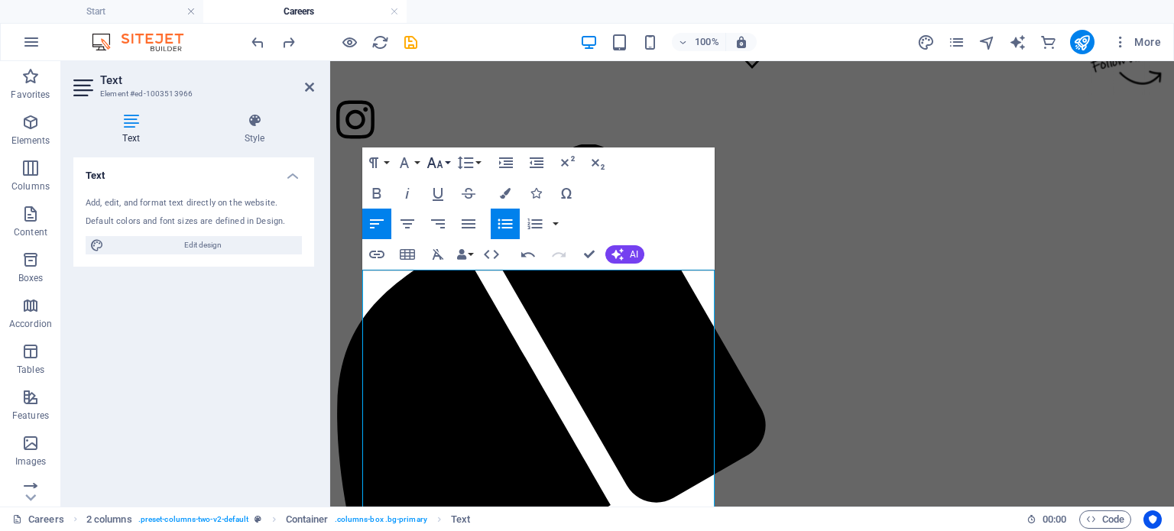
click at [437, 167] on icon "button" at bounding box center [435, 162] width 16 height 11
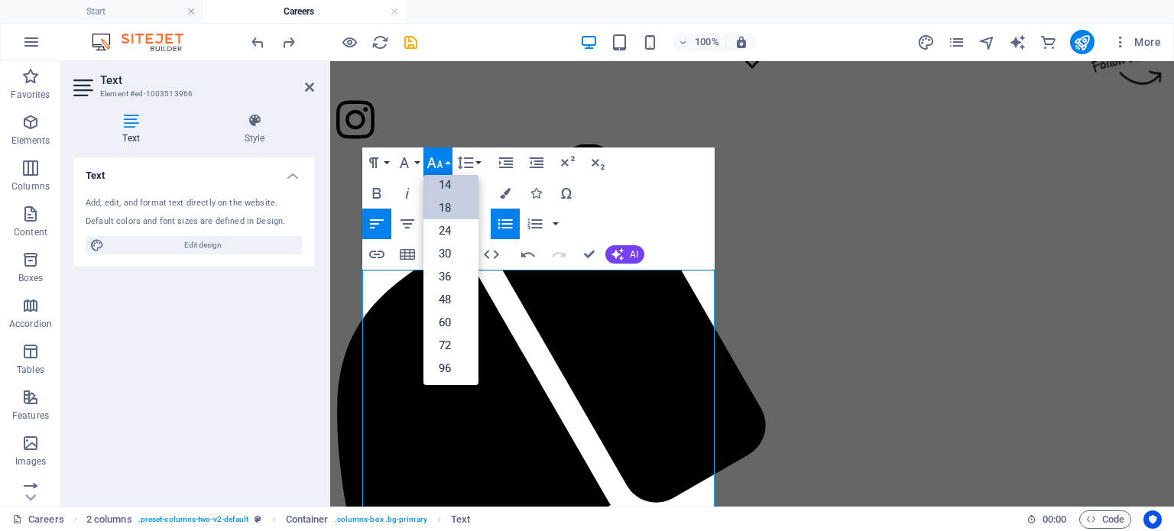
scroll to position [0, 0]
click at [448, 229] on link "10" at bounding box center [450, 238] width 55 height 23
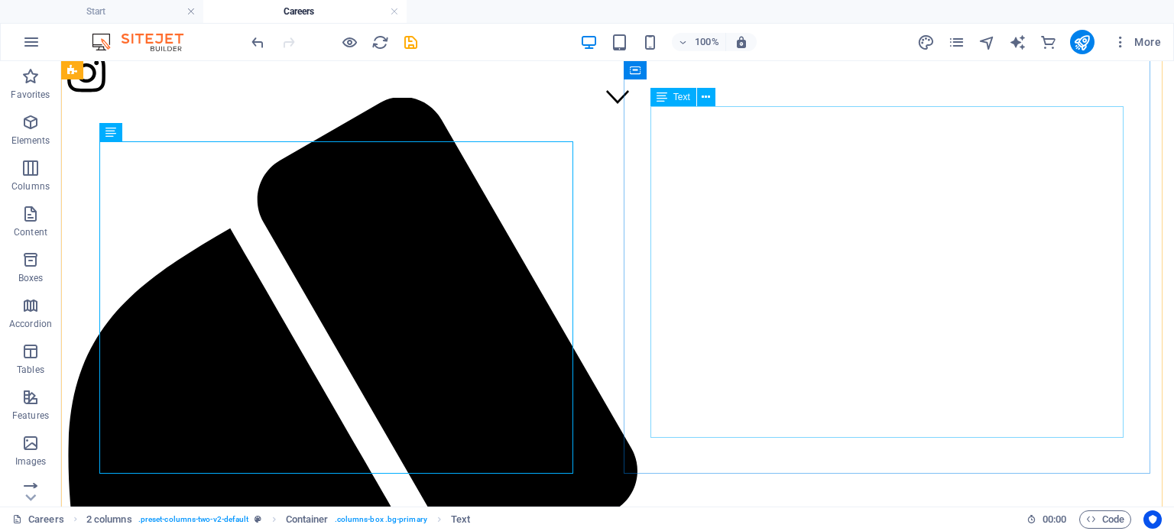
scroll to position [319, 0]
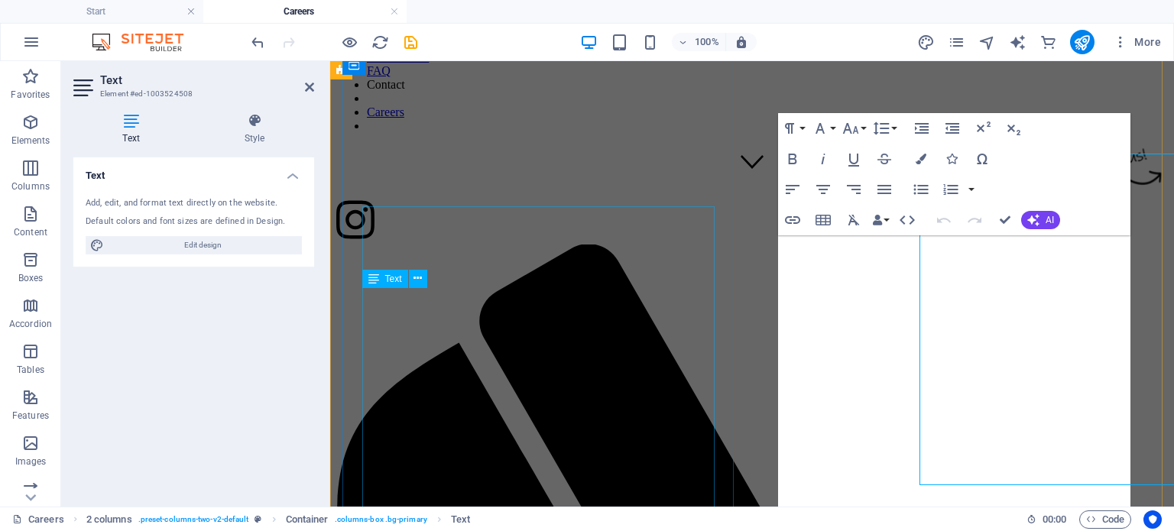
scroll to position [401, 0]
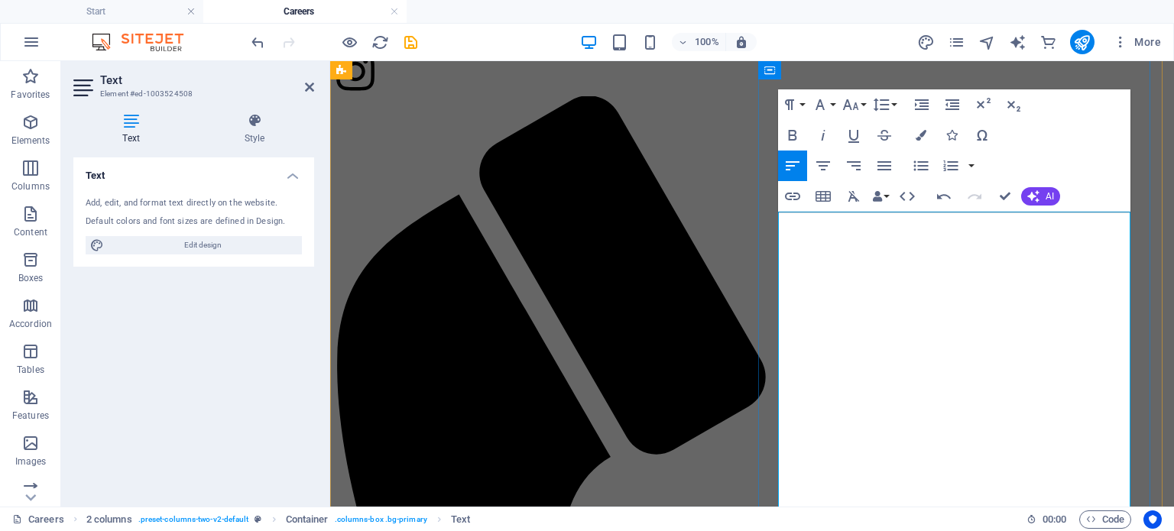
scroll to position [424, 0]
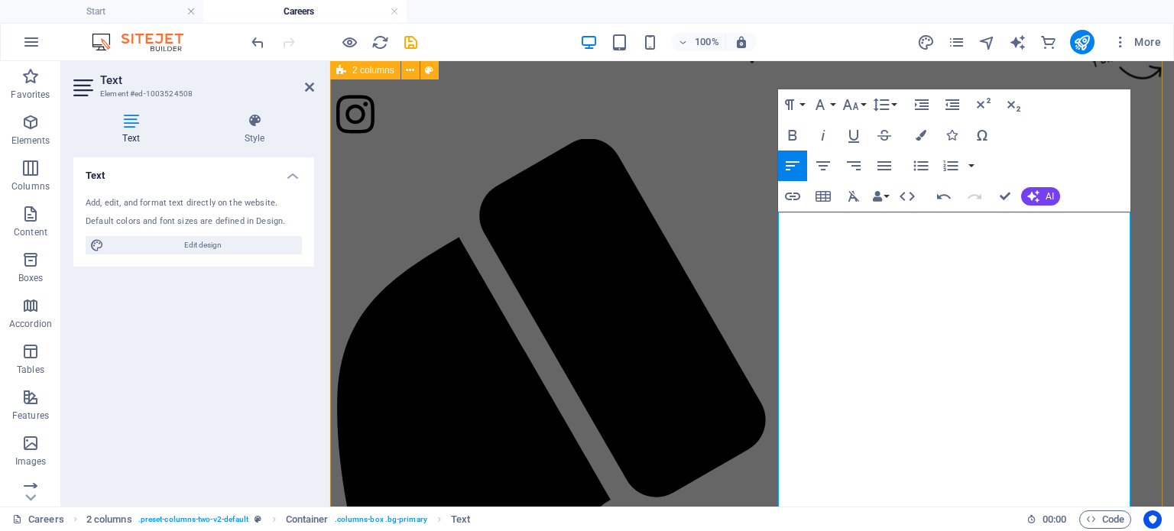
drag, startPoint x: 987, startPoint y: 401, endPoint x: 757, endPoint y: 243, distance: 279.2
click at [850, 104] on icon "button" at bounding box center [851, 104] width 16 height 11
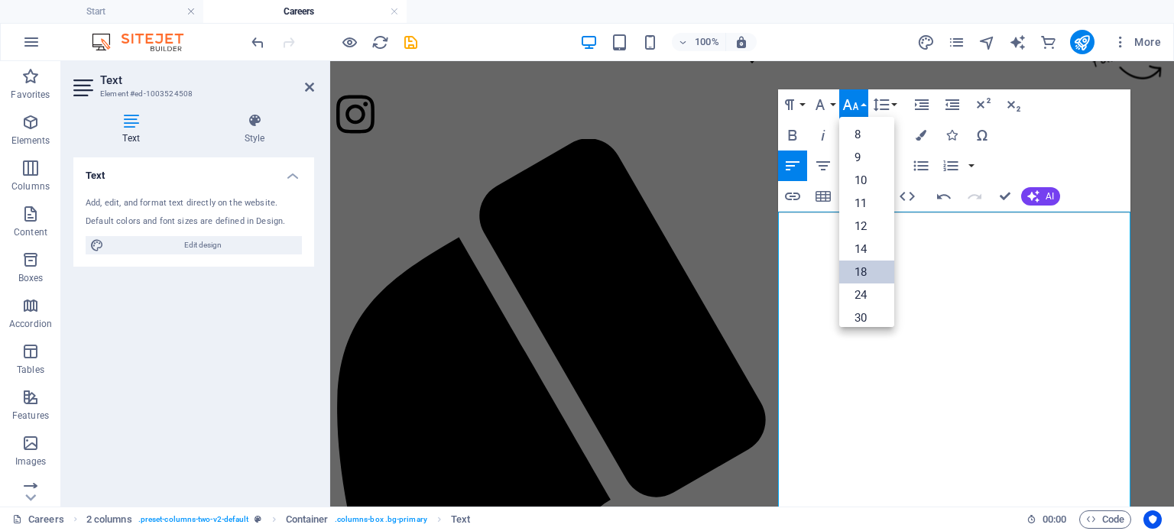
click at [873, 268] on link "18" at bounding box center [866, 272] width 55 height 23
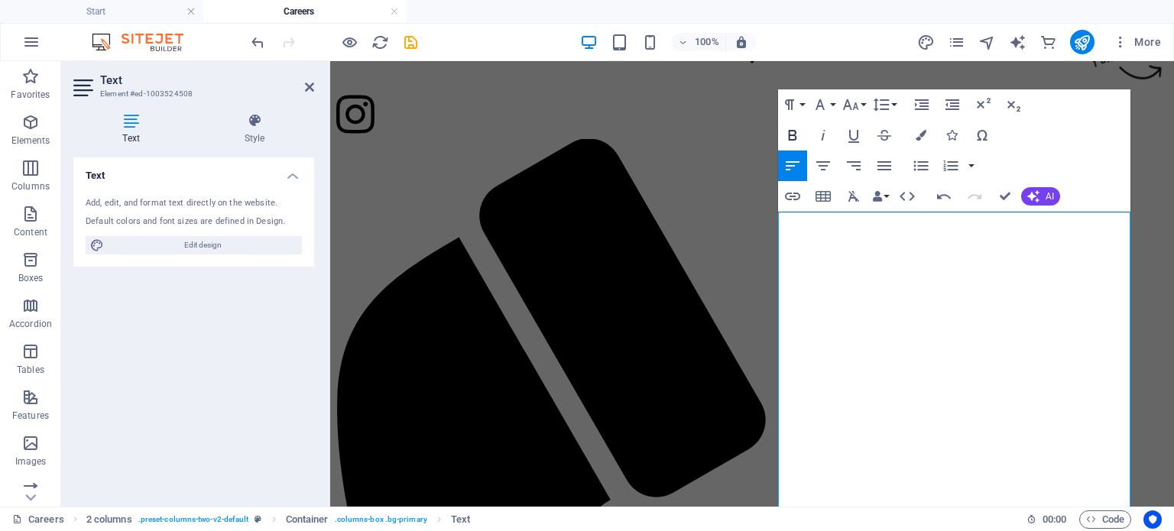
click at [798, 127] on icon "button" at bounding box center [793, 135] width 18 height 18
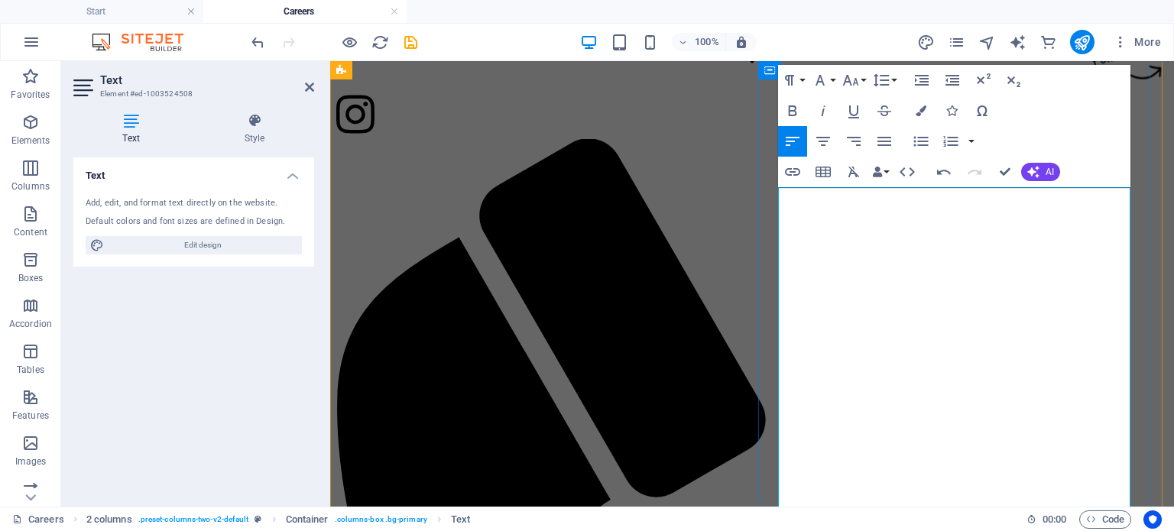
scroll to position [501, 0]
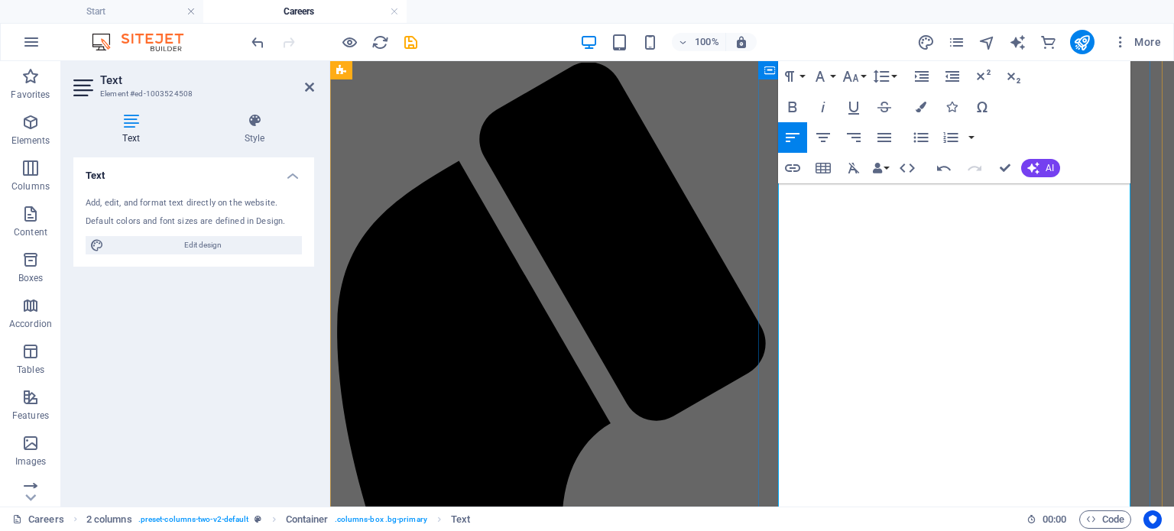
drag, startPoint x: 792, startPoint y: 348, endPoint x: 1114, endPoint y: 403, distance: 326.5
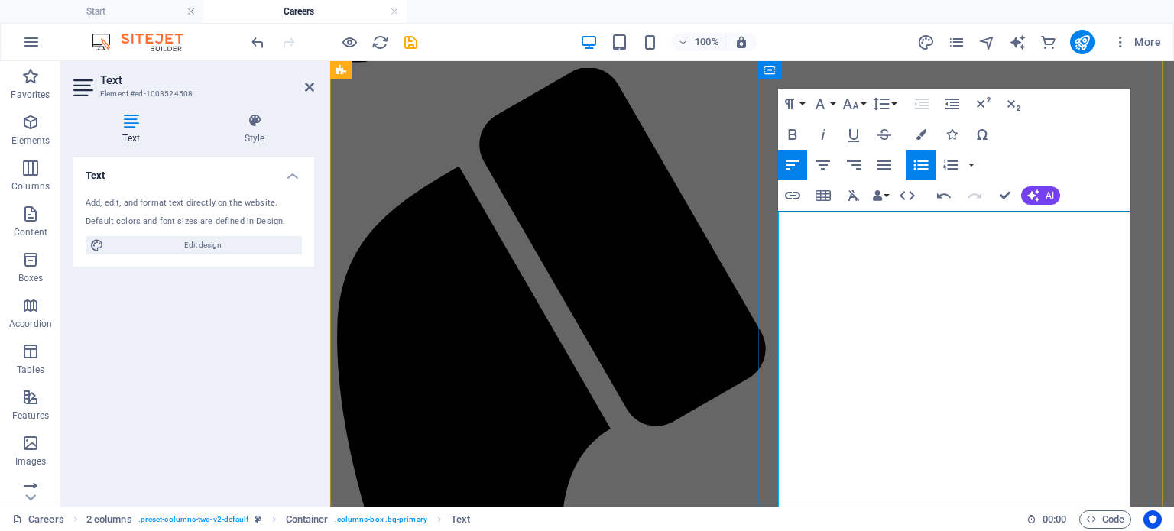
scroll to position [424, 0]
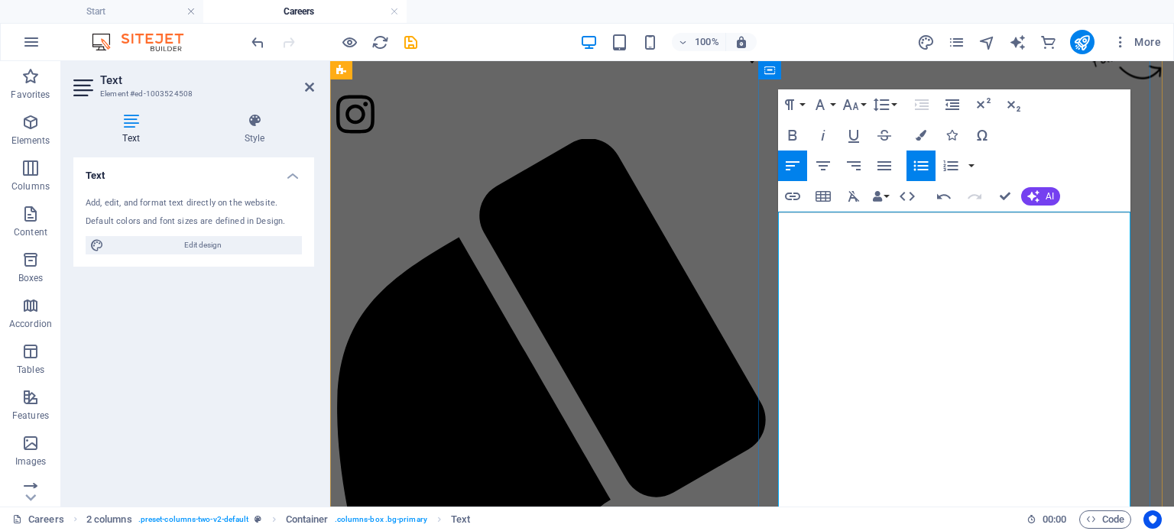
drag, startPoint x: 957, startPoint y: 342, endPoint x: 766, endPoint y: 238, distance: 217.2
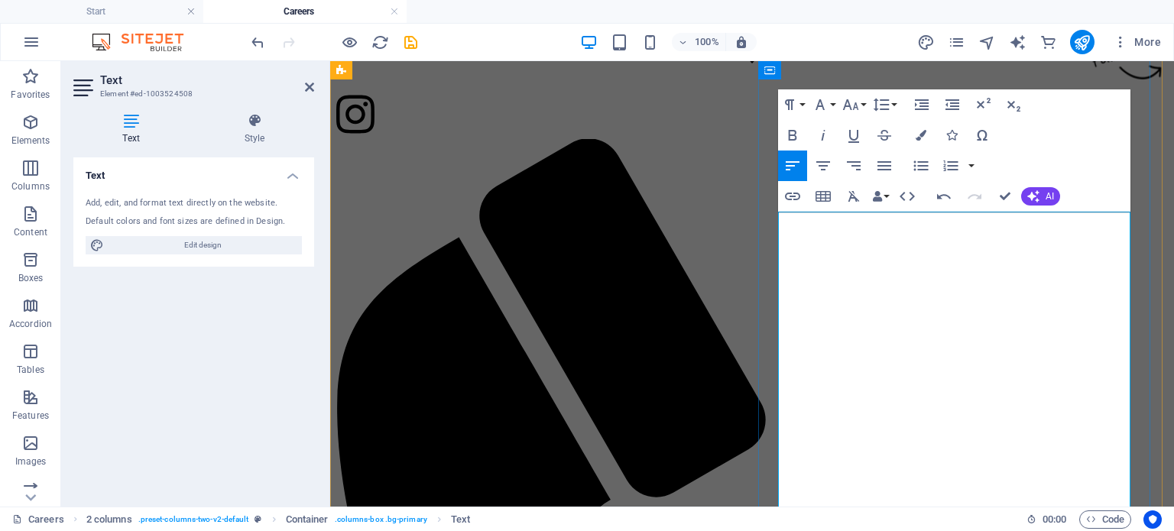
click at [921, 161] on icon "button" at bounding box center [921, 166] width 18 height 18
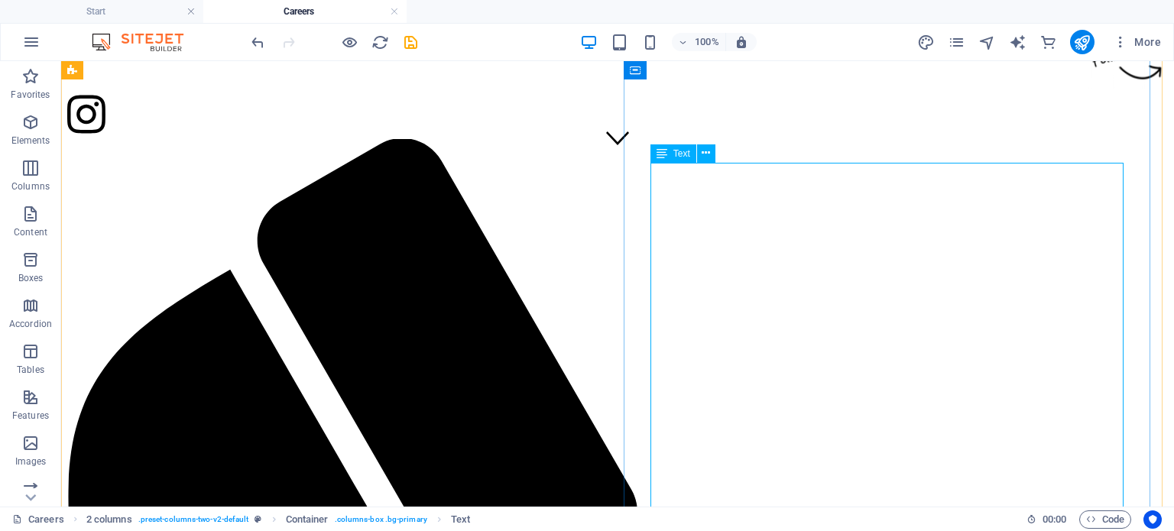
scroll to position [419, 0]
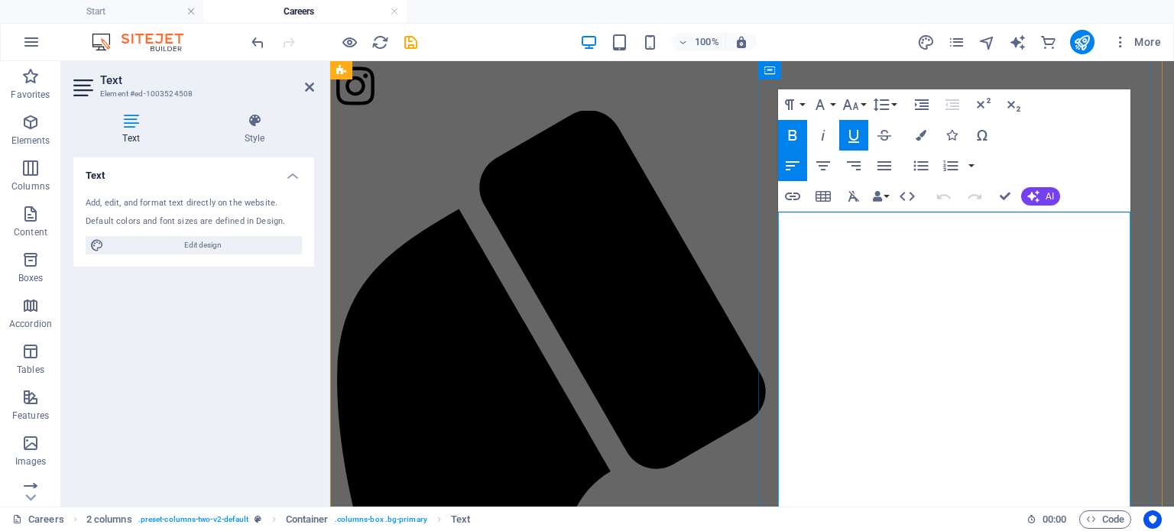
scroll to position [424, 0]
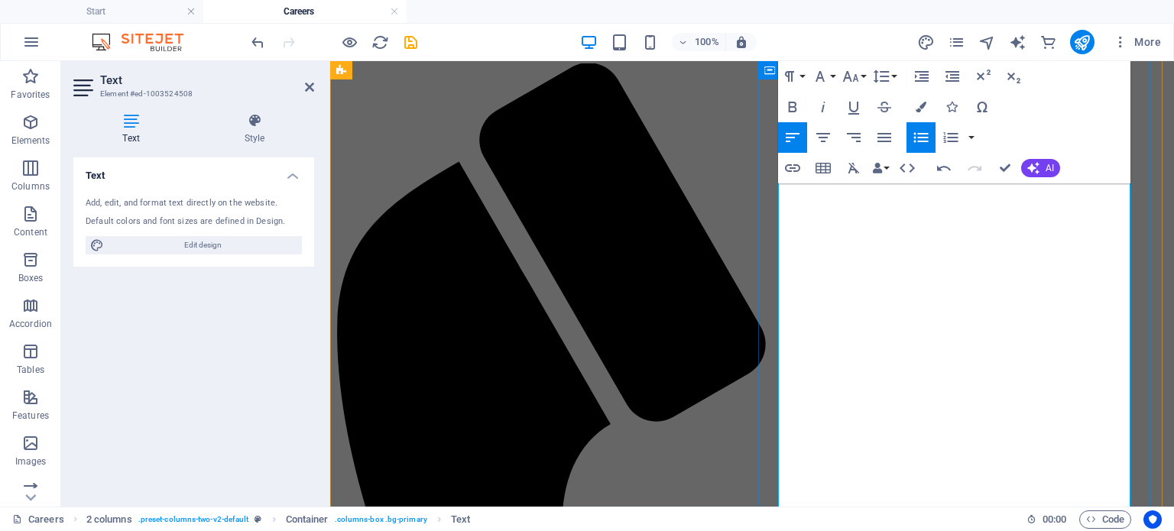
scroll to position [501, 0]
drag, startPoint x: 1004, startPoint y: 167, endPoint x: 917, endPoint y: 179, distance: 87.9
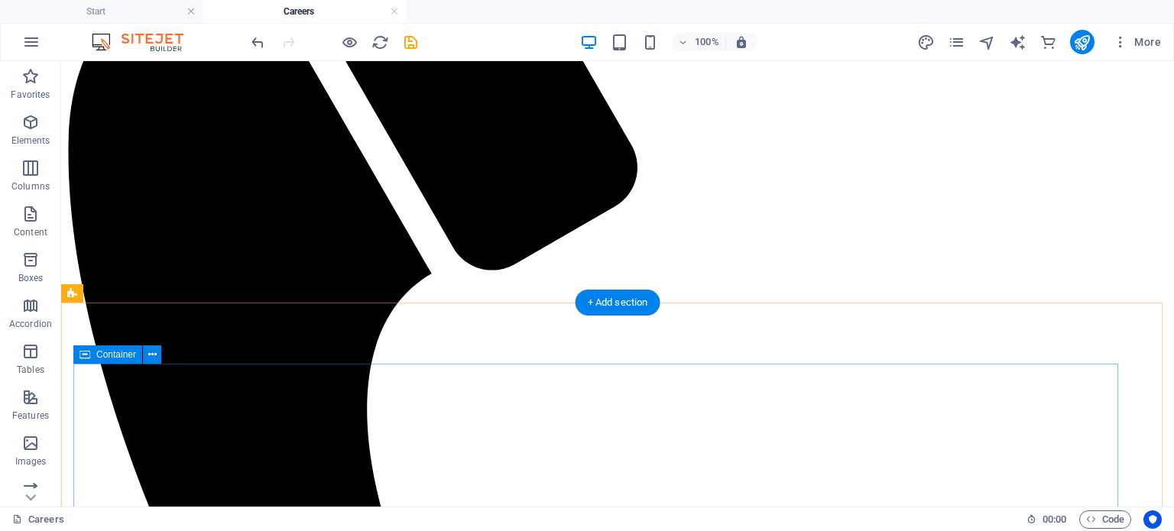
scroll to position [688, 0]
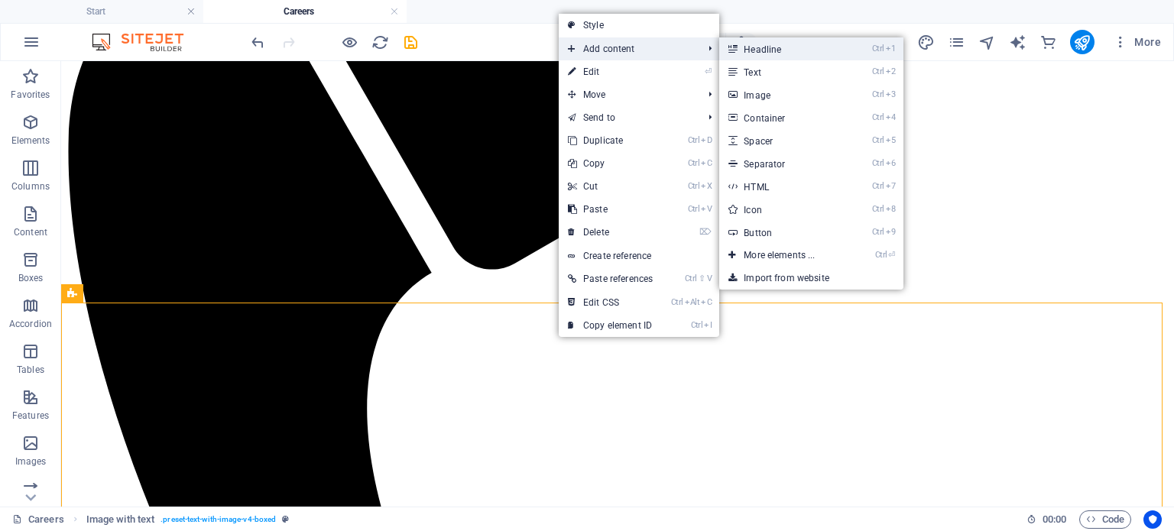
click at [761, 52] on link "Ctrl 1 Headline" at bounding box center [782, 48] width 126 height 23
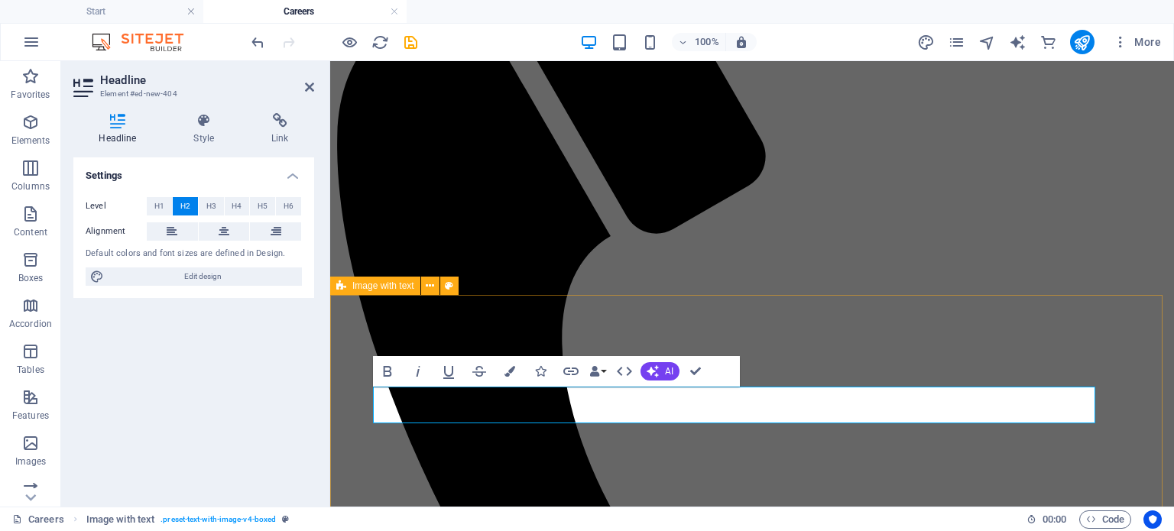
scroll to position [823, 0]
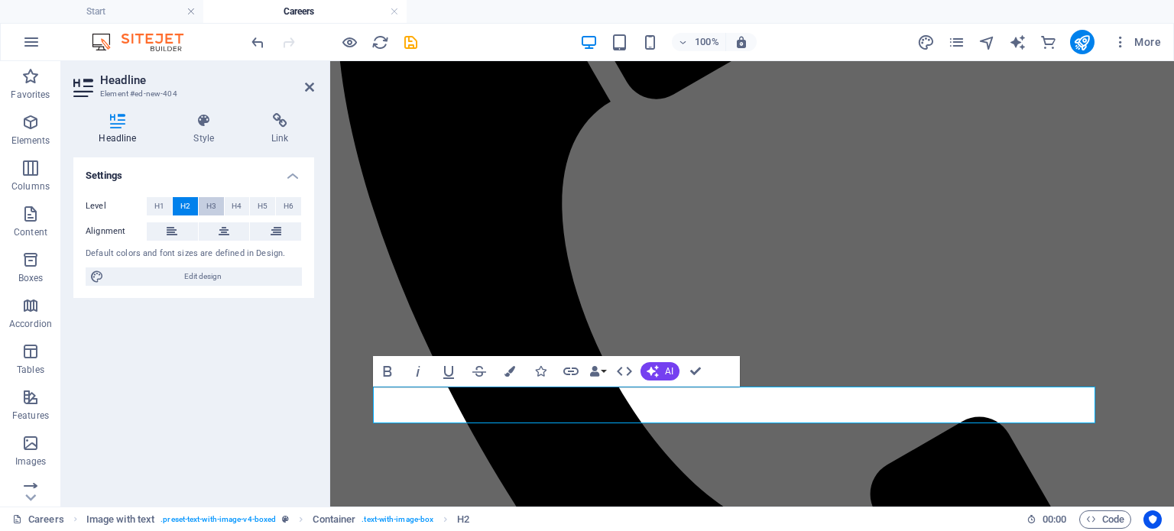
click at [212, 204] on span "H3" at bounding box center [211, 206] width 10 height 18
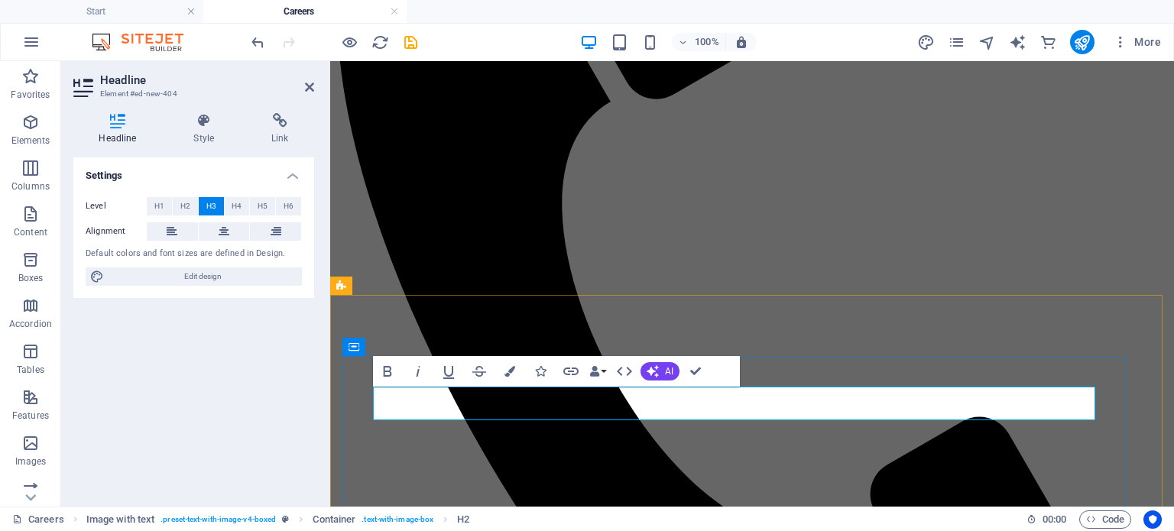
drag, startPoint x: 508, startPoint y: 400, endPoint x: 372, endPoint y: 400, distance: 135.3
click at [216, 225] on button at bounding box center [224, 231] width 51 height 18
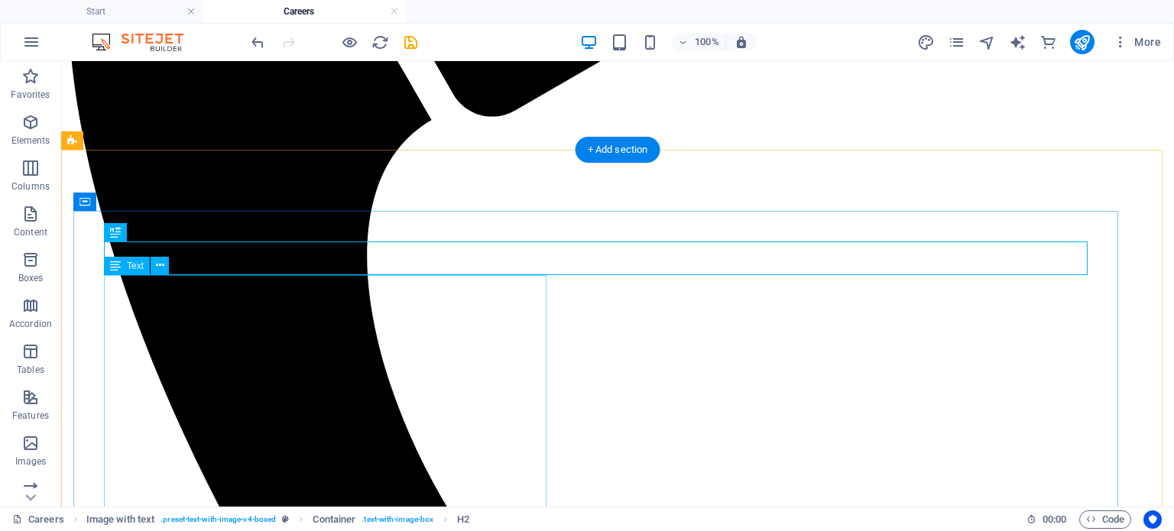
scroll to position [917, 0]
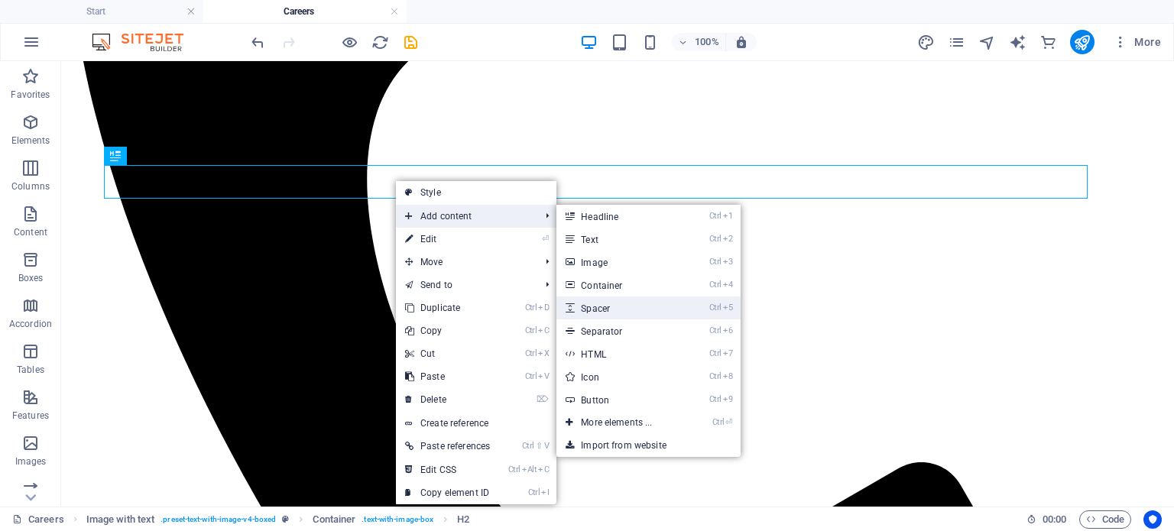
click at [625, 306] on link "Ctrl 5 Spacer" at bounding box center [619, 308] width 126 height 23
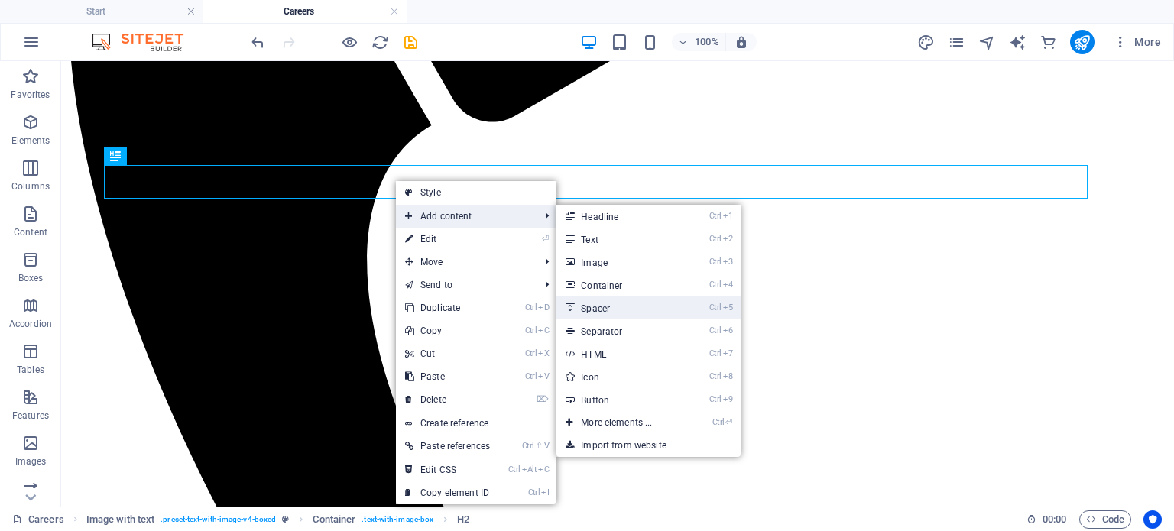
select select "px"
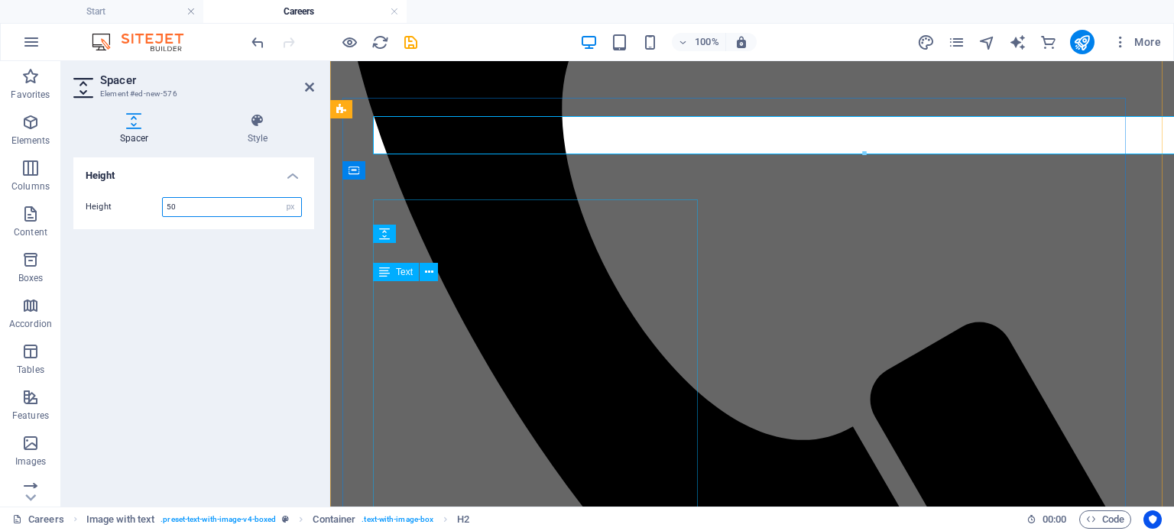
scroll to position [999, 0]
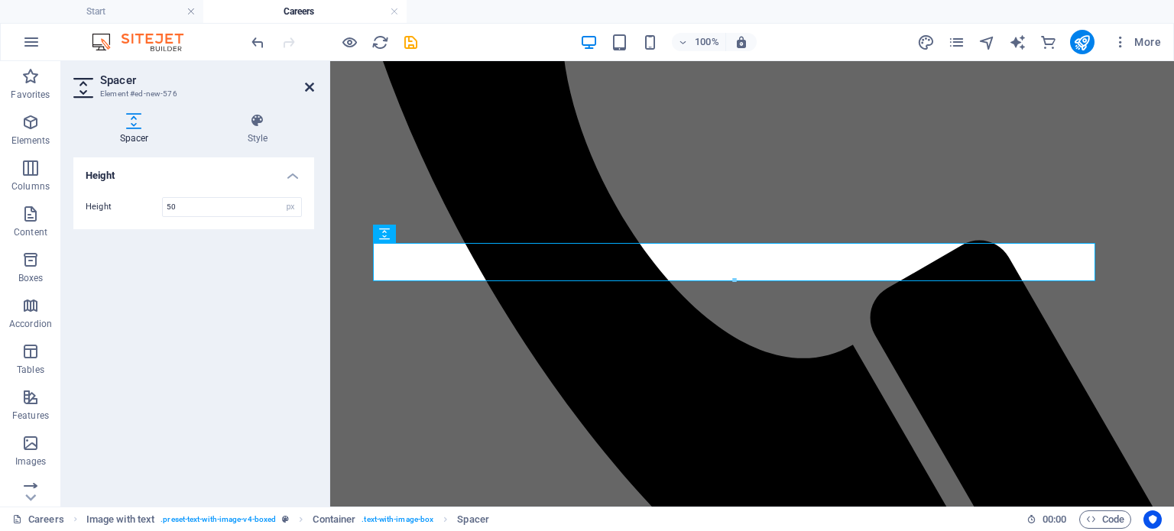
click at [308, 82] on icon at bounding box center [309, 87] width 9 height 12
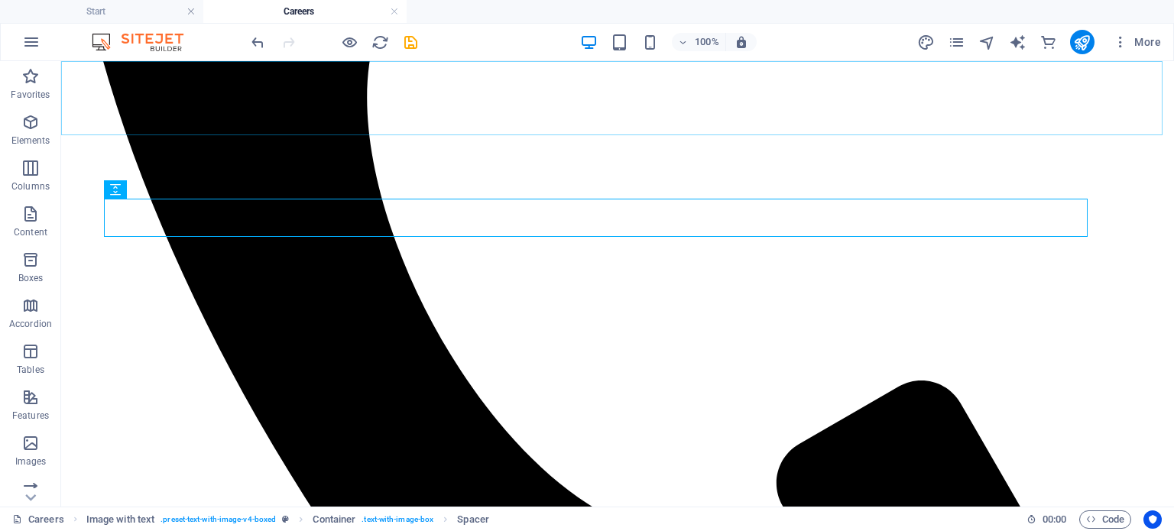
scroll to position [917, 0]
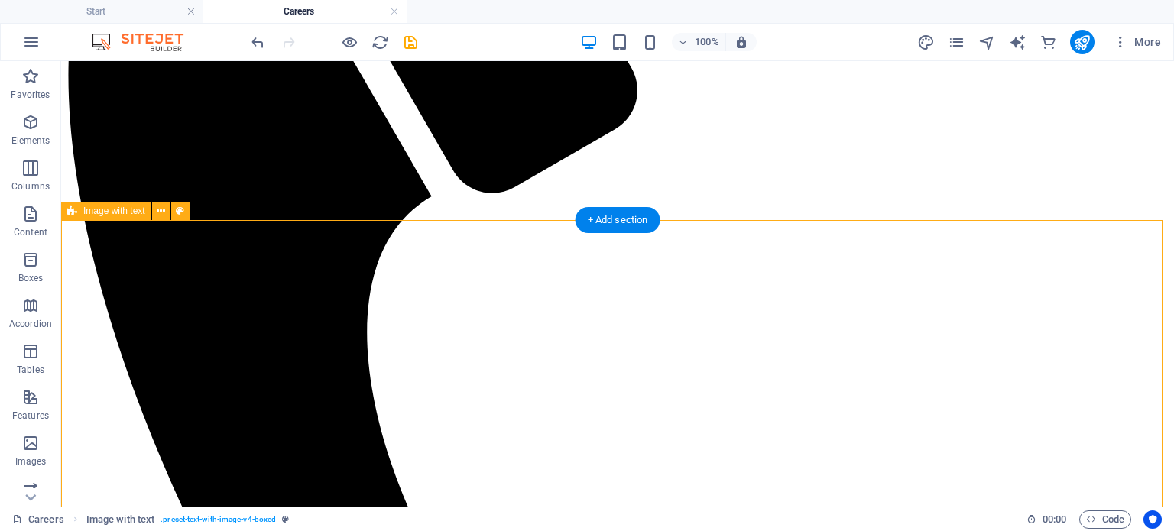
scroll to position [688, 0]
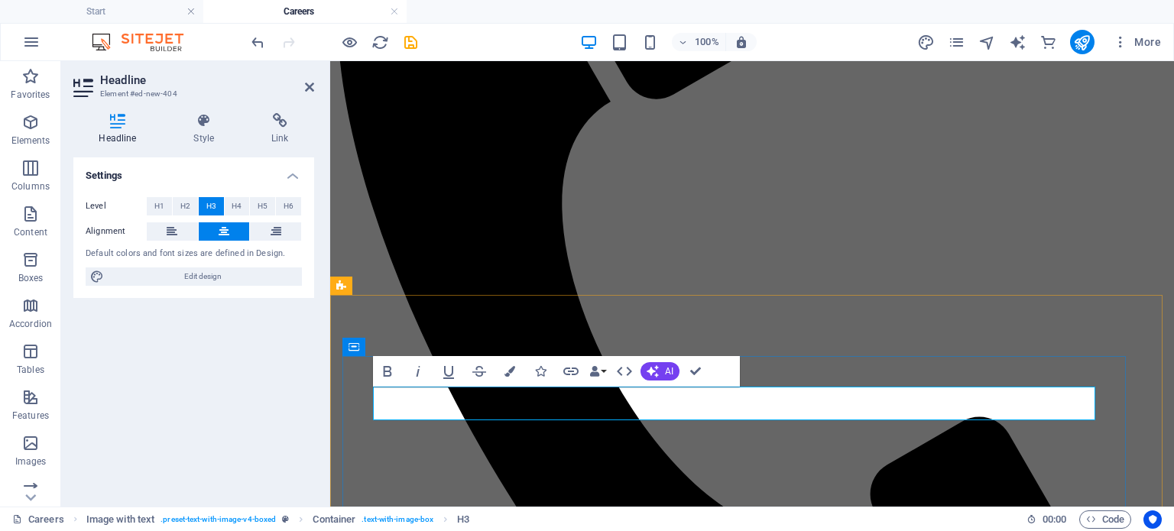
drag, startPoint x: 691, startPoint y: 368, endPoint x: 660, endPoint y: 299, distance: 75.3
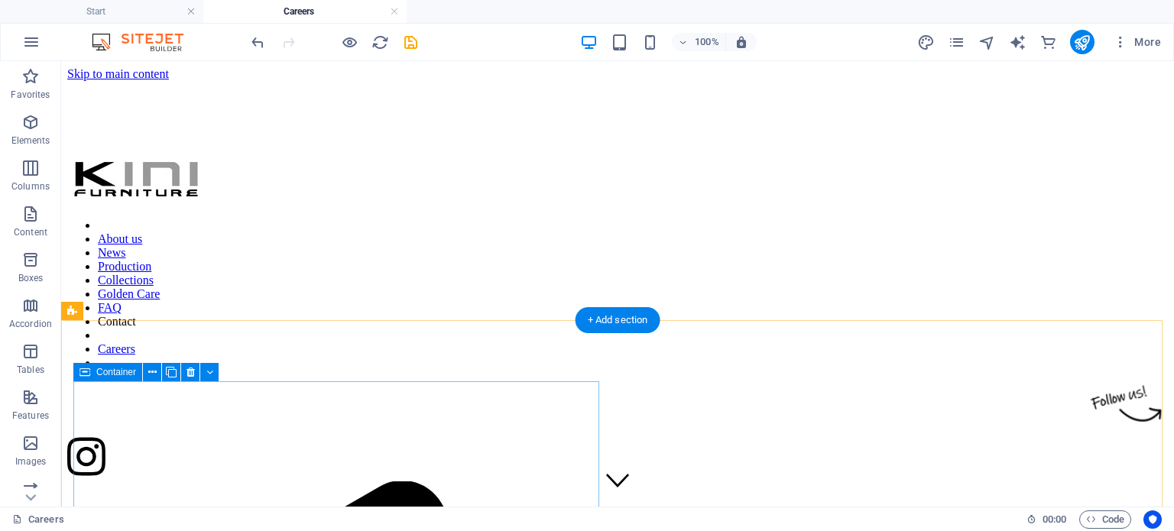
scroll to position [0, 0]
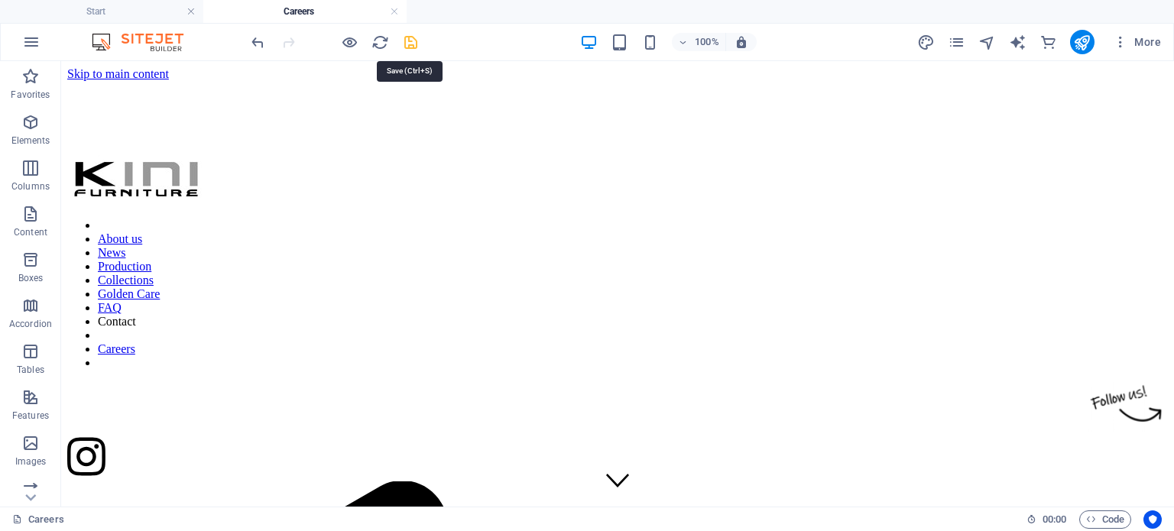
click at [409, 41] on icon "save" at bounding box center [411, 43] width 18 height 18
checkbox input "false"
